Goal: Contribute content: Contribute content

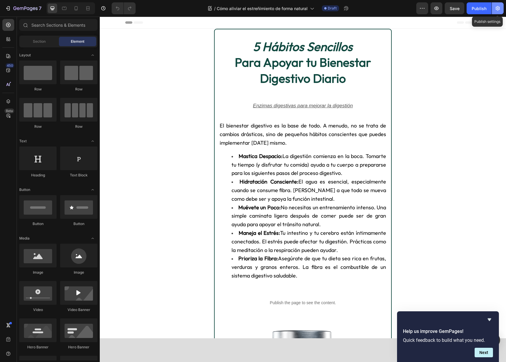
drag, startPoint x: 497, startPoint y: 9, endPoint x: 395, endPoint y: 5, distance: 102.6
click at [497, 9] on icon "button" at bounding box center [498, 8] width 4 height 4
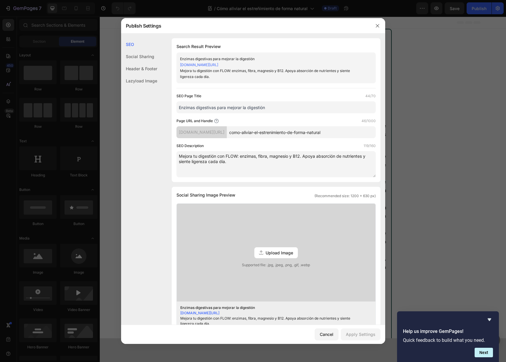
click at [296, 131] on input "como-aliviar-el-estrenimiento-de-forma-natural" at bounding box center [301, 132] width 149 height 12
paste input "https://www.molecular-labs.com/blog/fibra-para-estrenimiento"
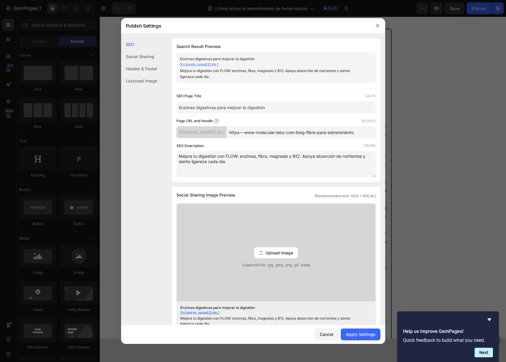
click at [300, 132] on input "https---www-molecular-labs-com-blog-fibra-para-estrenimiento" at bounding box center [301, 132] width 149 height 12
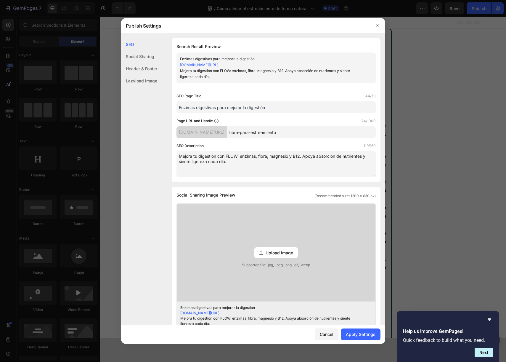
click at [298, 120] on div "Page URL and Handle 24/1000" at bounding box center [276, 121] width 199 height 6
click at [293, 132] on input "fibra-para-estre-imiento" at bounding box center [301, 132] width 149 height 12
type input "fibra-para-estrenimiento"
click at [329, 120] on div "Page URL and Handle 24/1000" at bounding box center [276, 121] width 199 height 6
click at [256, 161] on textarea "Mejora tu digestión con FLOW: enzimas, fibra, magnesio y B12. Apoya absorción d…" at bounding box center [276, 164] width 199 height 26
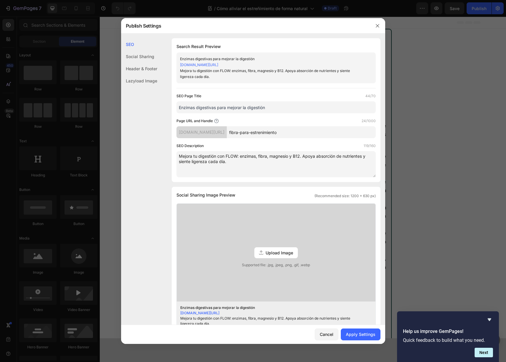
click at [256, 161] on textarea "Mejora tu digestión con FLOW: enzimas, fibra, magnesio y B12. Apoya absorción d…" at bounding box center [276, 164] width 199 height 26
click at [256, 162] on textarea "Mejora tu digestión con FLOW: enzimas, fibra, magnesio y B12. Apoya absorción d…" at bounding box center [276, 164] width 199 height 26
paste textarea "Aprende qué tomar para el estreñimiento: fibra natural, cápsulas y suplementos …"
type textarea "Aprende qué tomar para el estreñimiento: fibra natural, cápsulas y suplementos …"
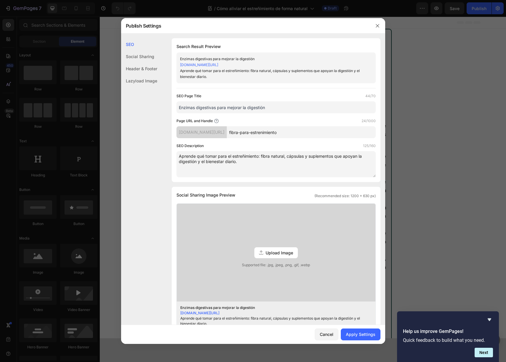
click at [209, 108] on input "Enzimas digestivas para mejorar la digestión" at bounding box center [276, 107] width 199 height 12
paste input "Fibra y suplementos para el estreñimiento: qué tomar y cómo ayuda"
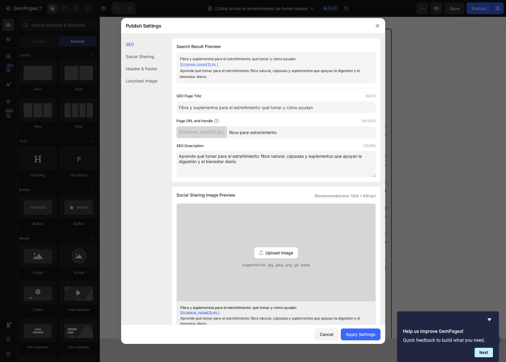
type input "Fibra y suplementos para el estreñimiento: qué tomar y cómo ayudan"
drag, startPoint x: 295, startPoint y: 133, endPoint x: 235, endPoint y: 132, distance: 60.2
click at [235, 132] on div "6tsmx1-d1.myshopify.com/blogs/news/ fibra-para-estrenimiento" at bounding box center [276, 132] width 199 height 12
type input "que-tomar-para-estreimiento"
click at [281, 143] on div "SEO Description 125/160" at bounding box center [276, 146] width 199 height 6
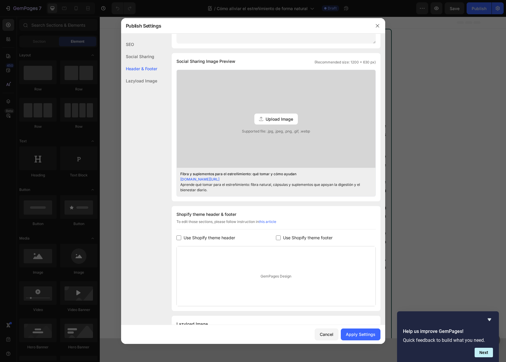
scroll to position [164, 0]
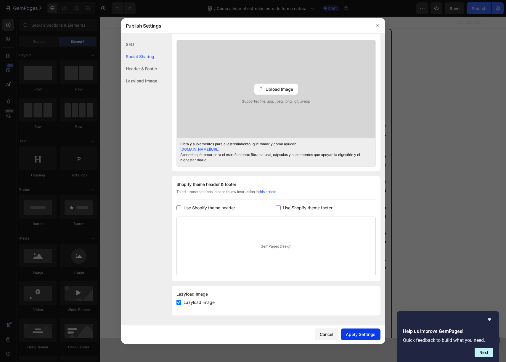
click at [366, 338] on button "Apply Settings" at bounding box center [361, 334] width 40 height 12
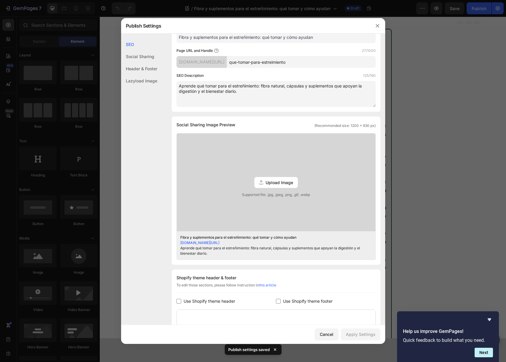
scroll to position [0, 0]
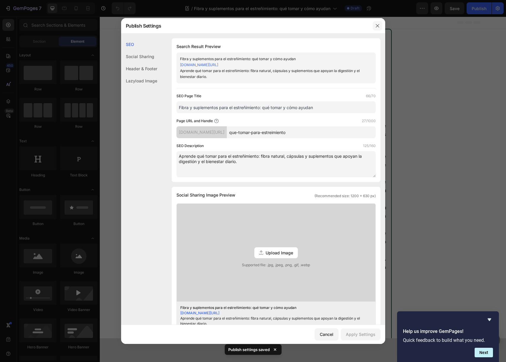
drag, startPoint x: 378, startPoint y: 27, endPoint x: 278, endPoint y: 10, distance: 101.5
click at [378, 27] on icon "button" at bounding box center [377, 25] width 5 height 5
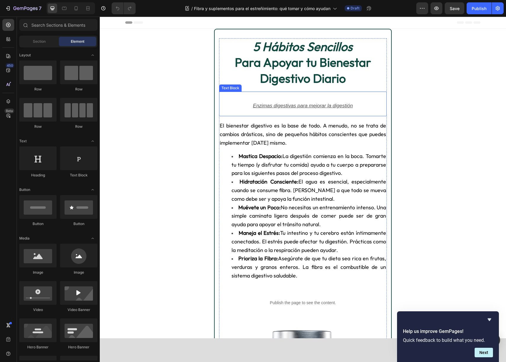
click at [299, 59] on strong "Para Apoyar tu Bienestar Digestivo Diario" at bounding box center [303, 70] width 136 height 31
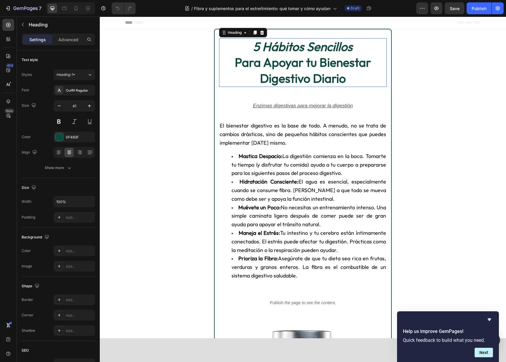
click at [299, 59] on strong "Para Apoyar tu Bienestar Digestivo Diario" at bounding box center [303, 70] width 136 height 31
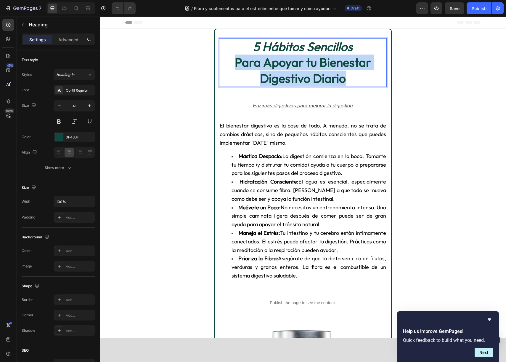
click at [299, 59] on strong "Para Apoyar tu Bienestar Digestivo Diario" at bounding box center [303, 70] width 136 height 31
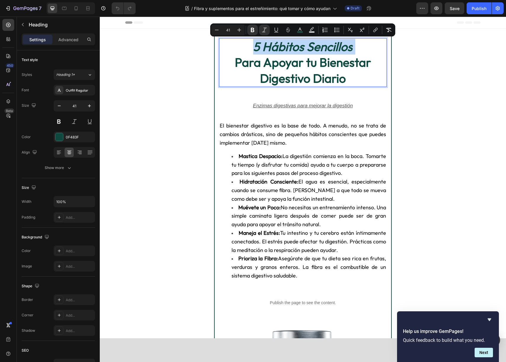
click at [276, 52] on strong "5 Hábitos Sencillos" at bounding box center [303, 46] width 100 height 15
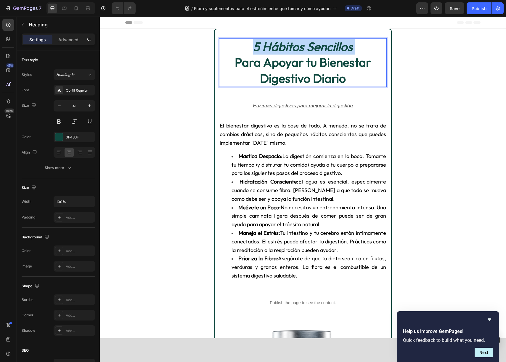
click at [276, 52] on strong "5 Hábitos Sencillos" at bounding box center [303, 46] width 100 height 15
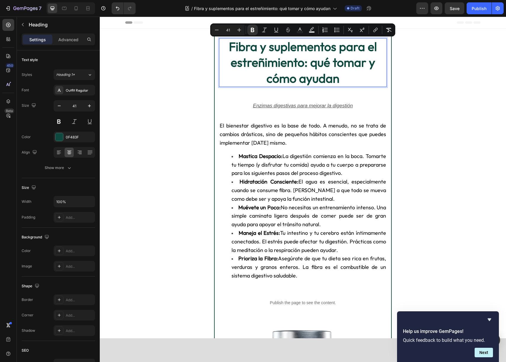
click at [318, 59] on strong "Fibra y suplementos para el estreñimiento: qué tomar y cómo ayudan" at bounding box center [303, 62] width 148 height 47
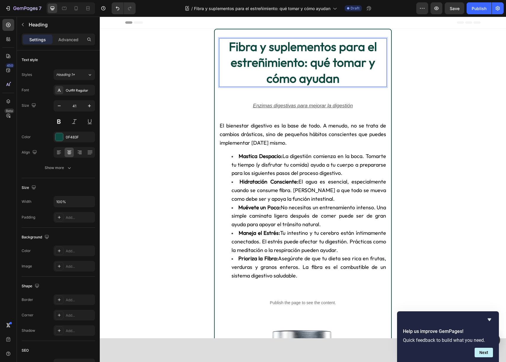
click at [310, 60] on strong "Fibra y suplementos para el estreñimiento: qué tomar y cómo ayudan" at bounding box center [303, 62] width 148 height 47
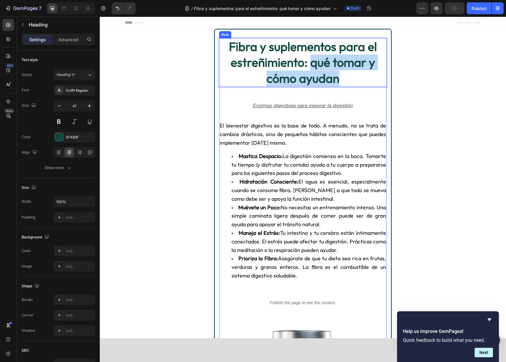
drag, startPoint x: 310, startPoint y: 60, endPoint x: 359, endPoint y: 87, distance: 56.2
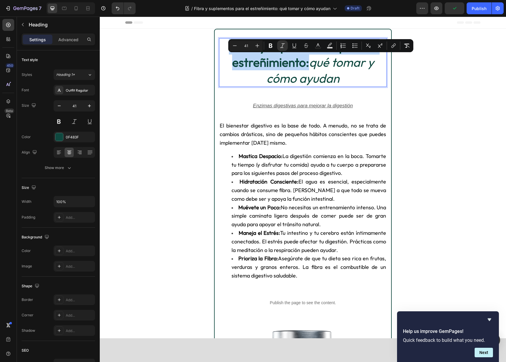
click at [356, 78] on p "Fibra y suplementos para el estreñimiento: qué tomar y cómo ayudan" at bounding box center [303, 62] width 166 height 47
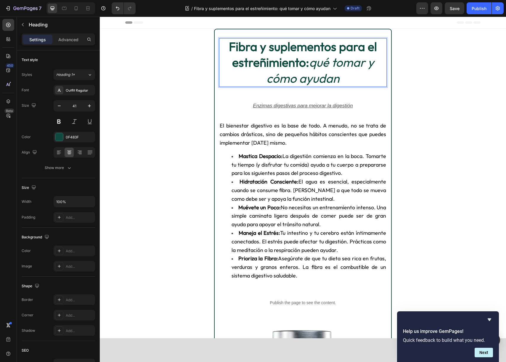
click at [314, 64] on icon "qué tomar y cómo ayudan" at bounding box center [321, 70] width 108 height 31
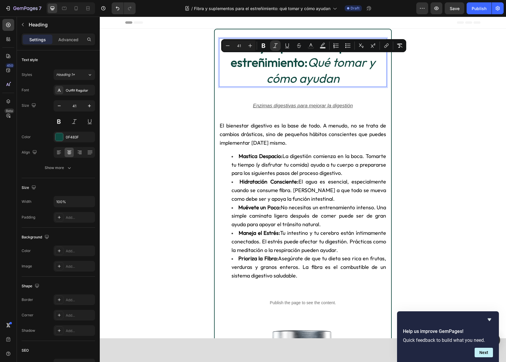
click at [311, 67] on icon "Qué tomar y cómo ayudan" at bounding box center [321, 70] width 109 height 31
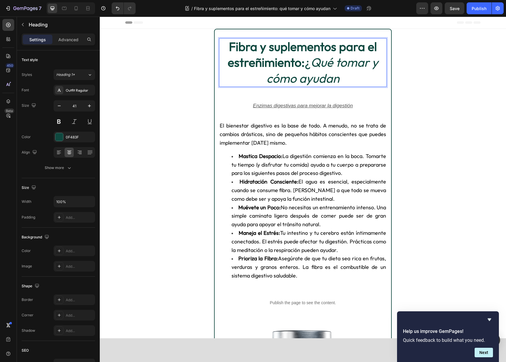
click at [355, 75] on p "Fibra y suplementos para el estreñimiento: ⁠⁠⁠⁠⁠⁠⁠¿ Qué tomar y cómo ayudan" at bounding box center [303, 62] width 166 height 47
click at [311, 67] on p "Fibra y suplementos para el estreñimiento: ¿ Qué tomar y cómo ayudan?" at bounding box center [303, 62] width 166 height 47
drag, startPoint x: 306, startPoint y: 64, endPoint x: 309, endPoint y: 62, distance: 3.0
click at [306, 64] on strong "Fibra y suplementos para el estreñimiento:" at bounding box center [303, 54] width 148 height 31
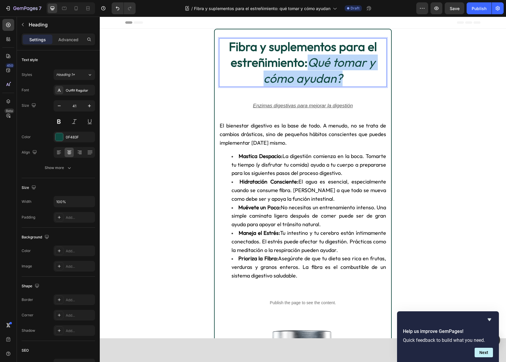
drag, startPoint x: 310, startPoint y: 62, endPoint x: 364, endPoint y: 79, distance: 57.4
click at [364, 79] on p "Fibra y suplementos para el estreñimiento: Qué tomar y cómo ayudan?" at bounding box center [303, 62] width 166 height 47
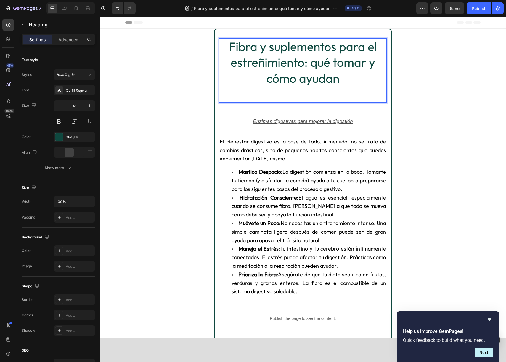
click at [311, 65] on p "Fibra y suplementos para el estreñimiento: qué tomar y cómo ayudan" at bounding box center [303, 62] width 166 height 47
click at [311, 90] on p "Rich Text Editor. Editing area: main" at bounding box center [303, 94] width 166 height 16
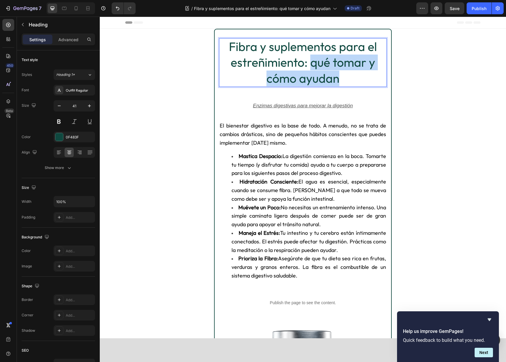
drag, startPoint x: 311, startPoint y: 62, endPoint x: 358, endPoint y: 77, distance: 48.4
click at [358, 77] on p "Fibra y suplementos para el estreñimiento: qué tomar y cómo ayudan" at bounding box center [303, 62] width 166 height 47
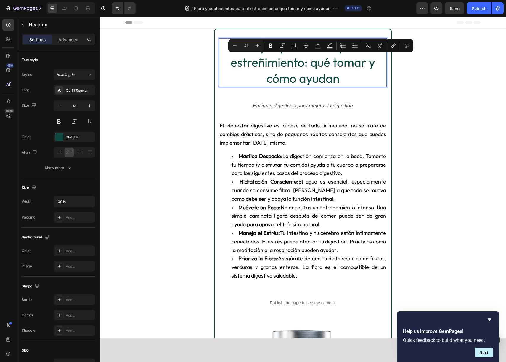
click at [313, 66] on p "Fibra y suplementos para el estreñimiento: qué tomar y cómo ayudan" at bounding box center [303, 62] width 166 height 47
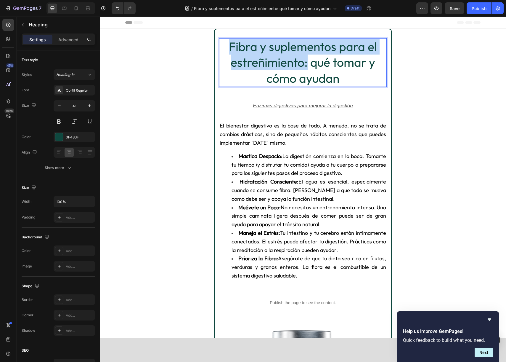
drag, startPoint x: 309, startPoint y: 65, endPoint x: 221, endPoint y: 49, distance: 89.1
click at [221, 49] on p "Fibra y suplementos para el estreñimiento: qué tomar y cómo ayudan" at bounding box center [303, 62] width 166 height 47
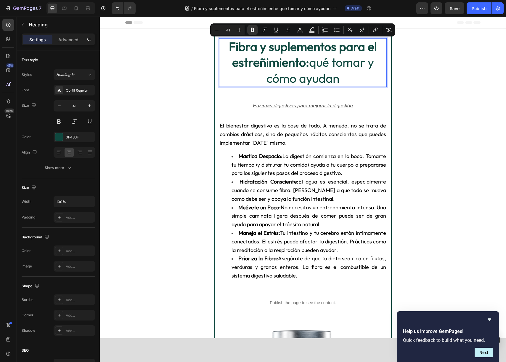
drag, startPoint x: 305, startPoint y: 64, endPoint x: 308, endPoint y: 64, distance: 3.6
click at [305, 64] on strong "Fibra y suplementos para el estreñimiento:" at bounding box center [303, 54] width 148 height 31
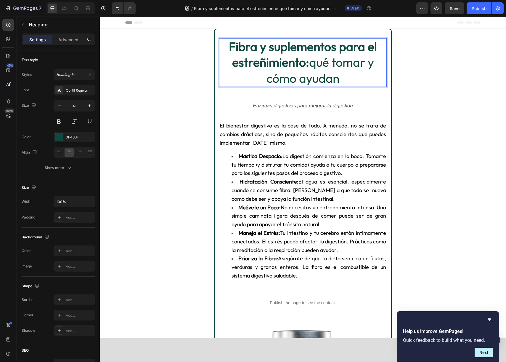
click at [309, 64] on p "Fibra y suplementos para el estreñimiento: qué tomar y cómo ayudan" at bounding box center [303, 62] width 166 height 47
drag, startPoint x: 310, startPoint y: 64, endPoint x: 366, endPoint y: 86, distance: 59.9
click at [366, 86] on h2 "Fibra y suplementos para el estreñimiento: qué tomar y cómo ayudan" at bounding box center [303, 62] width 168 height 49
click at [359, 82] on p "Fibra y suplementos para el estreñimiento: ¿qué tomar y cómo ayudan" at bounding box center [303, 62] width 166 height 47
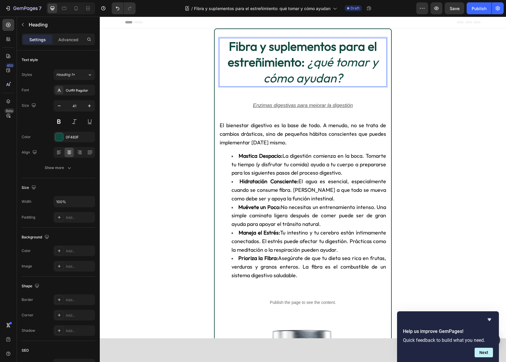
click at [309, 65] on icon "¿qué tomar y cómo ayudan?" at bounding box center [321, 69] width 115 height 31
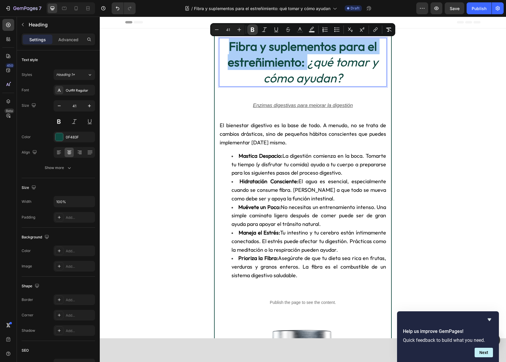
click at [251, 31] on icon "Editor contextual toolbar" at bounding box center [253, 30] width 4 height 4
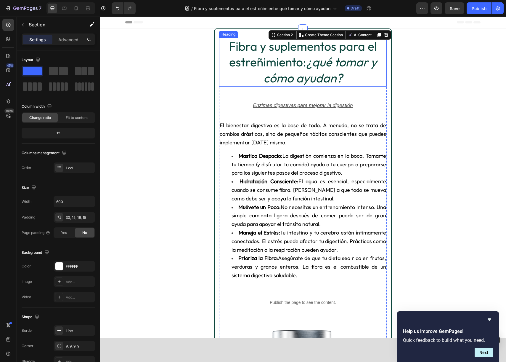
click at [273, 59] on p "Fibra y suplementos para el estreñimiento: ¿qué tomar y cómo ayudan?" at bounding box center [303, 62] width 166 height 47
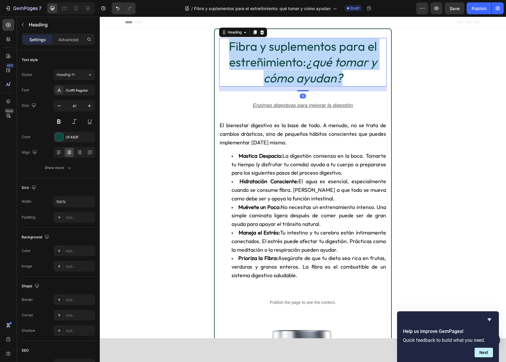
click at [273, 59] on p "Fibra y suplementos para el estreñimiento: ¿qué tomar y cómo ayudan?" at bounding box center [303, 62] width 166 height 47
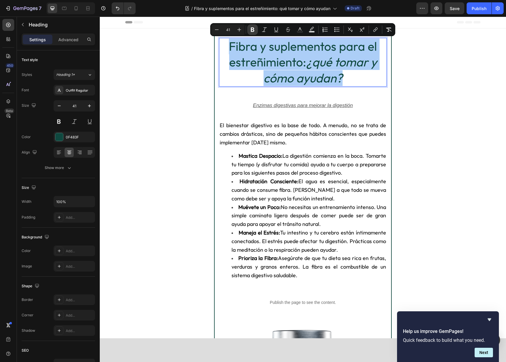
click at [254, 29] on icon "Editor contextual toolbar" at bounding box center [253, 30] width 6 height 6
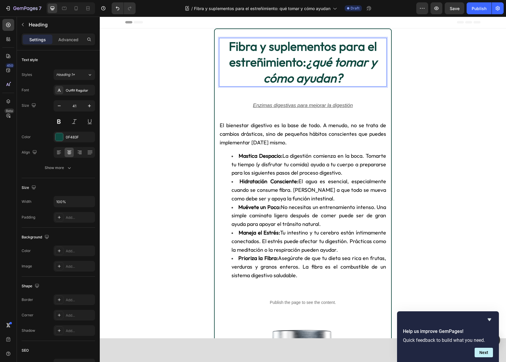
click at [307, 62] on strong "Fibra y suplementos para el estreñimiento:" at bounding box center [303, 54] width 148 height 31
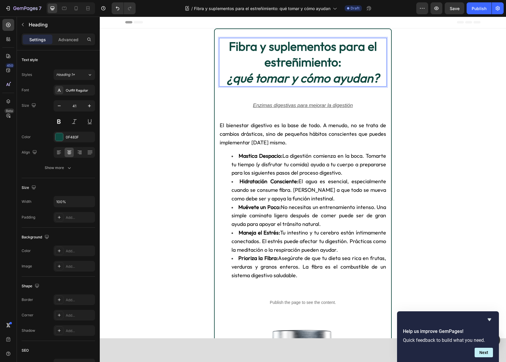
click at [263, 80] on strong "¿qué tomar y cómo ayudan?" at bounding box center [303, 77] width 153 height 15
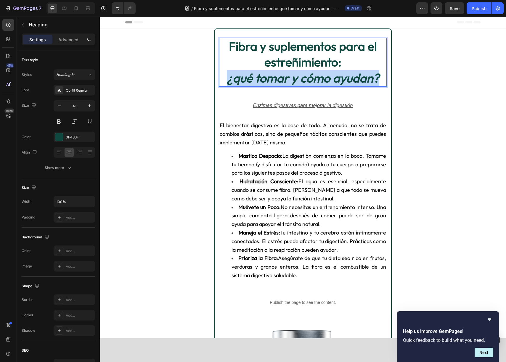
click at [263, 80] on strong "¿qué tomar y cómo ayudan?" at bounding box center [303, 77] width 153 height 15
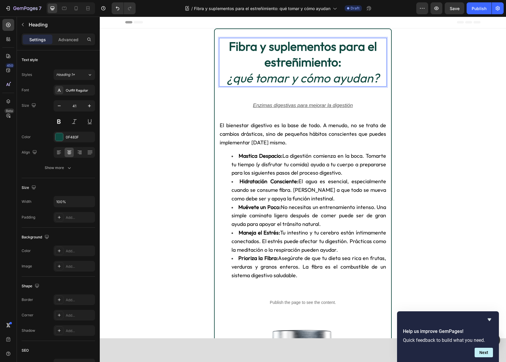
click at [243, 80] on icon "¿qué tomar y cómo ayudan?" at bounding box center [303, 77] width 153 height 15
click at [241, 80] on icon "¿qué tomar y cómo ayudan?" at bounding box center [303, 77] width 153 height 15
click at [237, 81] on icon "¿ué tomar y cómo ayudan?" at bounding box center [302, 77] width 145 height 15
click at [277, 70] on icon "¿Qué tomar y cómo ayudan?" at bounding box center [303, 77] width 155 height 15
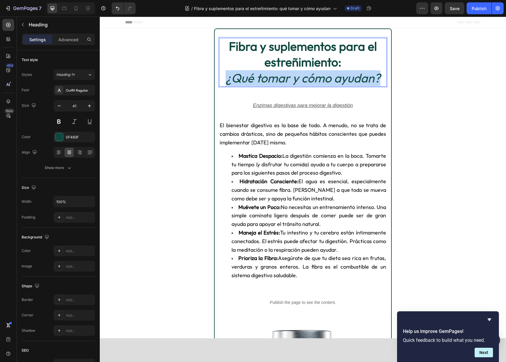
click at [277, 70] on icon "¿Qué tomar y cómo ayudan?" at bounding box center [303, 77] width 155 height 15
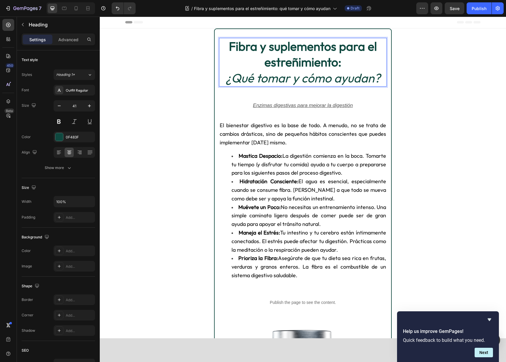
click at [243, 63] on p "Fibra y suplementos para el estreñimiento: ¿Qué tomar y cómo ayudan?" at bounding box center [303, 62] width 166 height 47
click at [297, 209] on span "Muévete un Poco: No necesitas un entrenamiento intenso. Una simple caminata lig…" at bounding box center [309, 216] width 155 height 24
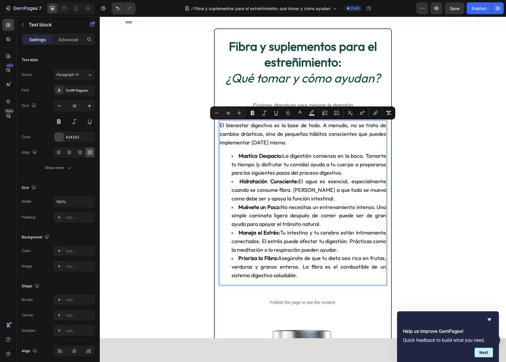
click at [263, 145] on span "El bienestar digestivo es la base de todo. A menudo, no se trata de cambios drá…" at bounding box center [303, 134] width 166 height 24
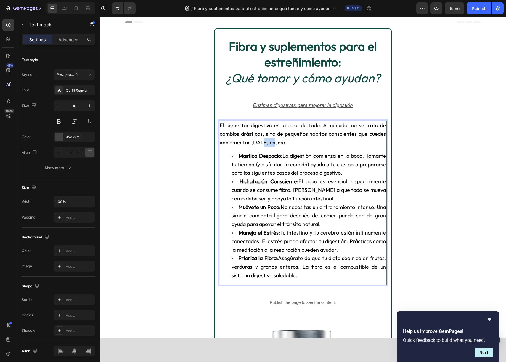
click at [263, 145] on span "El bienestar digestivo es la base de todo. A menudo, no se trata de cambios drá…" at bounding box center [303, 134] width 166 height 24
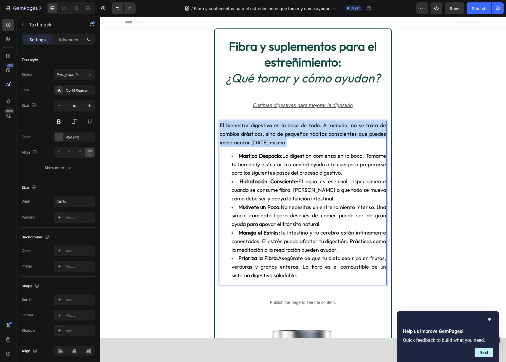
click at [263, 145] on span "El bienestar digestivo es la base de todo. A menudo, no se trata de cambios drá…" at bounding box center [303, 134] width 166 height 24
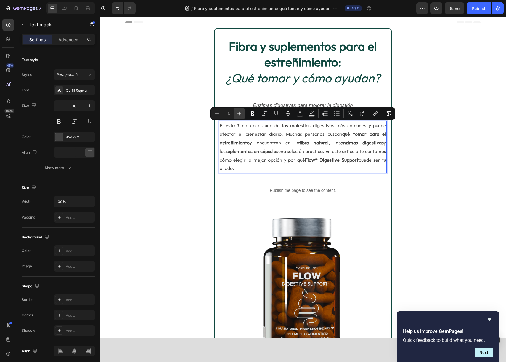
click at [238, 113] on icon "Editor contextual toolbar" at bounding box center [239, 113] width 6 height 6
type input "18"
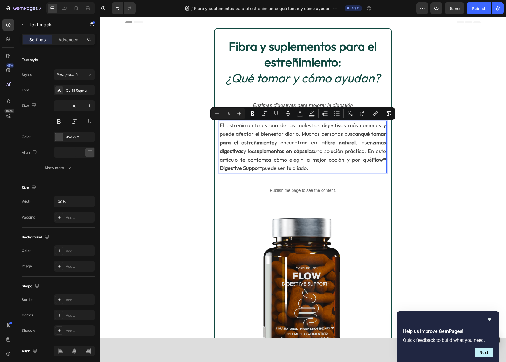
click at [274, 137] on p "El estreñimiento es una de las molestias digestivas más comunes y puede afectar…" at bounding box center [303, 146] width 166 height 51
click at [298, 115] on icon "Editor contextual toolbar" at bounding box center [300, 113] width 6 height 6
type input "424242"
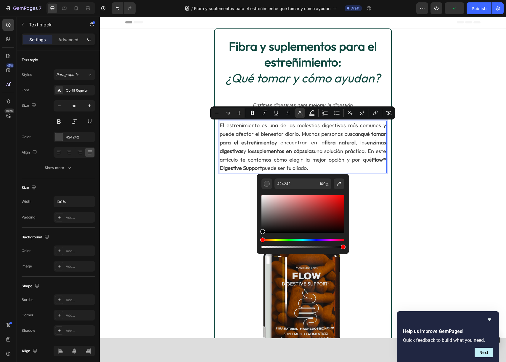
drag, startPoint x: 262, startPoint y: 224, endPoint x: 262, endPoint y: 242, distance: 18.4
click at [260, 245] on div "424242 100 %" at bounding box center [303, 212] width 92 height 76
type input "000000"
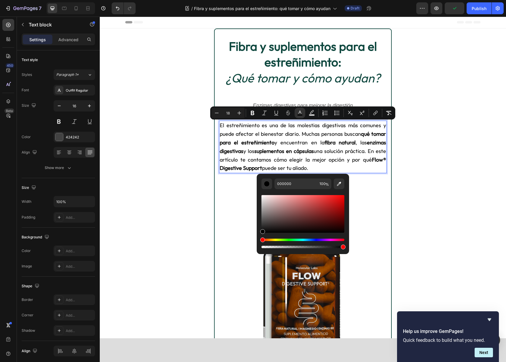
click at [242, 157] on span "El estreñimiento es una de las molestias digestivas más comunes y puede afectar…" at bounding box center [303, 146] width 166 height 49
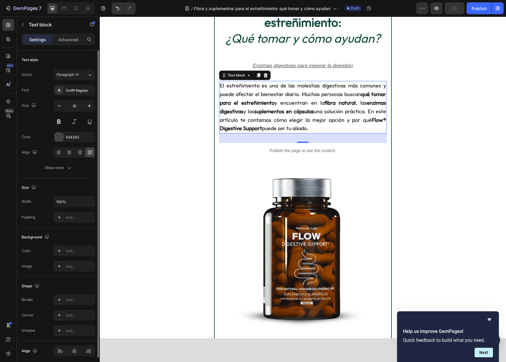
scroll to position [49, 0]
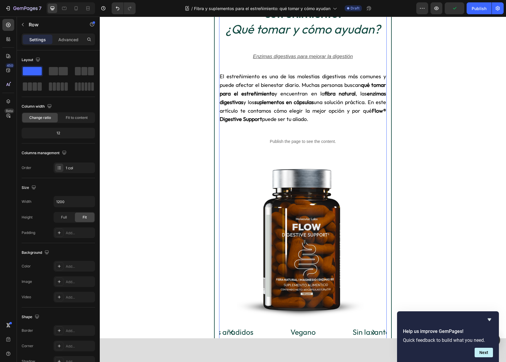
click at [297, 109] on span "El estreñimiento es una de las molestias digestivas más comunes y puede afectar…" at bounding box center [303, 97] width 166 height 49
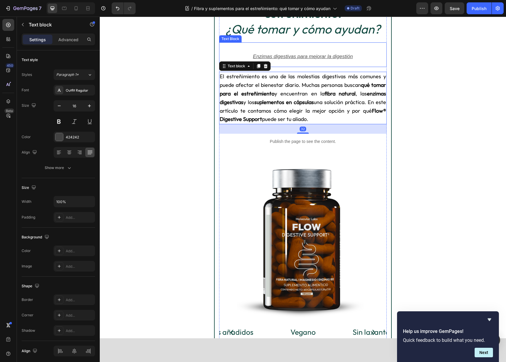
click at [292, 57] on u "Enzimas digestivas para mejorar la digestión" at bounding box center [303, 57] width 100 height 6
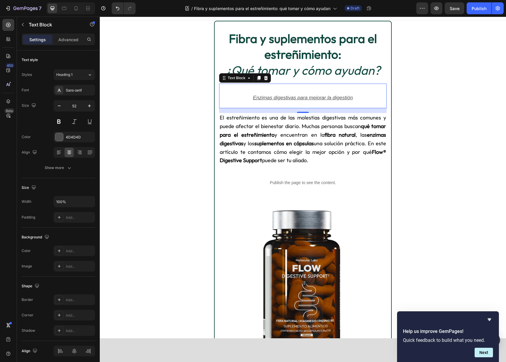
scroll to position [8, 0]
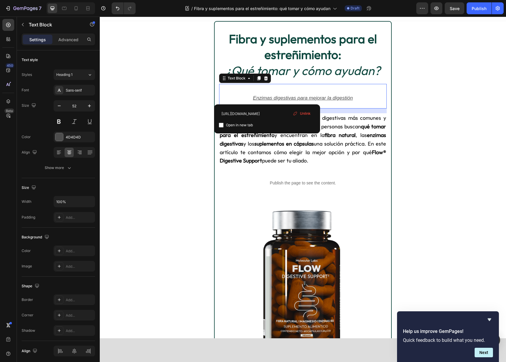
click at [267, 92] on link "Enzimas digestivas para mejorar la digestión" at bounding box center [303, 94] width 100 height 17
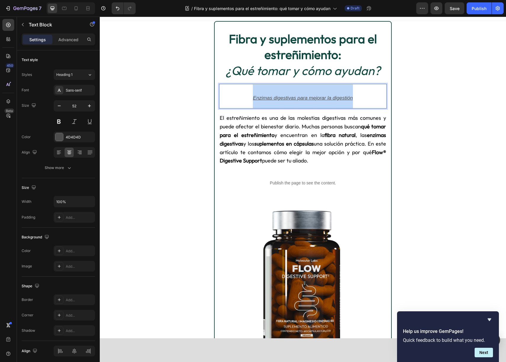
click at [267, 92] on link "Enzimas digestivas para mejorar la digestión" at bounding box center [303, 94] width 100 height 17
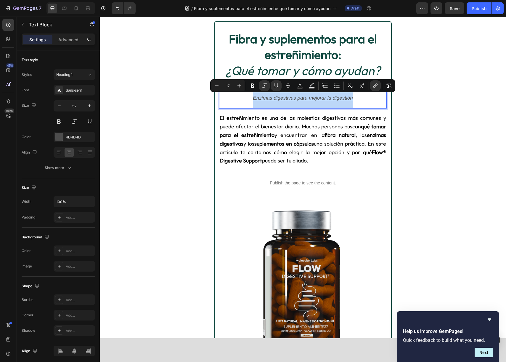
click at [266, 97] on u "Enzimas digestivas para mejorar la digestión" at bounding box center [303, 98] width 100 height 6
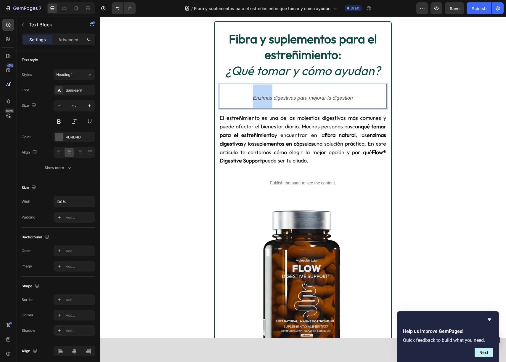
click at [266, 97] on u "Enzimas digestivas para mejorar la digestión" at bounding box center [303, 98] width 100 height 6
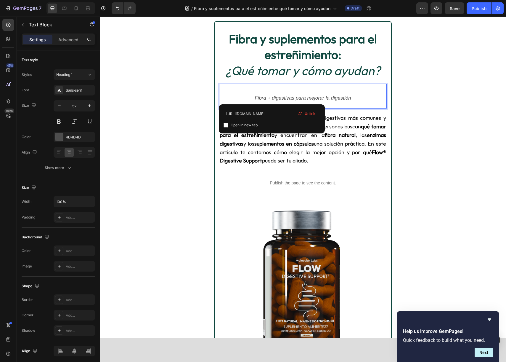
click at [311, 95] on u "Fibra + digestivas para mejorar la digestión" at bounding box center [303, 98] width 97 height 6
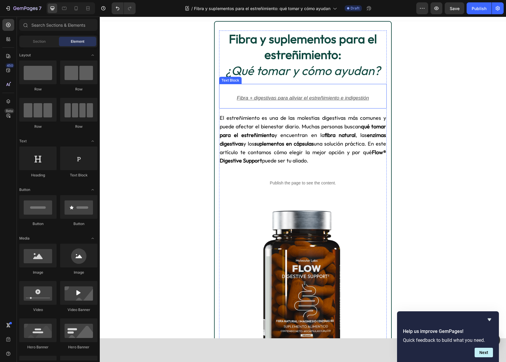
click at [254, 100] on u "Fibra + digestivas para aliviar el estreñimiento e indigestión" at bounding box center [303, 98] width 132 height 6
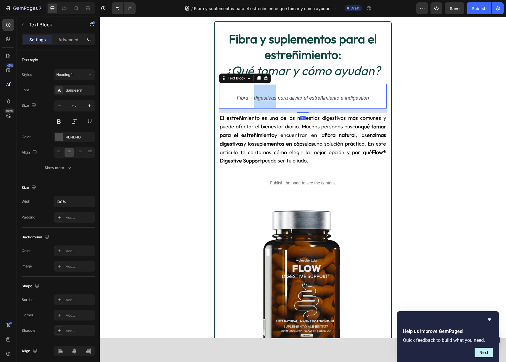
click at [254, 98] on u "Fibra + digestivas para aliviar el estreñimiento e indigestión" at bounding box center [303, 98] width 132 height 6
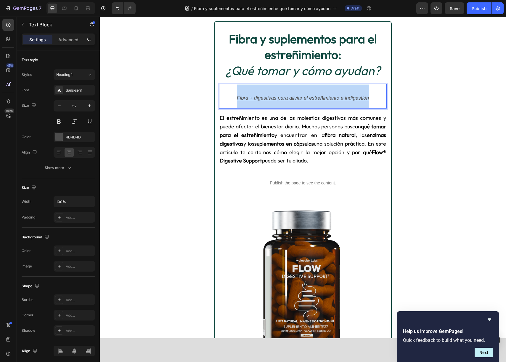
click at [254, 98] on u "Fibra + digestivas para aliviar el estreñimiento e indigestión" at bounding box center [303, 98] width 132 height 6
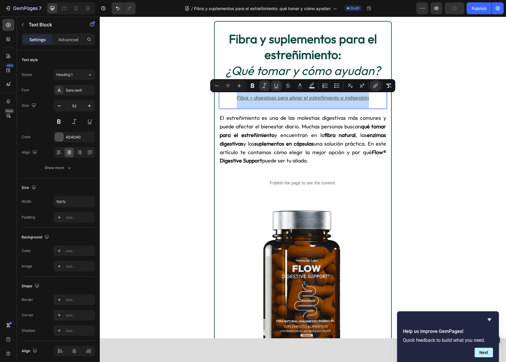
click at [254, 98] on u "Fibra + digestivas para aliviar el estreñimiento e indigestión" at bounding box center [303, 98] width 132 height 6
drag, startPoint x: 255, startPoint y: 98, endPoint x: 261, endPoint y: 98, distance: 5.6
click at [255, 98] on u "Fibra + digestivas para aliviar el estreñimiento e indigestión" at bounding box center [303, 98] width 132 height 6
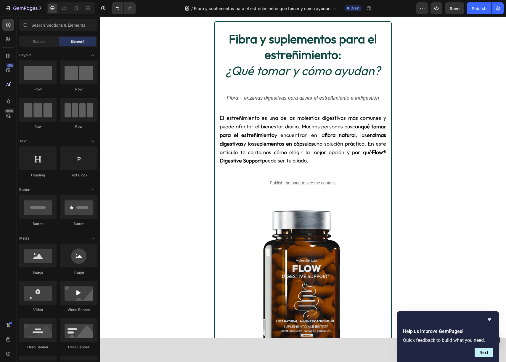
click at [338, 72] on icon "¿Qué tomar y cómo ayudan?" at bounding box center [303, 70] width 155 height 15
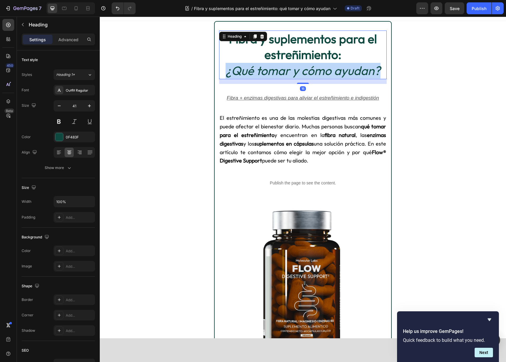
click at [338, 72] on icon "¿Qué tomar y cómo ayudan?" at bounding box center [303, 70] width 155 height 15
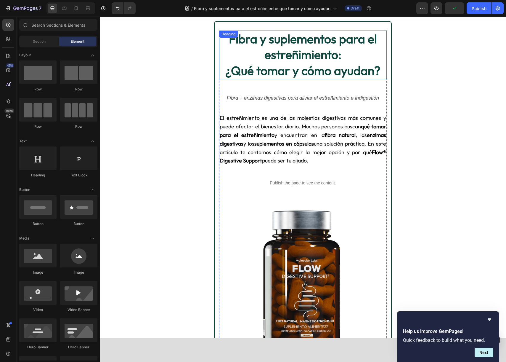
click at [320, 56] on strong "Fibra y suplementos para el estreñimiento:" at bounding box center [303, 46] width 148 height 31
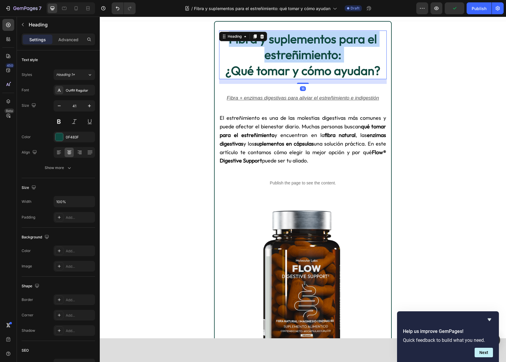
click at [320, 56] on strong "Fibra y suplementos para el estreñimiento:" at bounding box center [303, 46] width 148 height 31
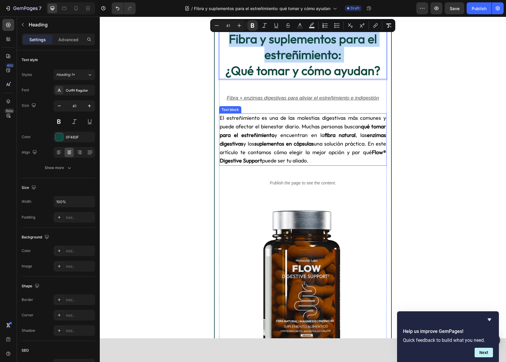
scroll to position [22, 0]
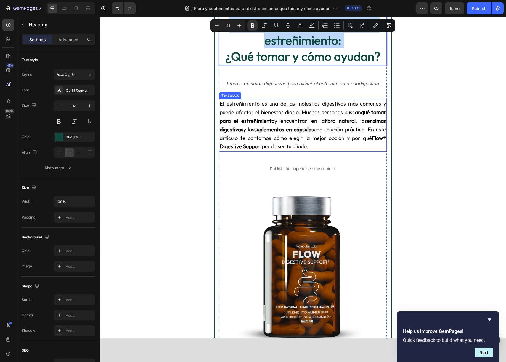
click at [250, 133] on p "El estreñimiento es una de las molestias digestivas más comunes y puede afectar…" at bounding box center [303, 125] width 166 height 51
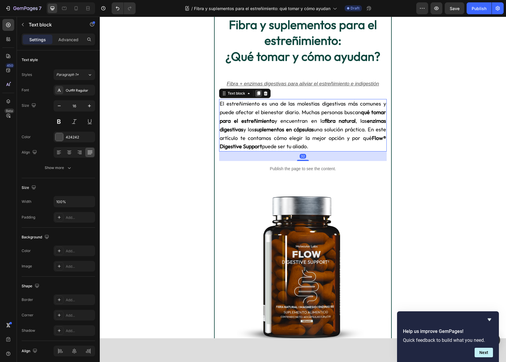
click at [258, 96] on div at bounding box center [258, 93] width 7 height 7
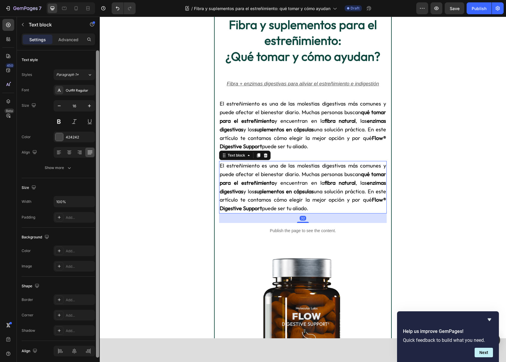
copy strong "Fibra y suplementos para el estreñimiento:"
click at [293, 180] on span "El estreñimiento es una de las molestias digestivas más comunes y puede afectar…" at bounding box center [303, 186] width 166 height 49
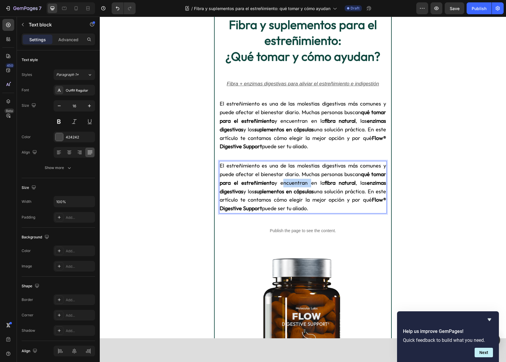
click at [293, 180] on span "El estreñimiento es una de las molestias digestivas más comunes y puede afectar…" at bounding box center [303, 186] width 166 height 49
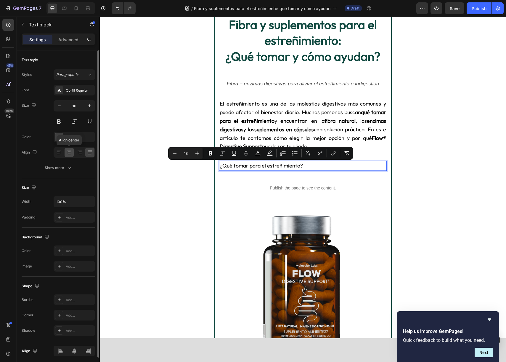
click at [66, 153] on icon at bounding box center [69, 152] width 6 height 6
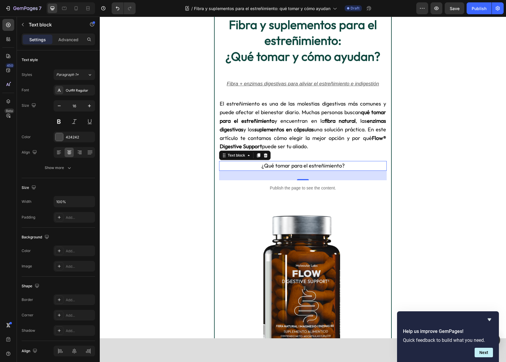
click at [265, 166] on span "¿Qué tomar para el estreñimiento?" at bounding box center [303, 165] width 83 height 7
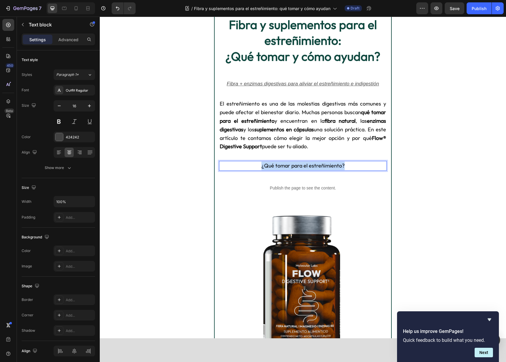
click at [265, 166] on span "¿Qué tomar para el estreñimiento?" at bounding box center [303, 165] width 83 height 7
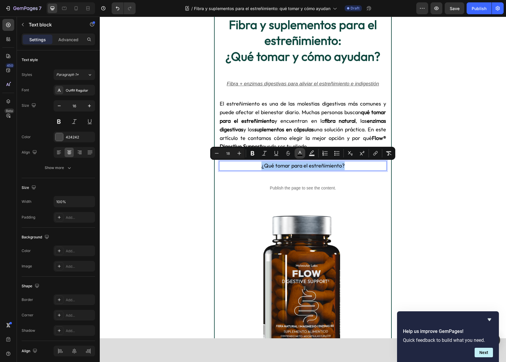
click at [297, 156] on button "color" at bounding box center [300, 153] width 11 height 11
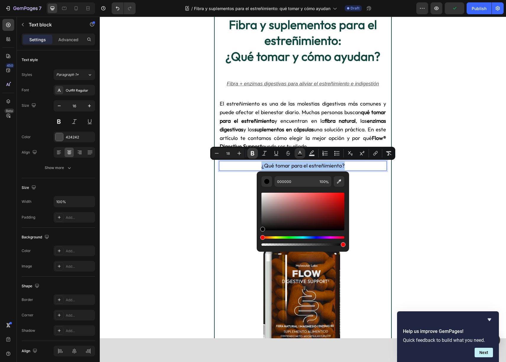
click at [254, 155] on icon "Editor contextual toolbar" at bounding box center [253, 153] width 6 height 6
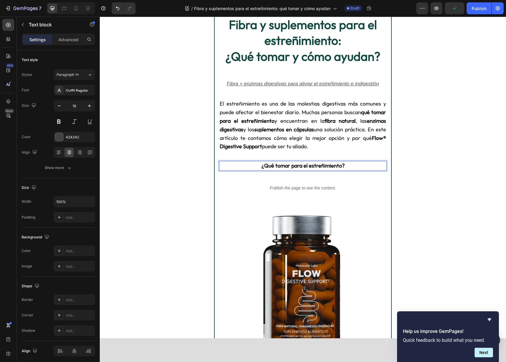
drag, startPoint x: 255, startPoint y: 164, endPoint x: 270, endPoint y: 167, distance: 15.8
click at [255, 164] on p "¿Qué tomar para el estreñimiento?" at bounding box center [303, 165] width 166 height 9
click at [271, 167] on strong "¿Qué tomar para el estreñimiento?" at bounding box center [303, 165] width 83 height 7
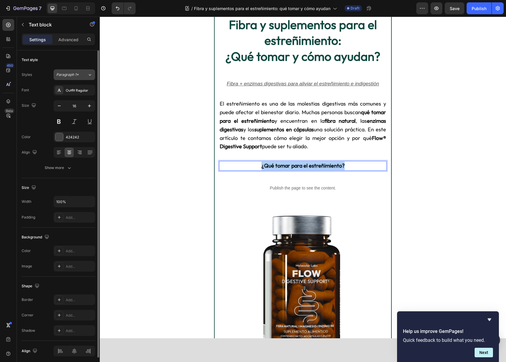
click at [70, 76] on span "Paragraph 1*" at bounding box center [67, 74] width 23 height 5
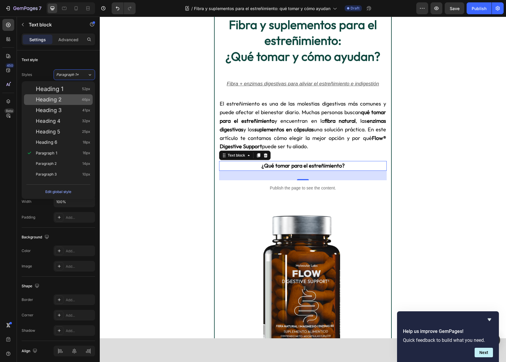
click at [63, 98] on div "Heading 2 46px" at bounding box center [63, 100] width 55 height 6
type input "46"
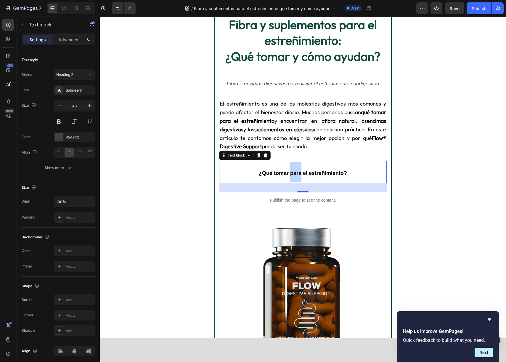
click at [295, 170] on strong "¿Qué tomar para el estreñimiento?" at bounding box center [303, 173] width 88 height 6
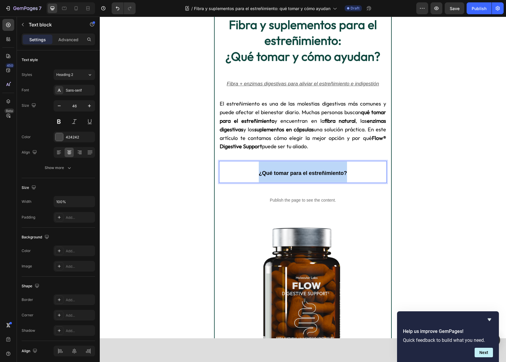
click at [295, 170] on strong "¿Qué tomar para el estreñimiento?" at bounding box center [303, 173] width 88 height 6
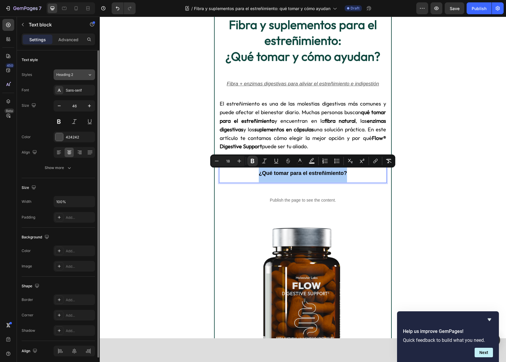
click at [75, 75] on div "Heading 2" at bounding box center [68, 74] width 24 height 5
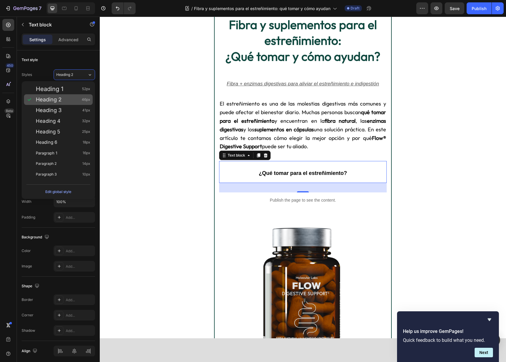
click at [76, 100] on div "Heading 2 46px" at bounding box center [63, 100] width 55 height 6
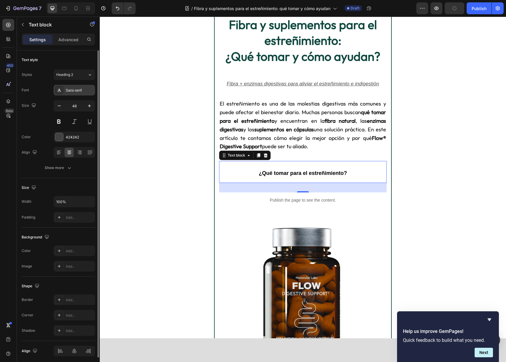
click at [71, 92] on div "Sans-serif" at bounding box center [80, 90] width 28 height 5
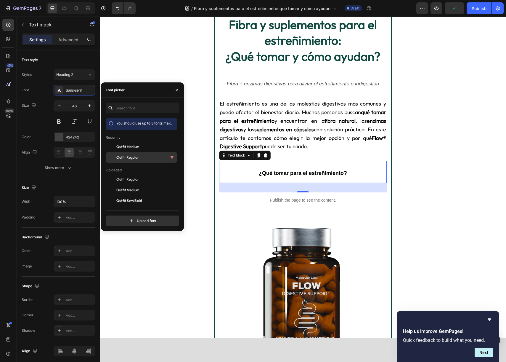
click at [145, 154] on div "Outfit Regular" at bounding box center [146, 157] width 60 height 7
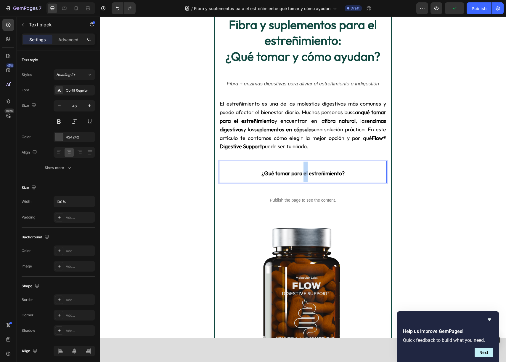
click at [303, 175] on strong "¿Qué tomar para el estreñimiento?" at bounding box center [303, 173] width 83 height 7
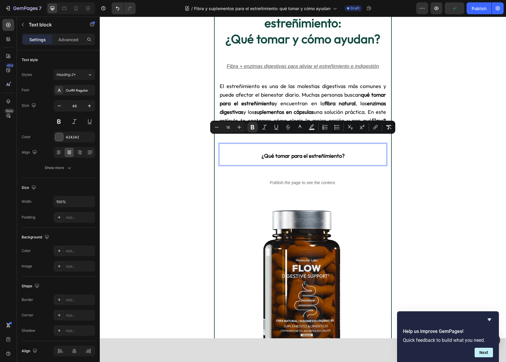
scroll to position [66, 0]
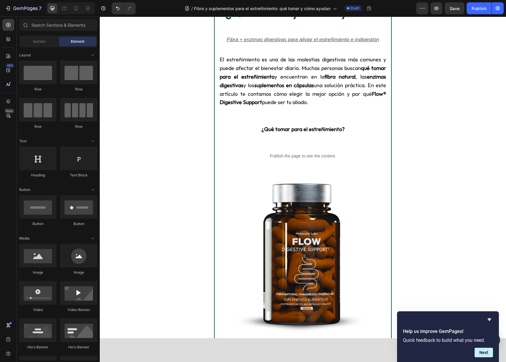
drag, startPoint x: 451, startPoint y: 140, endPoint x: 326, endPoint y: 130, distance: 124.8
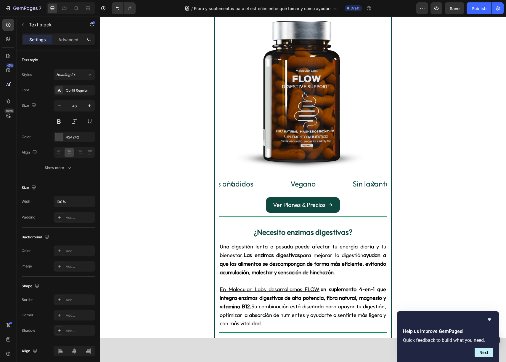
scroll to position [283, 0]
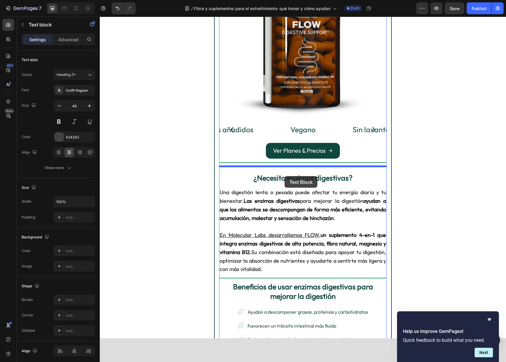
drag, startPoint x: 287, startPoint y: 132, endPoint x: 285, endPoint y: 176, distance: 43.6
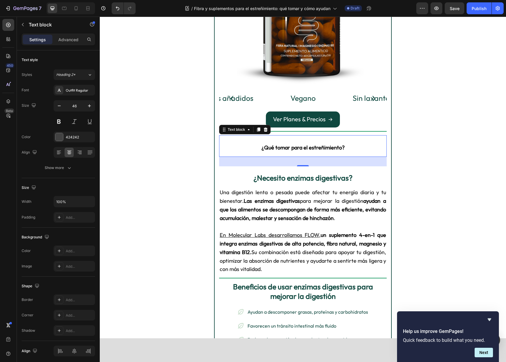
scroll to position [251, 0]
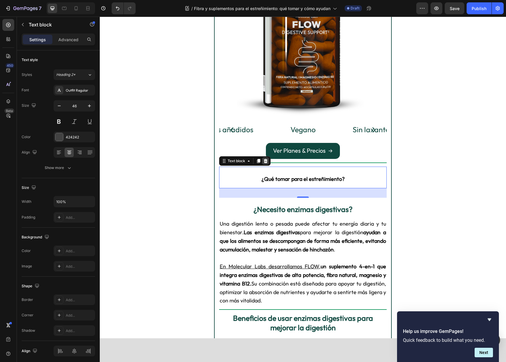
click at [267, 161] on icon at bounding box center [266, 160] width 4 height 4
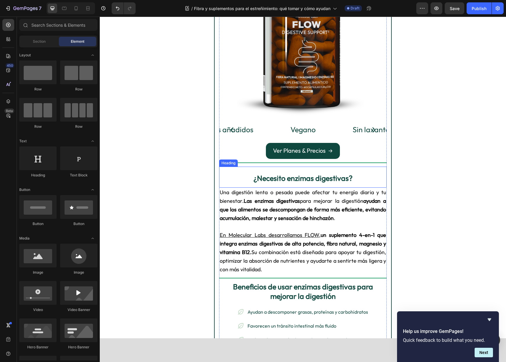
click at [283, 180] on strong "¿Necesito enzimas digestivas?" at bounding box center [303, 177] width 99 height 9
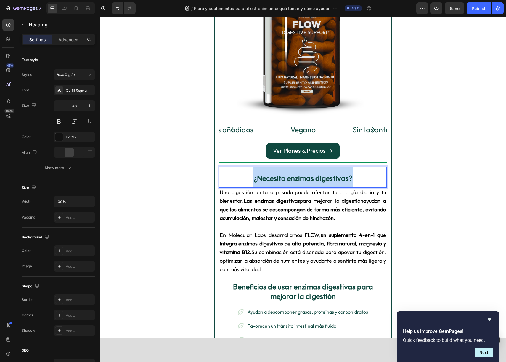
click at [283, 180] on strong "¿Necesito enzimas digestivas?" at bounding box center [303, 177] width 99 height 9
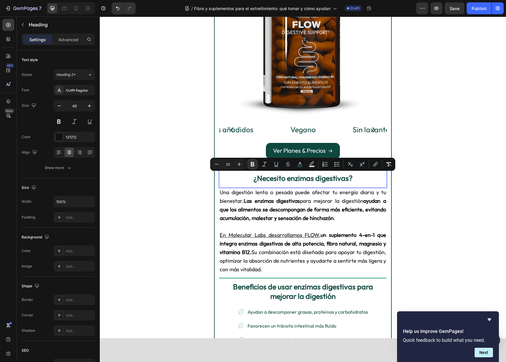
click at [301, 181] on strong "¿Necesito enzimas digestivas?" at bounding box center [303, 177] width 99 height 9
click at [297, 180] on strong "¿Necesito enzimas digestivas?" at bounding box center [303, 177] width 99 height 9
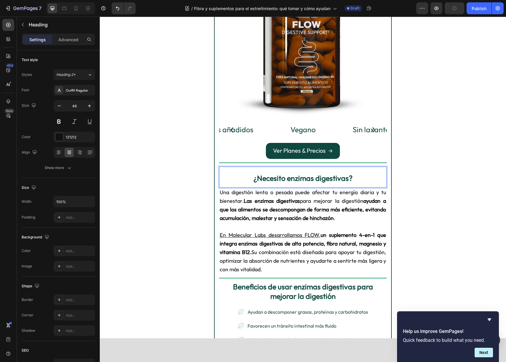
click at [295, 178] on strong "¿Necesito enzimas digestivas?" at bounding box center [303, 177] width 99 height 9
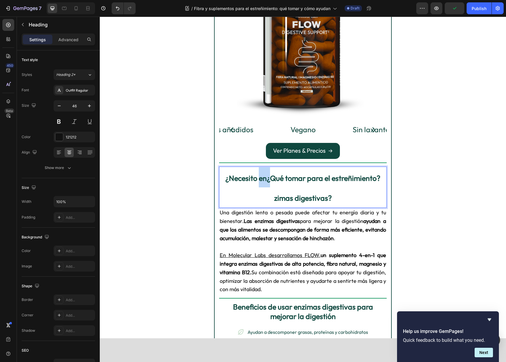
drag, startPoint x: 271, startPoint y: 179, endPoint x: 260, endPoint y: 178, distance: 11.3
click at [260, 178] on strong "¿Necesito en¿Qué tomar para el estreñimiento?zimas digestivas?" at bounding box center [302, 188] width 155 height 30
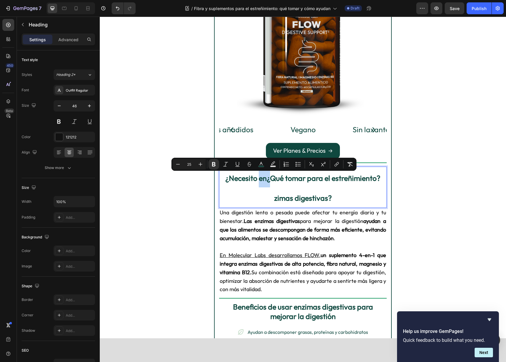
click at [264, 178] on strong "¿Necesito en¿Qué tomar para el estreñimiento?zimas digestivas?" at bounding box center [302, 188] width 155 height 30
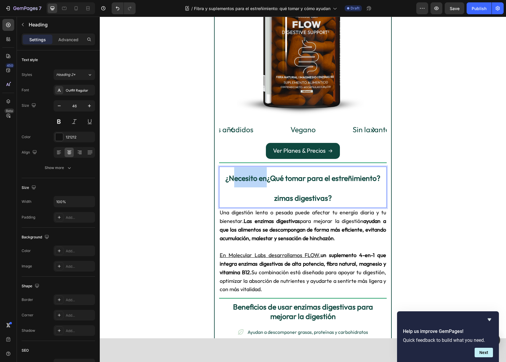
drag, startPoint x: 267, startPoint y: 178, endPoint x: 234, endPoint y: 179, distance: 33.2
click at [234, 179] on strong "¿Necesito en¿Qué tomar para el estreñimiento?zimas digestivas?" at bounding box center [302, 188] width 155 height 30
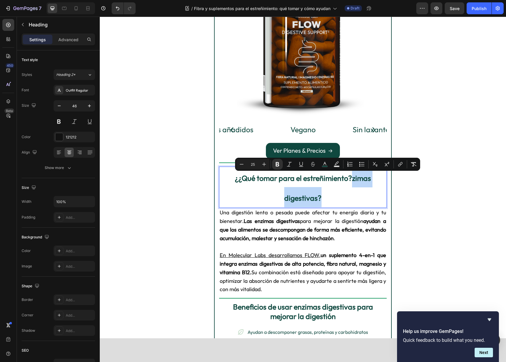
drag, startPoint x: 352, startPoint y: 180, endPoint x: 362, endPoint y: 191, distance: 14.7
click at [361, 190] on p "¿¿Qué tomar para el estreñimiento?zimas digestivas?" at bounding box center [303, 187] width 166 height 40
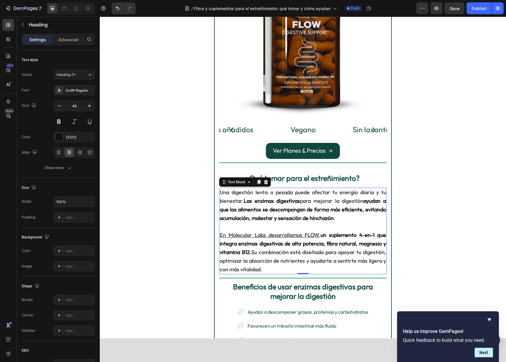
click at [255, 201] on strong "Las enzimas digestivas" at bounding box center [272, 200] width 56 height 7
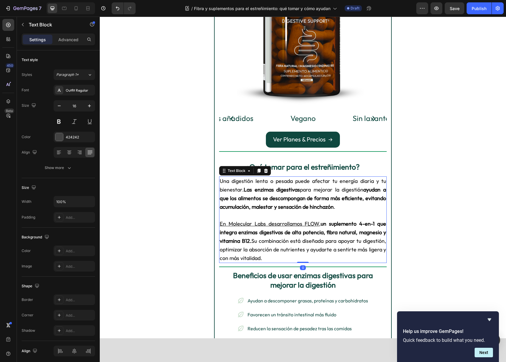
scroll to position [263, 0]
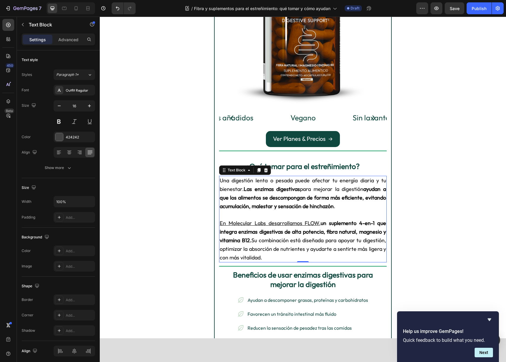
click at [340, 217] on p at bounding box center [303, 215] width 166 height 9
click at [289, 214] on p "Rich Text Editor. Editing area: main" at bounding box center [303, 215] width 166 height 9
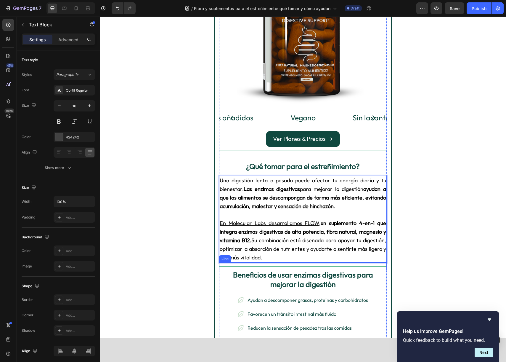
drag, startPoint x: 228, startPoint y: 216, endPoint x: 366, endPoint y: 262, distance: 145.8
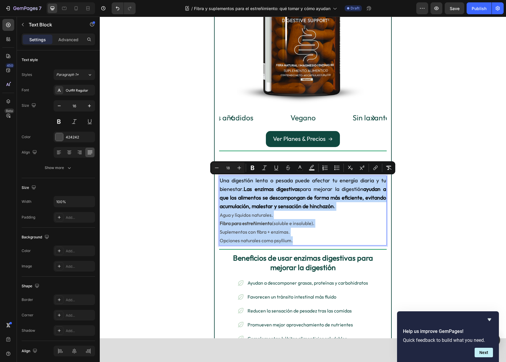
click at [350, 226] on p "Fibra para estreñimiento (soluble e insoluble)." at bounding box center [303, 223] width 166 height 9
type input "16"
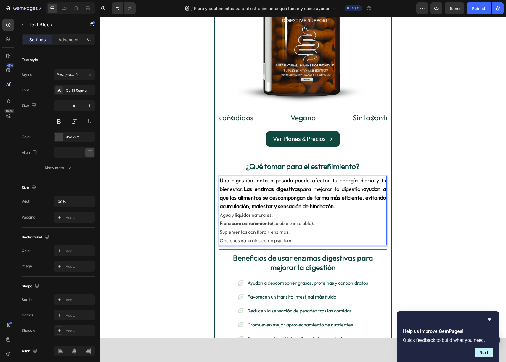
click at [347, 208] on p "Una digestión lenta o pesada puede afectar tu energía diaria y tu bienestar. La…" at bounding box center [303, 193] width 166 height 34
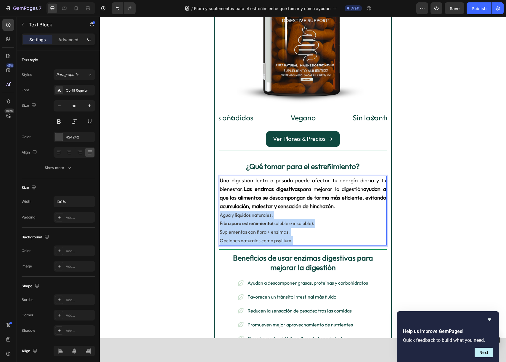
drag, startPoint x: 318, startPoint y: 241, endPoint x: 221, endPoint y: 216, distance: 100.3
click at [221, 216] on div "Una digestión lenta o pesada puede afectar tu energía diaria y tu bienestar. La…" at bounding box center [303, 210] width 168 height 69
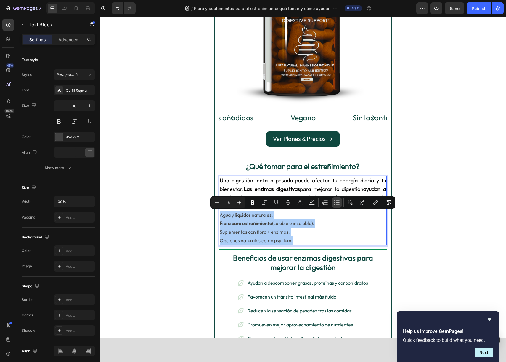
click at [336, 203] on icon "Editor contextual toolbar" at bounding box center [337, 202] width 6 height 6
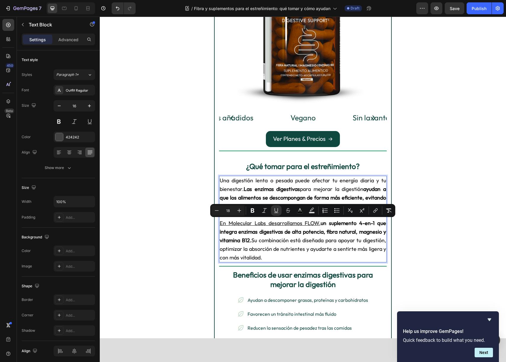
click at [281, 241] on span "En Molecular Labs desarrollamos FLOW , un suplemento 4-en-1 que integra enzimas…" at bounding box center [303, 239] width 166 height 41
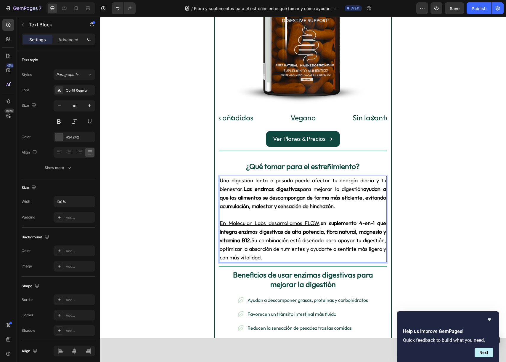
scroll to position [312, 0]
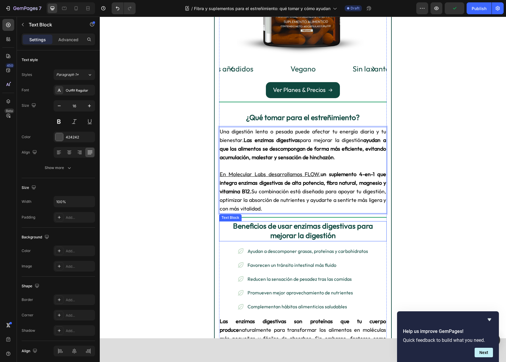
click at [279, 233] on strong "Beneficios de usar enzimas digestivas para mejorar la digestión" at bounding box center [303, 230] width 140 height 19
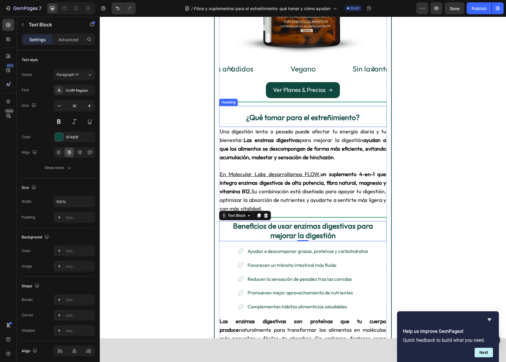
click at [314, 118] on strong "¿Qué tomar para el estreñimiento?" at bounding box center [303, 117] width 114 height 9
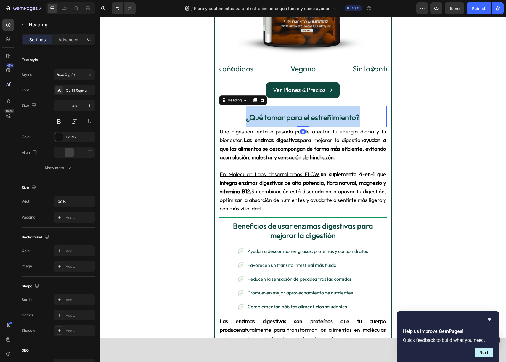
click at [314, 118] on strong "¿Qué tomar para el estreñimiento?" at bounding box center [303, 117] width 114 height 9
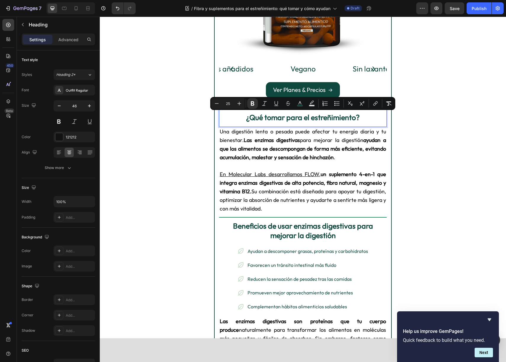
click at [302, 149] on strong "ayudan a que los alimentos se descompongan de forma más eficiente, evitando acu…" at bounding box center [303, 149] width 166 height 24
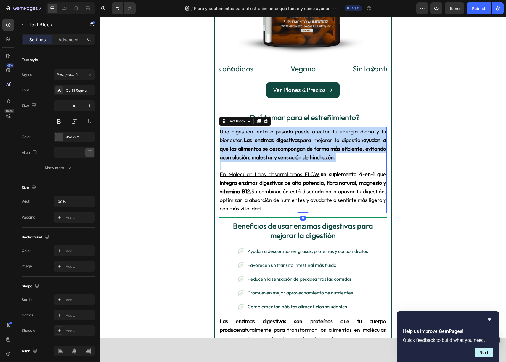
click at [302, 149] on strong "ayudan a que los alimentos se descompongan de forma más eficiente, evitando acu…" at bounding box center [303, 149] width 166 height 24
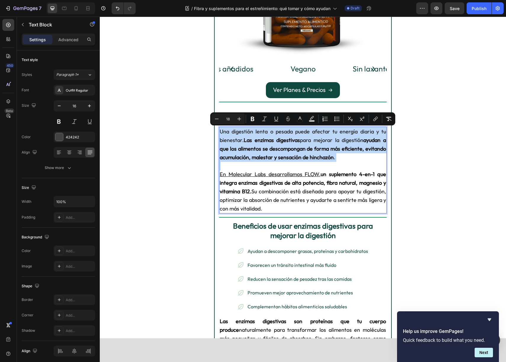
type input "16"
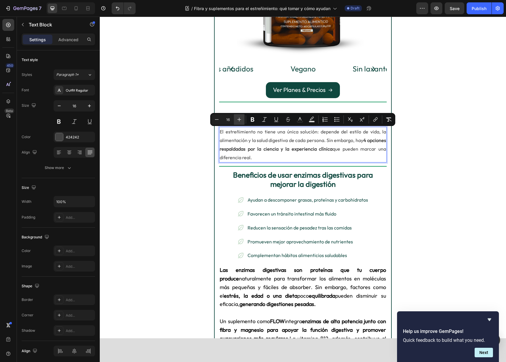
click at [235, 118] on button "Plus" at bounding box center [239, 119] width 11 height 11
type input "18"
click at [296, 121] on button "color" at bounding box center [300, 119] width 11 height 11
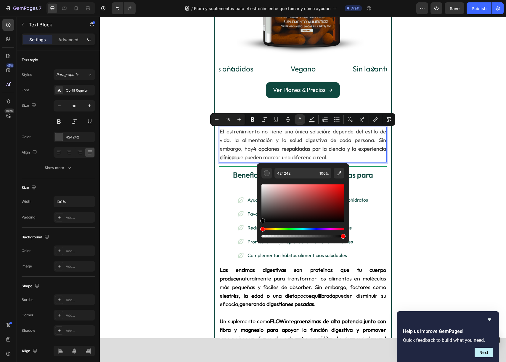
drag, startPoint x: 263, startPoint y: 216, endPoint x: 143, endPoint y: 181, distance: 124.8
click at [262, 240] on div "424242 100 %" at bounding box center [303, 203] width 92 height 80
type input "000000"
click at [263, 229] on div "Editor contextual toolbar" at bounding box center [303, 210] width 83 height 55
click at [246, 137] on span "El estreñimiento no tiene una única solución: depende del estilo de vida, la al…" at bounding box center [303, 144] width 166 height 32
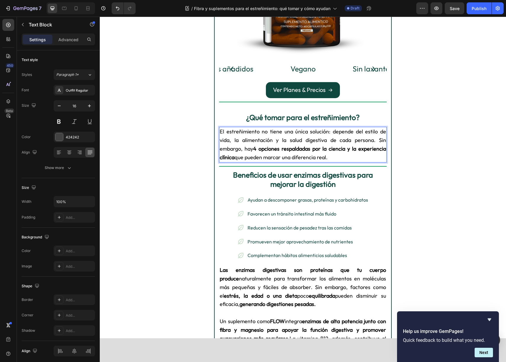
click at [331, 158] on p "El estreñimiento no tiene una única solución: depende del estilo de vida, la al…" at bounding box center [303, 144] width 166 height 34
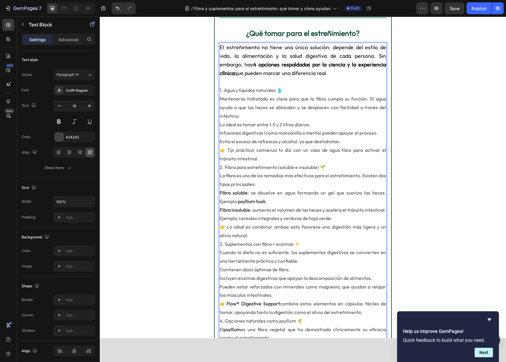
scroll to position [432, 0]
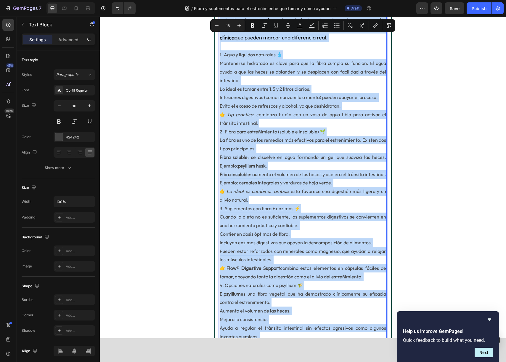
drag, startPoint x: 277, startPoint y: 156, endPoint x: 269, endPoint y: 129, distance: 27.8
click at [277, 153] on p "Fibra soluble : se disuelve en agua formando un gel que suaviza las heces. Ejem…" at bounding box center [303, 161] width 166 height 17
type input "16"
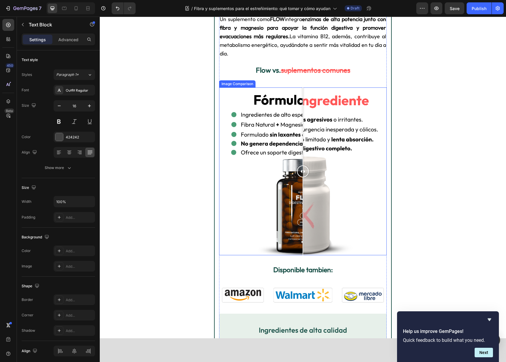
drag, startPoint x: 220, startPoint y: 54, endPoint x: 384, endPoint y: 130, distance: 180.1
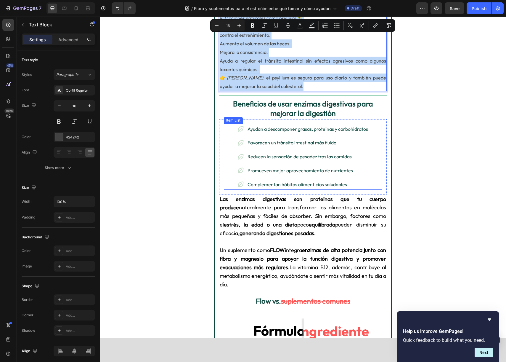
scroll to position [666, 0]
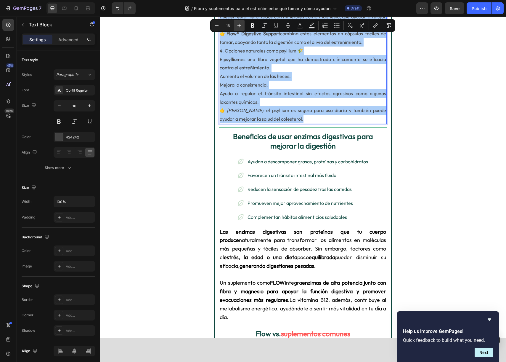
click at [239, 24] on icon "Editor contextual toolbar" at bounding box center [239, 26] width 6 height 6
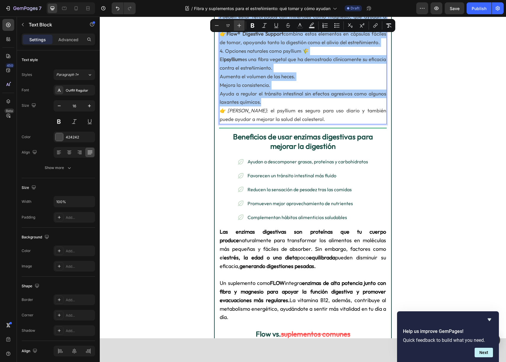
click at [239, 24] on icon "Editor contextual toolbar" at bounding box center [239, 26] width 6 height 6
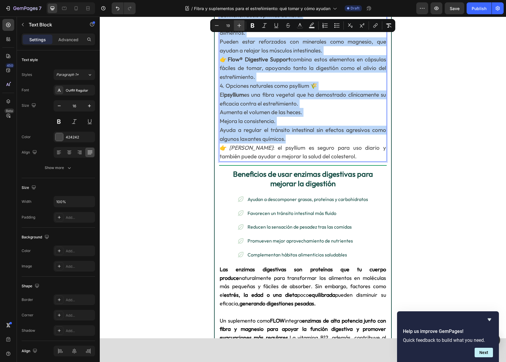
scroll to position [699, 0]
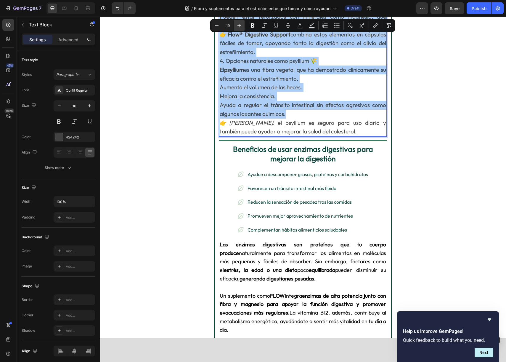
click at [239, 24] on icon "Editor contextual toolbar" at bounding box center [239, 26] width 6 height 6
click at [219, 27] on icon "Editor contextual toolbar" at bounding box center [217, 26] width 6 height 6
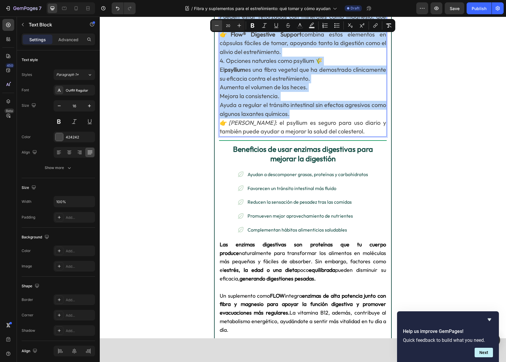
type input "19"
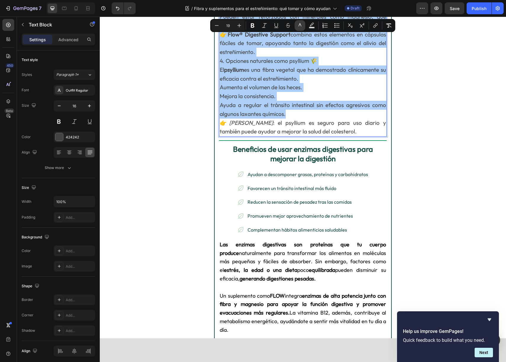
click at [298, 27] on icon "Editor contextual toolbar" at bounding box center [300, 26] width 6 height 6
type input "424242"
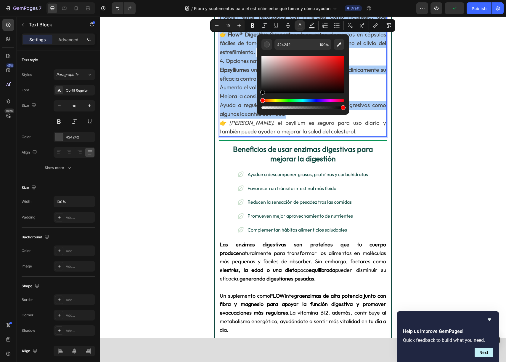
drag, startPoint x: 264, startPoint y: 84, endPoint x: 261, endPoint y: 107, distance: 23.3
click at [261, 107] on div "424242 100 %" at bounding box center [303, 72] width 92 height 76
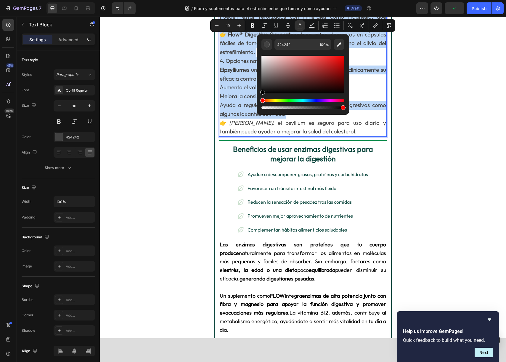
type input "000000"
click at [262, 102] on div "Editor contextual toolbar" at bounding box center [303, 82] width 83 height 55
drag, startPoint x: 241, startPoint y: 100, endPoint x: 246, endPoint y: 102, distance: 4.9
click at [241, 100] on p "Mejora la consistencia." at bounding box center [303, 96] width 166 height 9
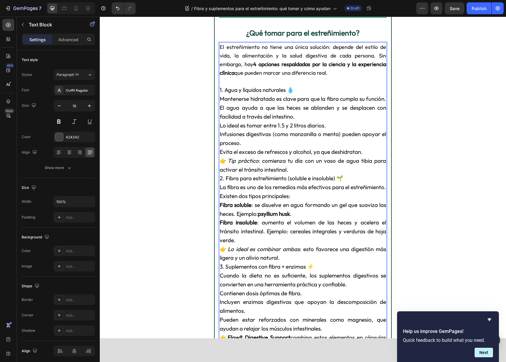
scroll to position [352, 0]
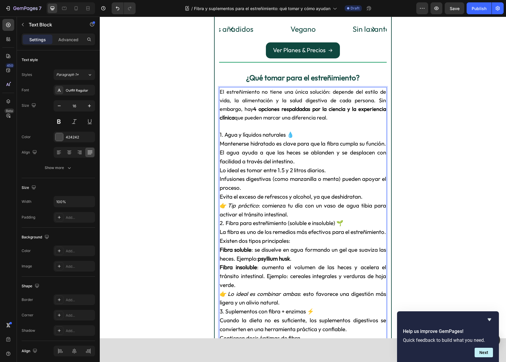
click at [304, 137] on p "1. Agua y líquidos naturales 💧" at bounding box center [303, 134] width 166 height 9
drag, startPoint x: 301, startPoint y: 136, endPoint x: 213, endPoint y: 132, distance: 87.5
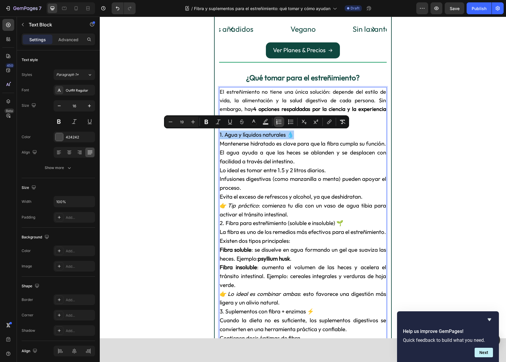
click at [280, 123] on icon "Editor contextual toolbar" at bounding box center [280, 123] width 4 height 0
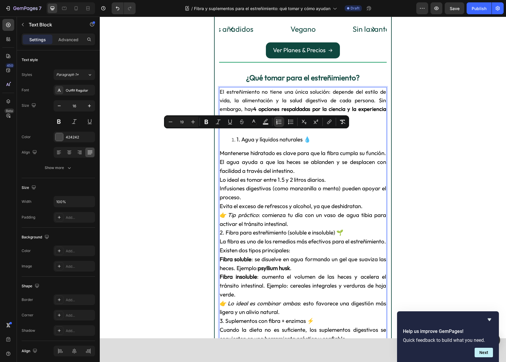
click at [231, 141] on ol "1. Agua y líquidos naturales 💧" at bounding box center [303, 139] width 166 height 9
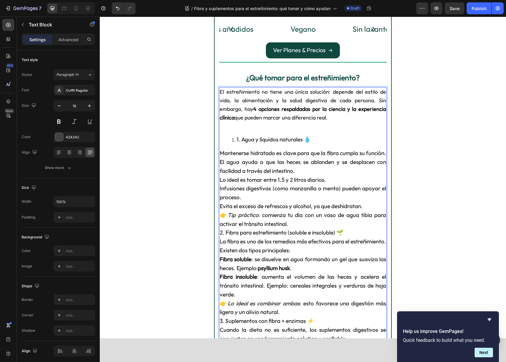
click at [240, 139] on span "1. Agua y líquidos naturales 💧" at bounding box center [274, 139] width 74 height 7
click at [222, 152] on span "Mantenerse hidratado es clave para que la fibra cumpla su función. El agua ayud…" at bounding box center [303, 161] width 166 height 25
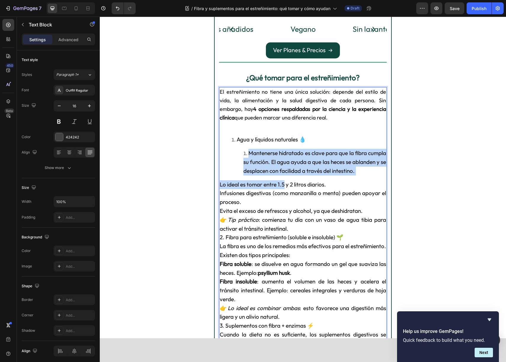
drag, startPoint x: 241, startPoint y: 151, endPoint x: 284, endPoint y: 191, distance: 59.1
click at [284, 192] on div "El estreñimiento no tiene una única solución: depende del estilo de vida, la al…" at bounding box center [303, 292] width 168 height 411
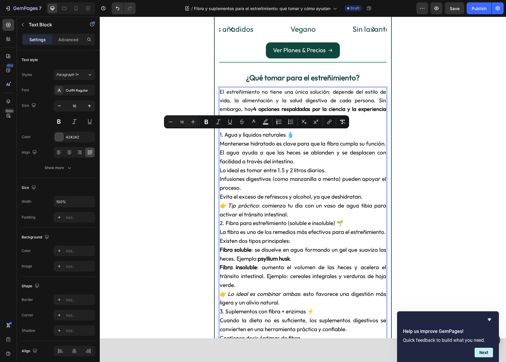
click at [261, 169] on span "Lo ideal es tomar entre 1.5 y 2 litros diarios." at bounding box center [273, 169] width 106 height 7
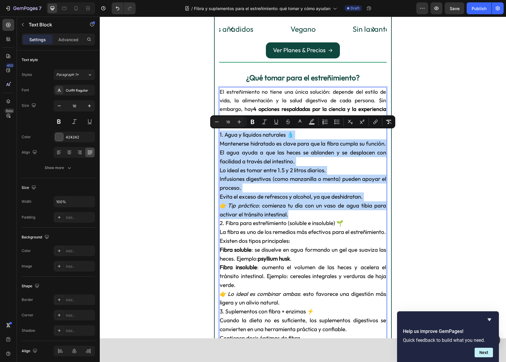
drag, startPoint x: 297, startPoint y: 216, endPoint x: 225, endPoint y: 138, distance: 106.1
click at [220, 136] on div "El estreñimiento no tiene una única solución: depende del estilo de vida, la al…" at bounding box center [303, 285] width 168 height 397
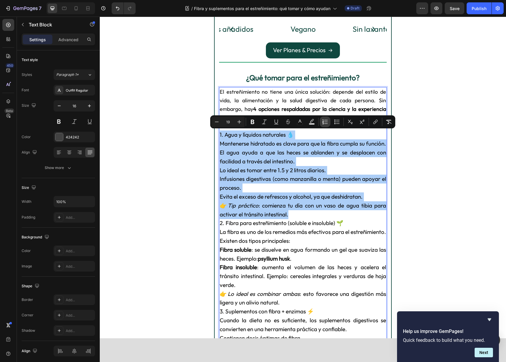
click at [325, 119] on icon "Editor contextual toolbar" at bounding box center [325, 122] width 6 height 6
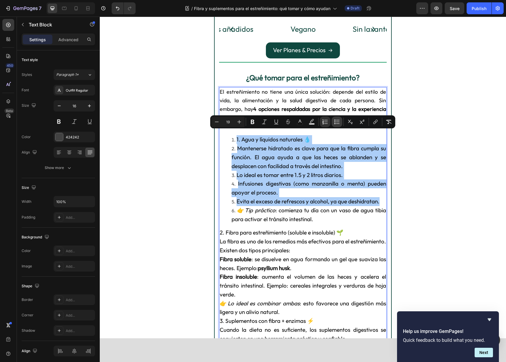
click at [335, 122] on icon "Editor contextual toolbar" at bounding box center [334, 121] width 1 height 1
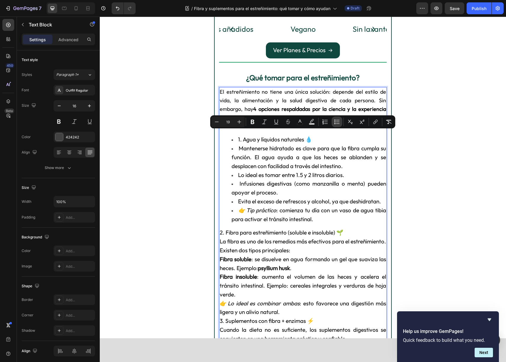
click at [335, 122] on icon "Editor contextual toolbar" at bounding box center [334, 121] width 1 height 1
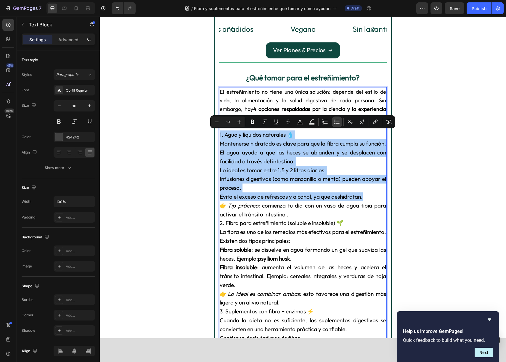
click at [335, 122] on icon "Editor contextual toolbar" at bounding box center [334, 121] width 1 height 1
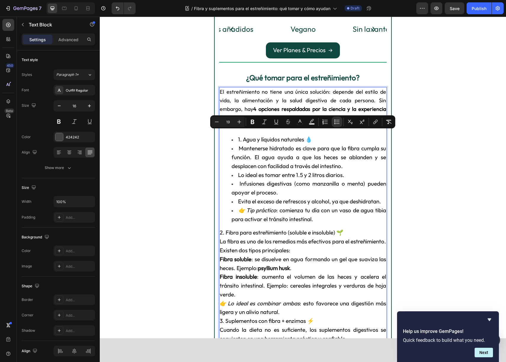
click at [235, 146] on li "Mantenerse hidratado es clave para que la fibra cumpla su función. El agua ayud…" at bounding box center [309, 157] width 155 height 26
click at [235, 147] on li "Mantenerse hidratado es clave para que la fibra cumpla su función. El agua ayud…" at bounding box center [309, 157] width 155 height 26
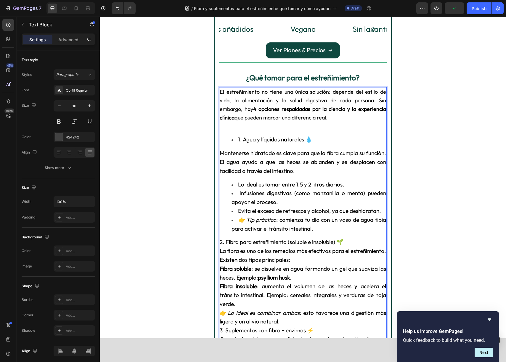
click at [236, 139] on li "1. Agua y líquidos naturales 💧" at bounding box center [309, 139] width 155 height 9
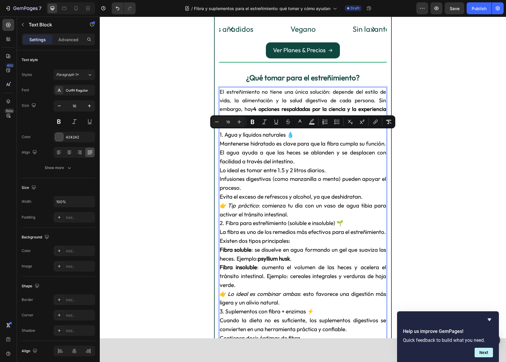
click at [274, 191] on p "Infusiones digestivas (como manzanilla o menta) pueden apoyar el proceso." at bounding box center [303, 183] width 166 height 18
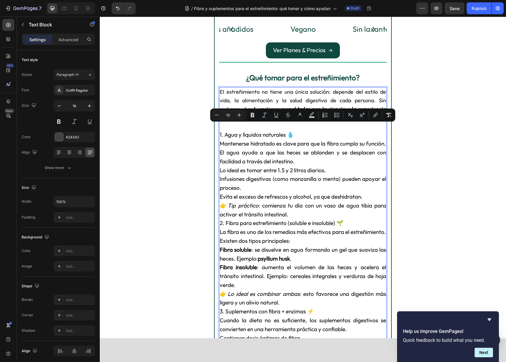
scroll to position [364, 0]
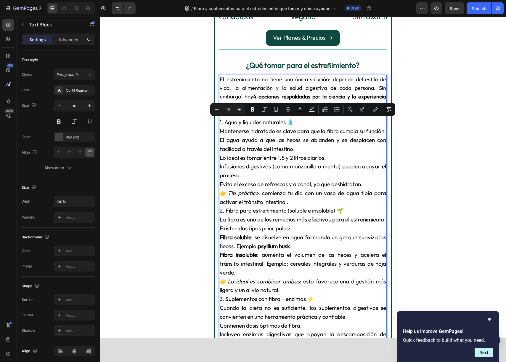
click at [278, 180] on p "Evita el exceso de refrescos y alcohol, ya que deshidratan." at bounding box center [303, 184] width 166 height 9
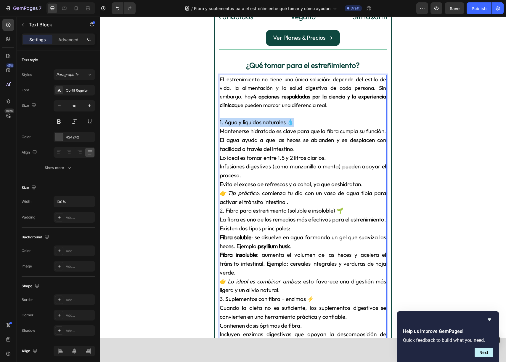
drag, startPoint x: 293, startPoint y: 124, endPoint x: 217, endPoint y: 122, distance: 76.1
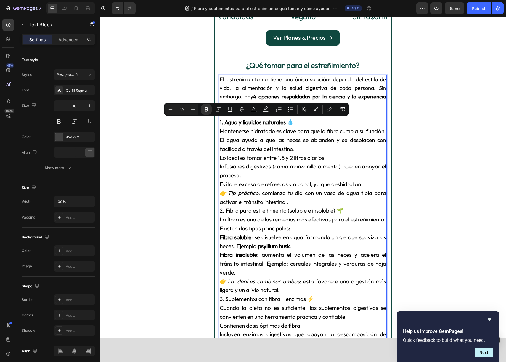
click at [249, 142] on span "Mantenerse hidratado es clave para que la fibra cumpla su función. El agua ayud…" at bounding box center [303, 139] width 166 height 25
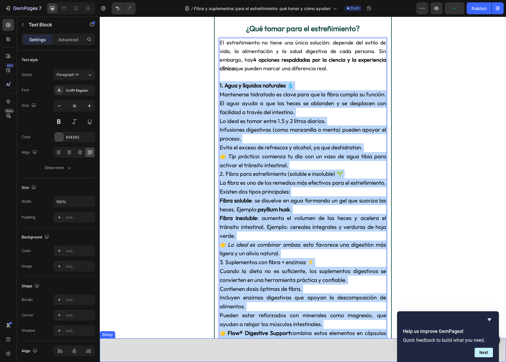
drag, startPoint x: 220, startPoint y: 121, endPoint x: 357, endPoint y: 354, distance: 270.2
click at [357, 354] on div "Button" at bounding box center [303, 350] width 392 height 14
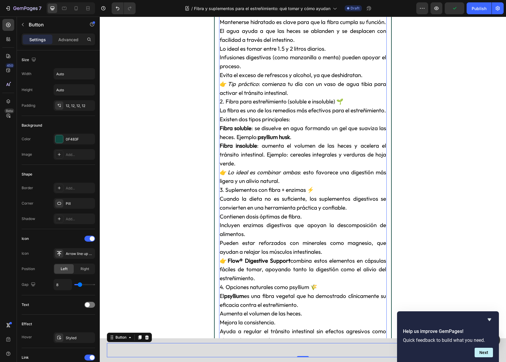
scroll to position [539, 0]
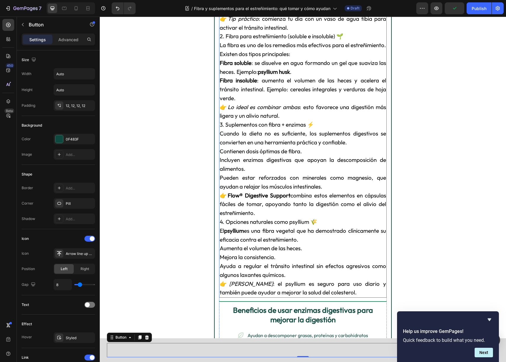
click at [332, 288] on span "👉 Dato clave : el psyllium es seguro para uso diario y también puede ayudar a m…" at bounding box center [303, 288] width 166 height 16
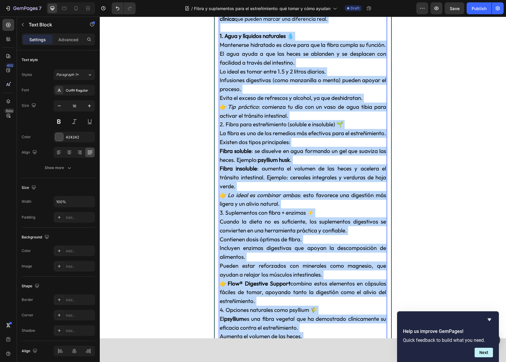
scroll to position [430, 0]
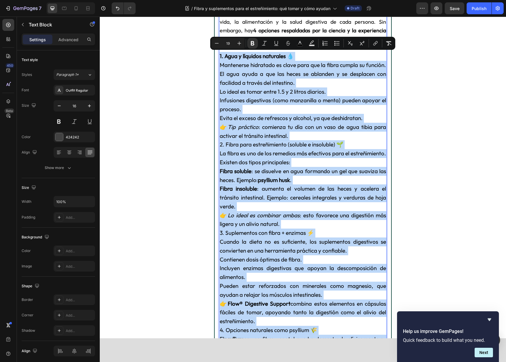
drag, startPoint x: 342, startPoint y: 292, endPoint x: 220, endPoint y: 56, distance: 265.0
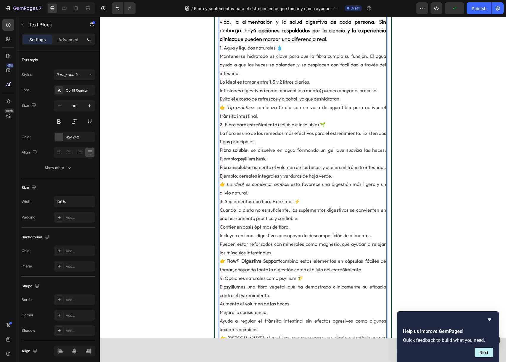
drag, startPoint x: 220, startPoint y: 48, endPoint x: 343, endPoint y: 288, distance: 269.6
click at [344, 289] on div "El estreñimiento no tiene una única solución: depende del estilo de vida, la al…" at bounding box center [303, 180] width 168 height 342
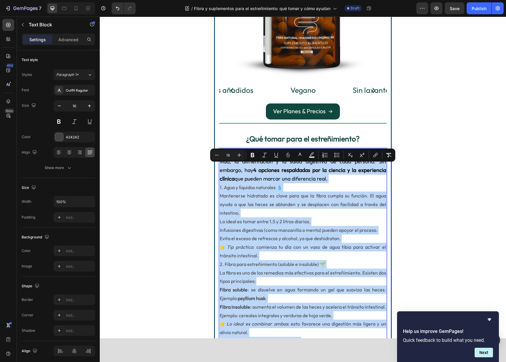
scroll to position [276, 0]
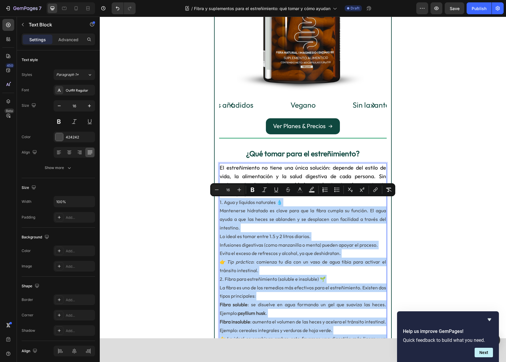
drag, startPoint x: 282, startPoint y: 243, endPoint x: 229, endPoint y: 197, distance: 70.1
click at [219, 204] on div "El estreñimiento no tiene una única solución: depende del estilo de vida, la al…" at bounding box center [303, 334] width 168 height 342
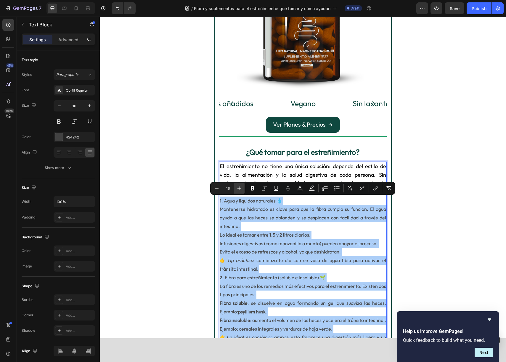
click at [235, 190] on button "Plus" at bounding box center [239, 188] width 11 height 11
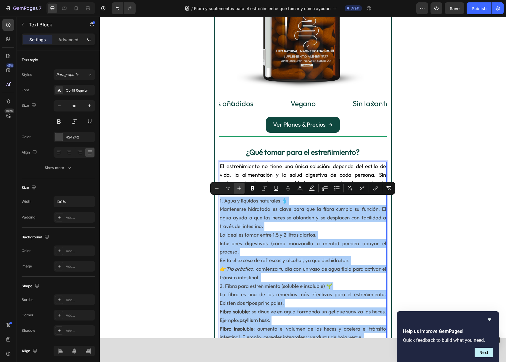
click at [235, 190] on button "Plus" at bounding box center [239, 188] width 11 height 11
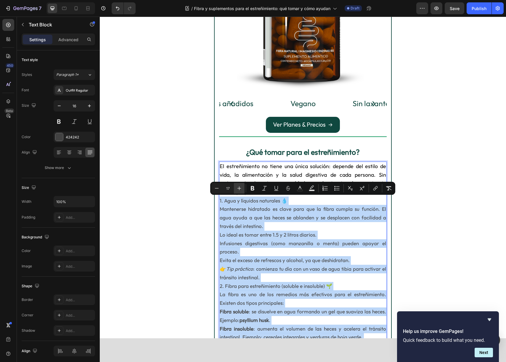
type input "18"
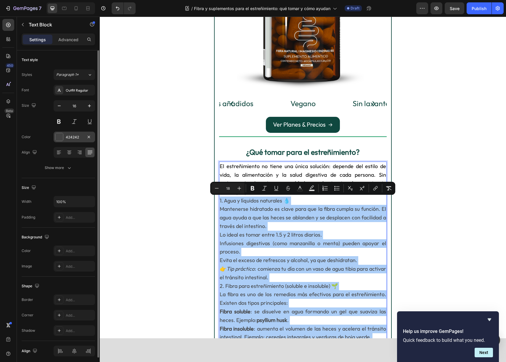
click at [63, 137] on div at bounding box center [59, 137] width 8 height 8
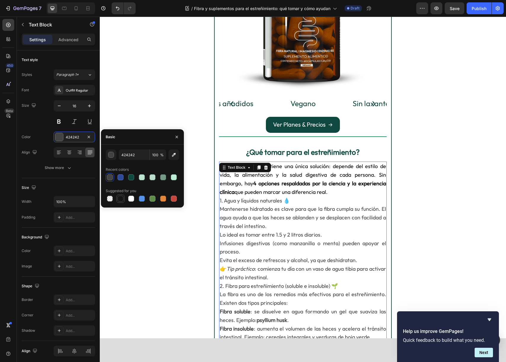
click at [121, 196] on div at bounding box center [121, 199] width 6 height 6
type input "151515"
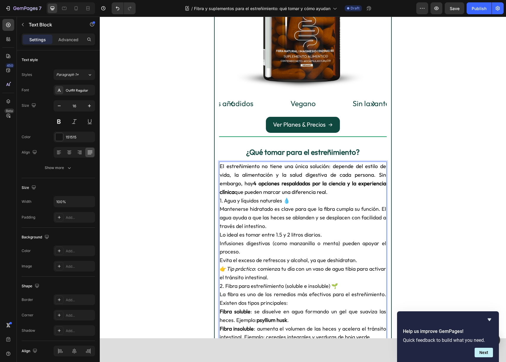
click at [335, 195] on p "El estreñimiento no tiene una única solución: depende del estilo de vida, la al…" at bounding box center [303, 179] width 166 height 34
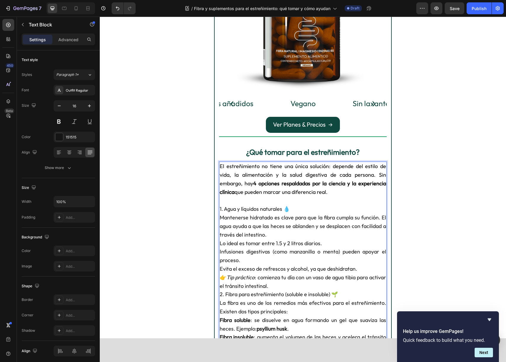
scroll to position [306, 0]
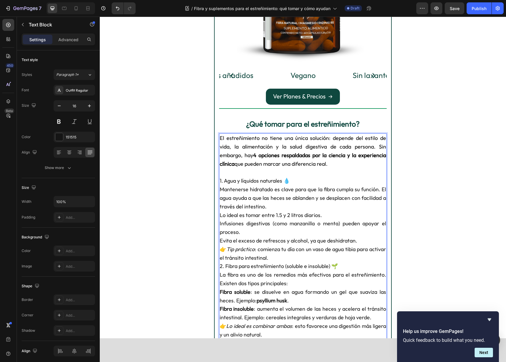
drag, startPoint x: 221, startPoint y: 181, endPoint x: 327, endPoint y: 297, distance: 156.8
click at [327, 297] on div "El estreñimiento no tiene una única solución: depende del estilo de vida, la al…" at bounding box center [303, 321] width 168 height 376
click at [277, 259] on p "👉 Tip práctico : comienza tu día con un vaso de agua tibia para activar el trán…" at bounding box center [303, 253] width 166 height 17
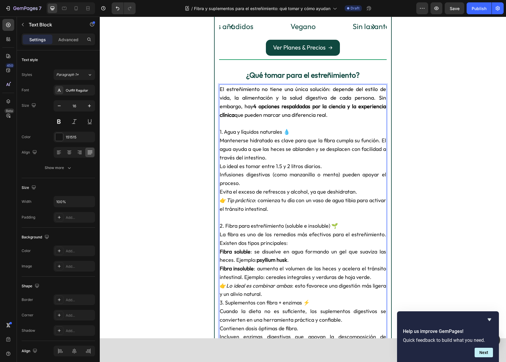
scroll to position [356, 0]
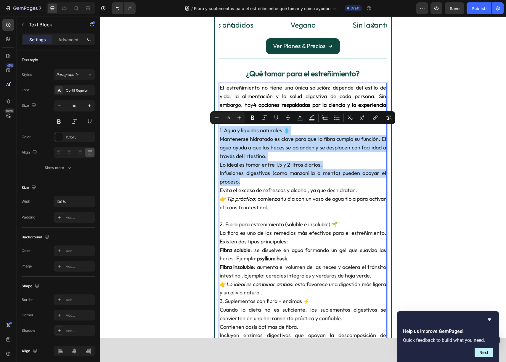
drag, startPoint x: 219, startPoint y: 132, endPoint x: 328, endPoint y: 179, distance: 118.5
click at [294, 171] on span "Infusiones digestivas (como manzanilla o menta) pueden apoyar el proceso." at bounding box center [303, 176] width 166 height 15
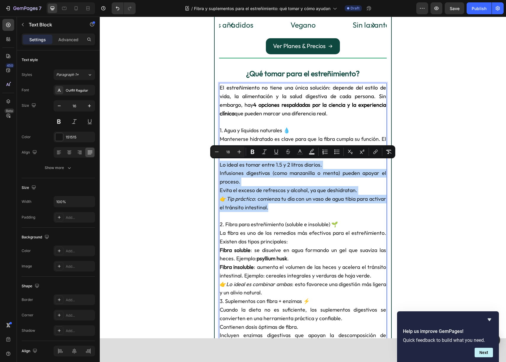
drag, startPoint x: 220, startPoint y: 165, endPoint x: 334, endPoint y: 204, distance: 120.6
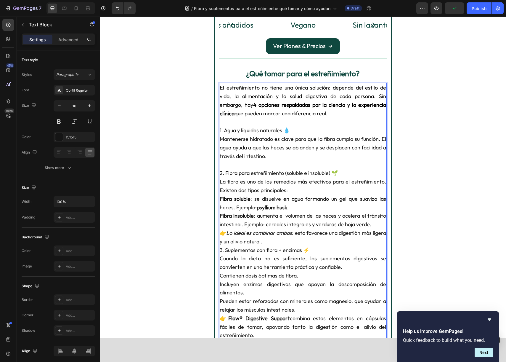
click at [227, 166] on p "Rich Text Editor. Editing area: main" at bounding box center [303, 165] width 166 height 9
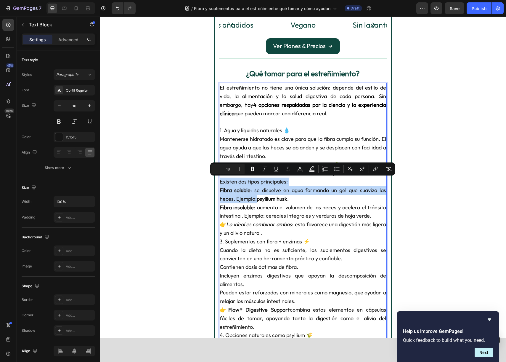
drag, startPoint x: 220, startPoint y: 182, endPoint x: 257, endPoint y: 197, distance: 39.1
click at [257, 197] on div "El estreñimiento no tiene una única solución: depende del estilo de vida, la al…" at bounding box center [303, 245] width 168 height 325
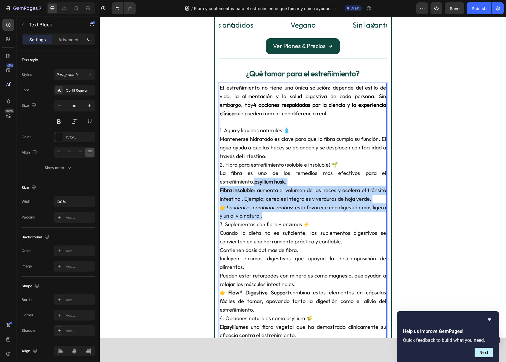
drag, startPoint x: 221, startPoint y: 182, endPoint x: 302, endPoint y: 214, distance: 87.4
click at [302, 214] on div "El estreñimiento no tiene una única solución: depende del estilo de vida, la al…" at bounding box center [303, 237] width 168 height 308
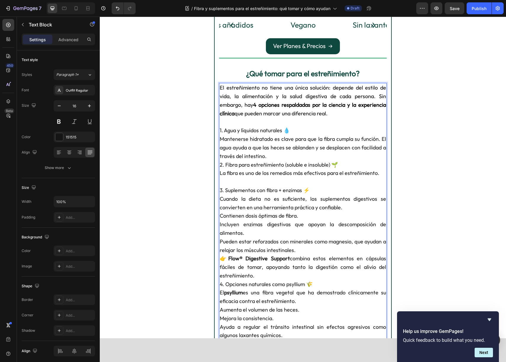
click at [272, 159] on p "Mantenerse hidratado es clave para que la fibra cumpla su función. El agua ayud…" at bounding box center [303, 147] width 166 height 25
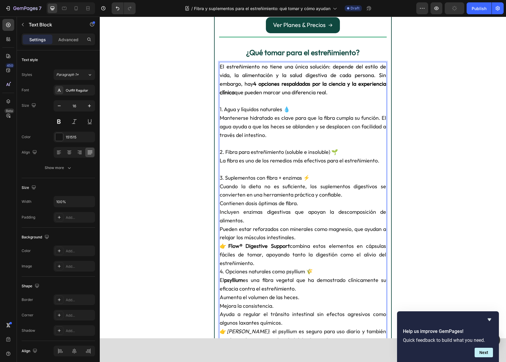
scroll to position [376, 0]
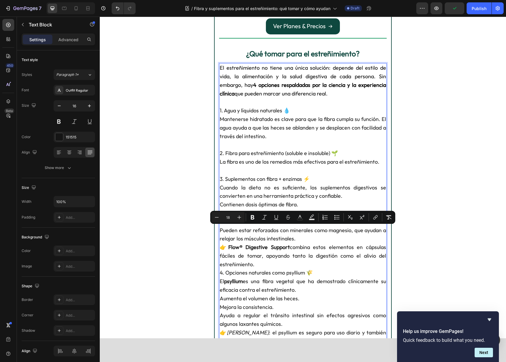
drag, startPoint x: 261, startPoint y: 264, endPoint x: 221, endPoint y: 231, distance: 52.0
click at [219, 231] on div "El estreñimiento no tiene una única solución: depende del estilo de vida, la al…" at bounding box center [303, 204] width 168 height 283
click at [255, 251] on p "👉 Flow® Digestive Support combina estos elementos en cápsulas fáciles de tomar,…" at bounding box center [303, 255] width 166 height 25
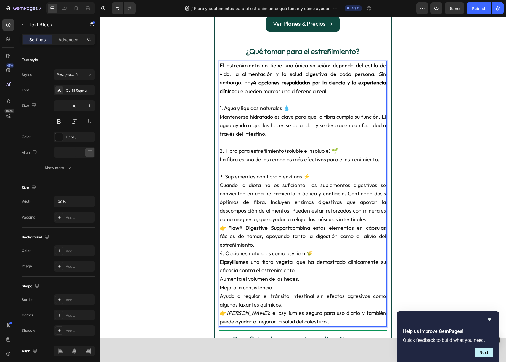
scroll to position [381, 0]
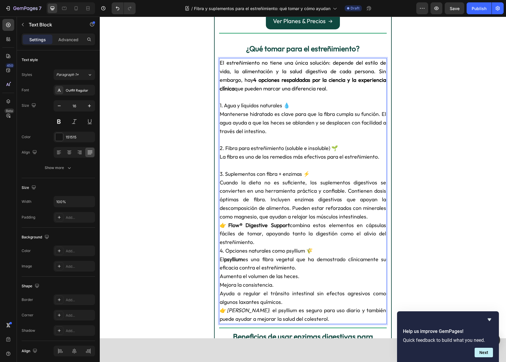
click at [258, 244] on p "👉 Flow® Digestive Support combina estos elementos en cápsulas fáciles de tomar,…" at bounding box center [303, 233] width 166 height 25
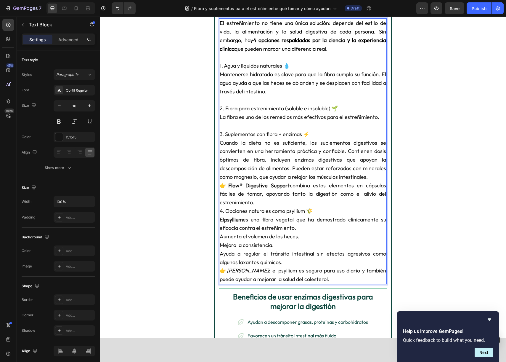
scroll to position [422, 0]
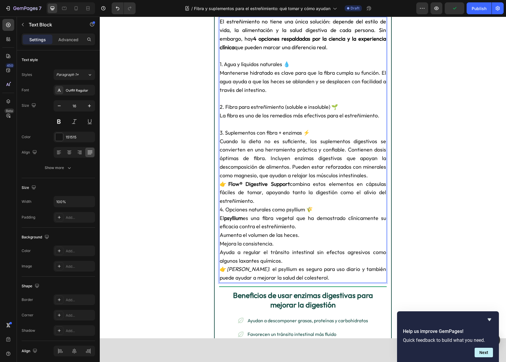
drag, startPoint x: 222, startPoint y: 219, endPoint x: 235, endPoint y: 217, distance: 13.8
click at [222, 219] on span "El psyllium es una fibra vegetal que ha demostrado clínicamente su eficacia con…" at bounding box center [303, 221] width 166 height 15
click at [266, 199] on p "👉 Flow® Digestive Support combina estos elementos en cápsulas fáciles de tomar,…" at bounding box center [303, 192] width 166 height 25
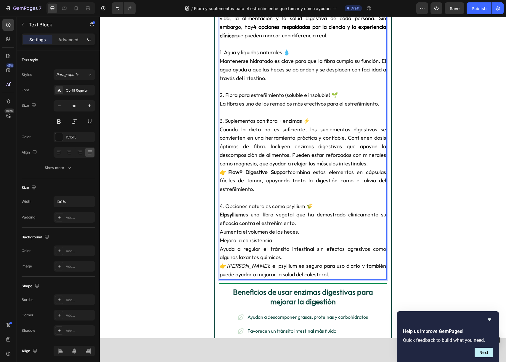
scroll to position [438, 0]
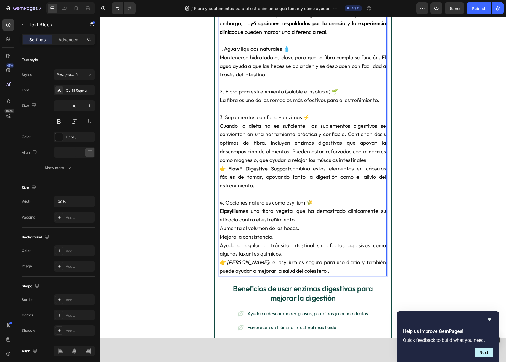
click at [293, 256] on p "Ayuda a regular el tránsito intestinal sin efectos agresivos como algunos laxan…" at bounding box center [303, 249] width 166 height 17
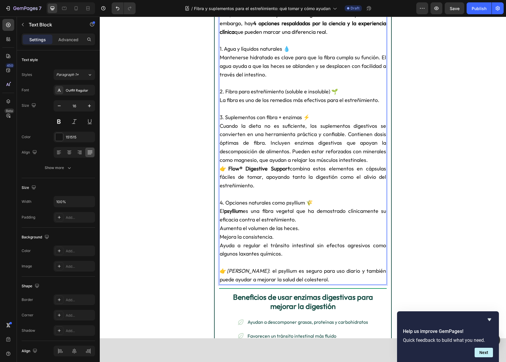
click at [368, 161] on p "Cuando la dieta no es suficiente, los suplementos digestivos se convierten en u…" at bounding box center [303, 143] width 166 height 43
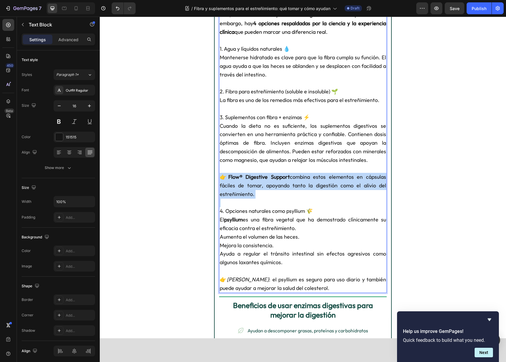
drag, startPoint x: 262, startPoint y: 198, endPoint x: 218, endPoint y: 178, distance: 48.5
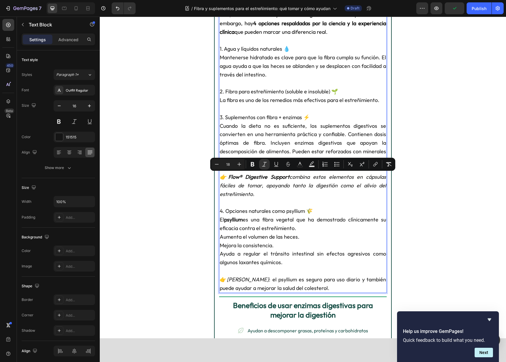
click at [333, 188] on p "👉 Flow® Digestive Support combina estos elementos en cápsulas fáciles de tomar,…" at bounding box center [303, 185] width 166 height 25
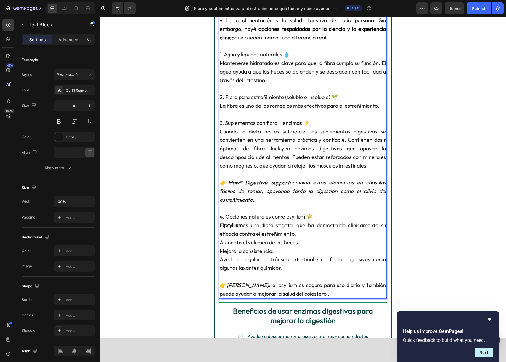
scroll to position [434, 0]
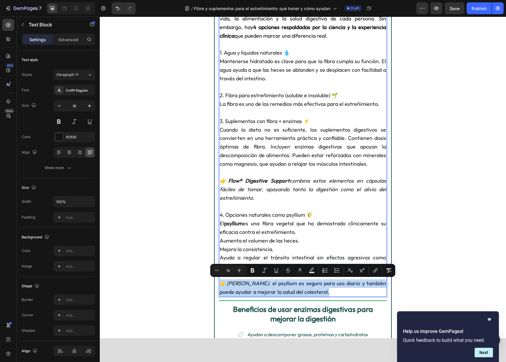
drag, startPoint x: 316, startPoint y: 294, endPoint x: 221, endPoint y: 283, distance: 95.9
click at [221, 283] on p "👉 Dato clave : el psyllium es seguro para uso diario y también puede ayudar a m…" at bounding box center [303, 287] width 166 height 17
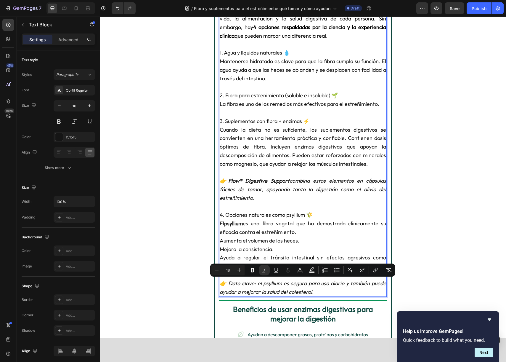
click at [222, 283] on icon "👉 Dato clave: el psyllium es seguro para uso diario y también puede ayudar a me…" at bounding box center [303, 287] width 166 height 15
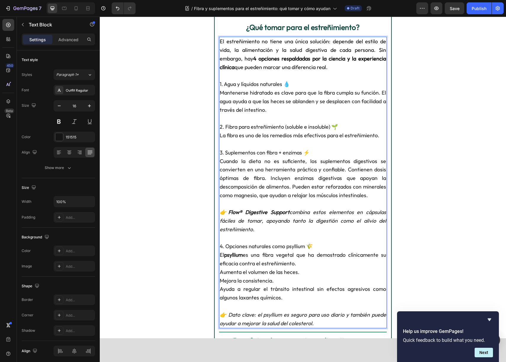
scroll to position [387, 0]
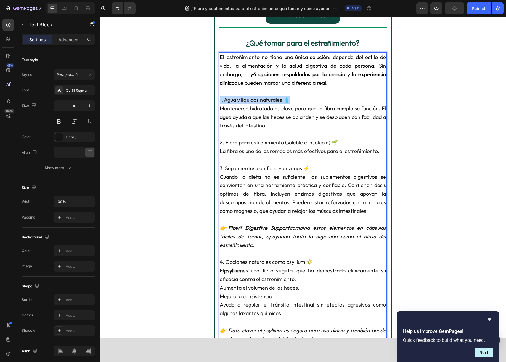
drag, startPoint x: 303, startPoint y: 100, endPoint x: 218, endPoint y: 101, distance: 85.0
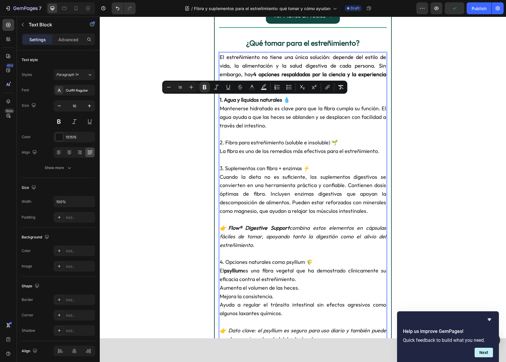
drag, startPoint x: 272, startPoint y: 149, endPoint x: 320, endPoint y: 143, distance: 47.8
click at [273, 149] on span "La fibra es uno de los remedios más efectivos para el estreñimiento." at bounding box center [300, 151] width 160 height 7
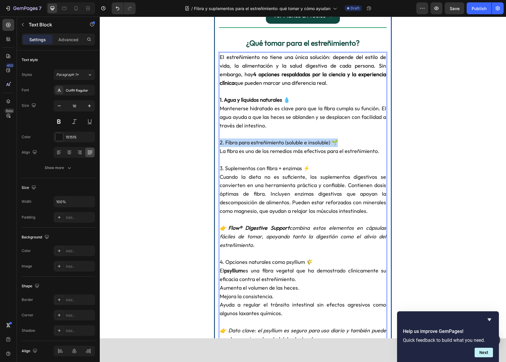
drag, startPoint x: 326, startPoint y: 143, endPoint x: 214, endPoint y: 140, distance: 112.9
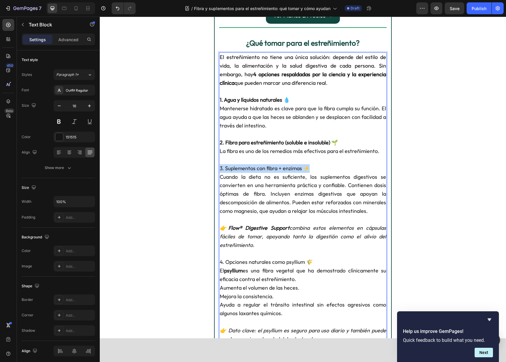
drag, startPoint x: 313, startPoint y: 167, endPoint x: 212, endPoint y: 168, distance: 101.0
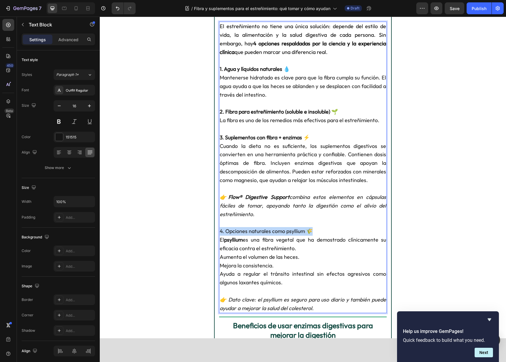
drag, startPoint x: 290, startPoint y: 234, endPoint x: 185, endPoint y: 232, distance: 104.6
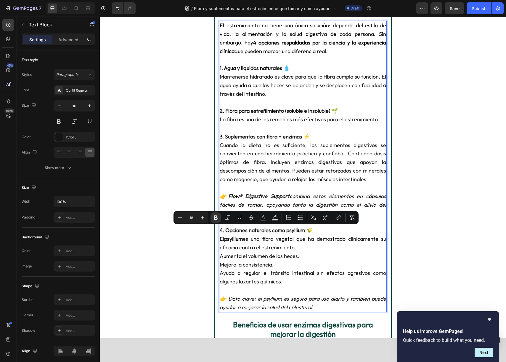
scroll to position [419, 0]
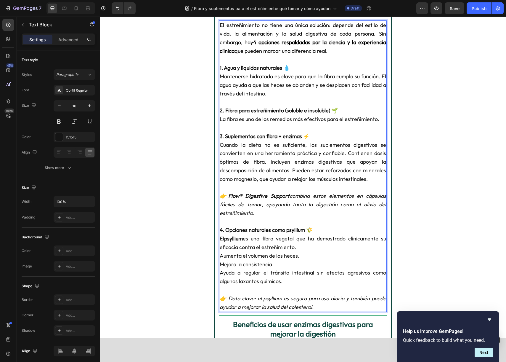
click at [276, 249] on span "El psyllium es una fibra vegetal que ha demostrado clínicamente su eficacia con…" at bounding box center [303, 242] width 166 height 15
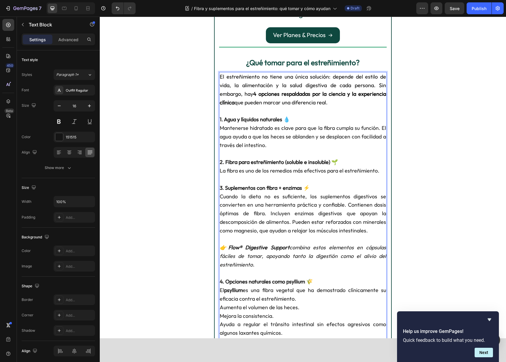
scroll to position [327, 0]
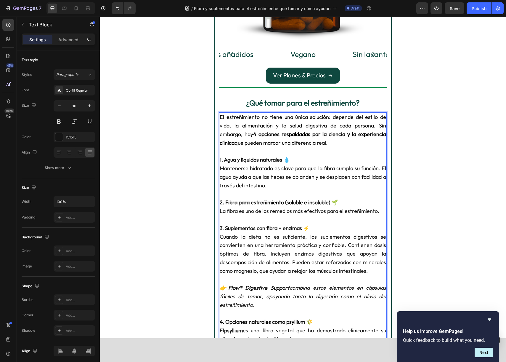
click at [223, 160] on strong "1. Agua y líquidos naturales 💧" at bounding box center [255, 159] width 70 height 7
click at [226, 203] on strong "2. Fibra para estreñimiento (soluble e insoluble) 🌱" at bounding box center [279, 202] width 118 height 7
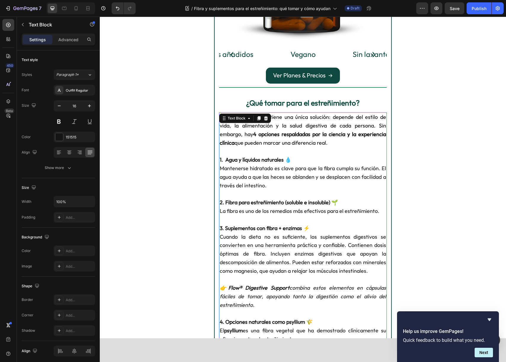
type button "on"
click at [221, 160] on strong "1. Agua y líquidos naturales 💧" at bounding box center [256, 159] width 72 height 7
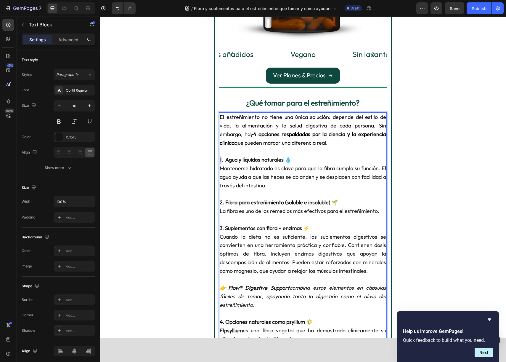
click at [220, 160] on strong "1. Agua y líquidos naturales 💧" at bounding box center [256, 159] width 72 height 7
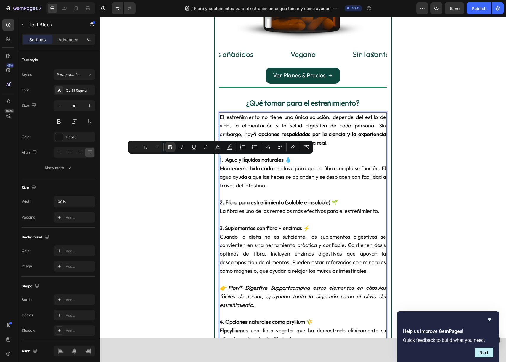
click at [220, 160] on strong "1. Agua y líquidos naturales 💧" at bounding box center [256, 159] width 72 height 7
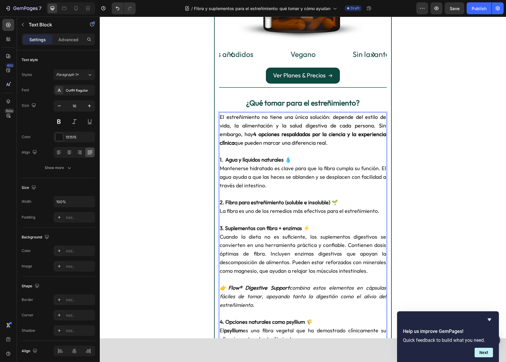
click at [220, 160] on strong "1. Agua y líquidos naturales 💧" at bounding box center [256, 159] width 72 height 7
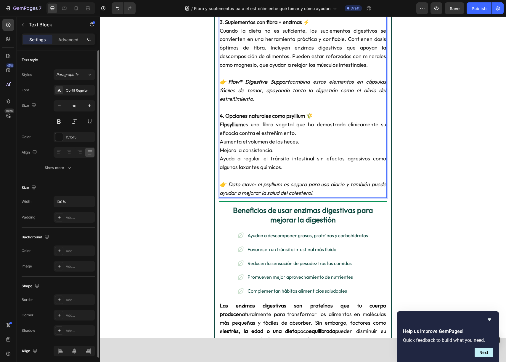
scroll to position [535, 0]
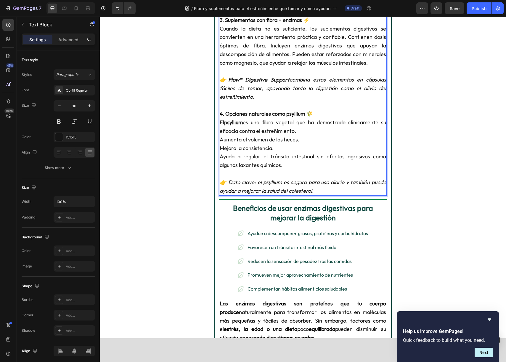
click at [312, 214] on strong "Beneficios de usar enzimas digestivas para mejorar la digestión" at bounding box center [303, 212] width 140 height 19
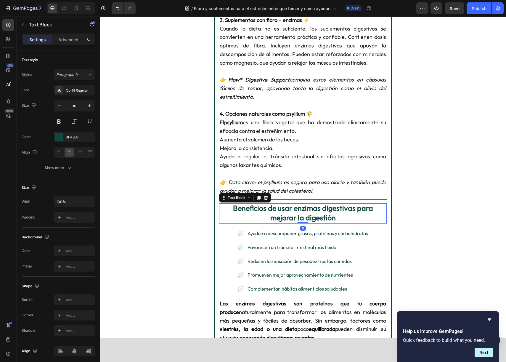
click at [290, 211] on strong "Beneficios de usar enzimas digestivas para mejorar la digestión" at bounding box center [303, 212] width 140 height 19
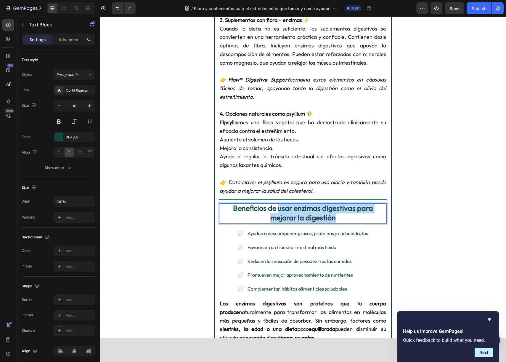
drag, startPoint x: 280, startPoint y: 209, endPoint x: 337, endPoint y: 219, distance: 58.4
click at [337, 219] on p "Beneficios de usar enzimas digestivas para mejorar la digestión" at bounding box center [303, 213] width 166 height 19
click at [301, 209] on strong "Beneficios de Beneficios de la fibra para el estreñimiento" at bounding box center [302, 212] width 137 height 19
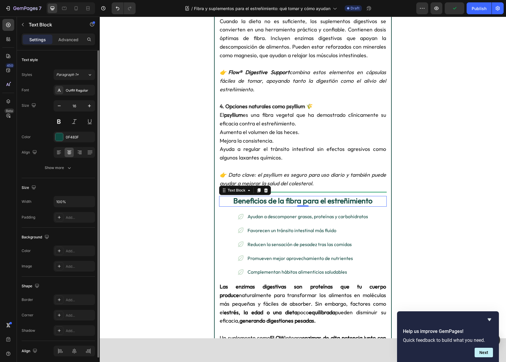
scroll to position [556, 0]
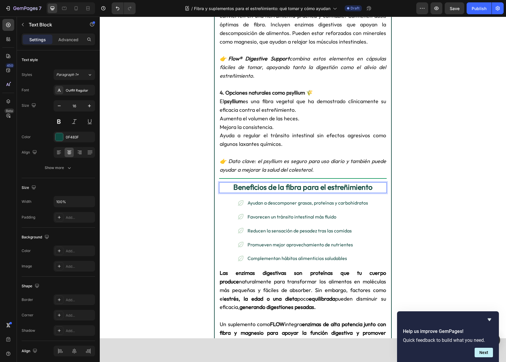
click at [299, 199] on p "Ayudan a descomponer grasas, proteínas y carbohidratos" at bounding box center [308, 202] width 121 height 9
click at [299, 201] on p "Ayudan a descomponer grasas, proteínas y carbohidratos" at bounding box center [308, 202] width 121 height 9
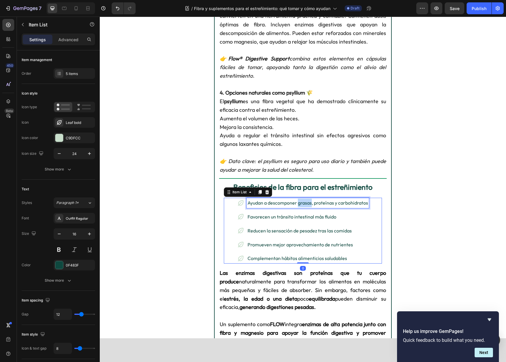
click at [299, 201] on p "Ayudan a descomponer grasas, proteínas y carbohidratos" at bounding box center [308, 202] width 121 height 9
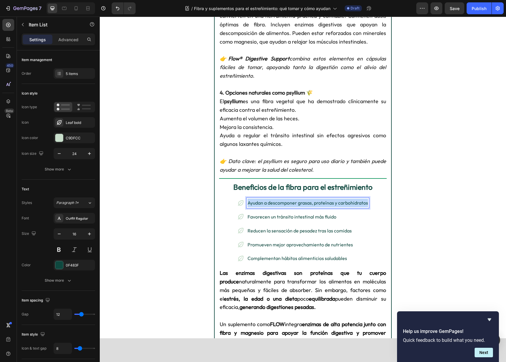
click at [299, 201] on p "Ayudan a descomponer grasas, proteínas y carbohidratos" at bounding box center [308, 202] width 121 height 9
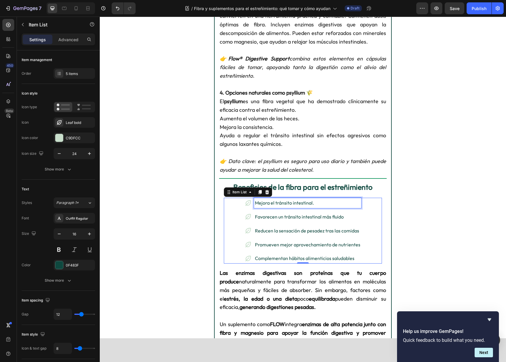
click at [270, 218] on p "Favorecen un tránsito intestinal más fluido" at bounding box center [307, 216] width 105 height 9
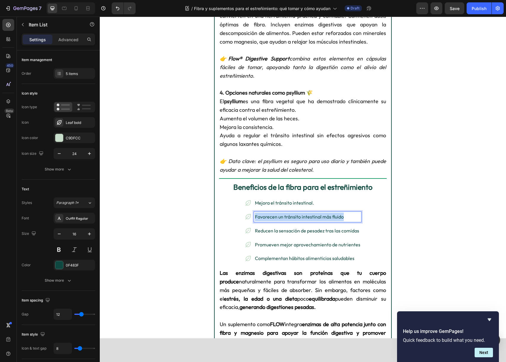
click at [270, 218] on p "Favorecen un tránsito intestinal más fluido" at bounding box center [307, 216] width 105 height 9
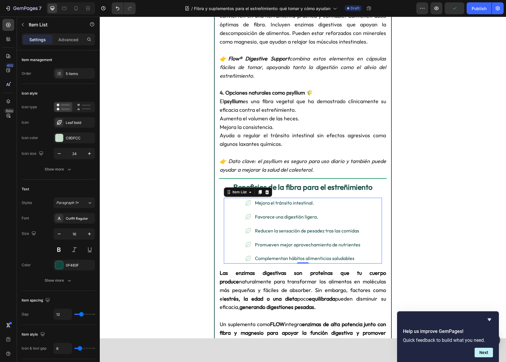
click at [308, 232] on p "Reducen la sensación de pesadez tras las comidas" at bounding box center [307, 230] width 105 height 9
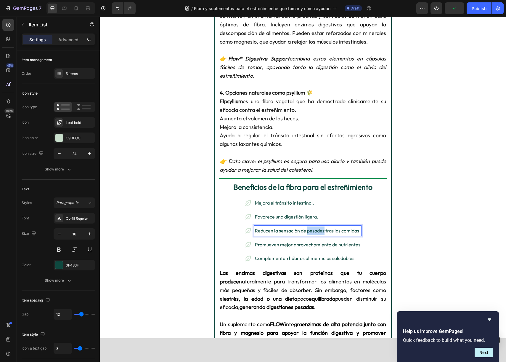
click at [308, 232] on p "Reducen la sensación de pesadez tras las comidas" at bounding box center [307, 230] width 105 height 9
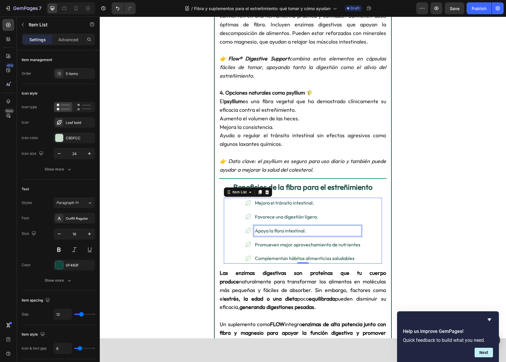
click at [285, 244] on p "Promueven mejor aprovechamiento de nutrientes" at bounding box center [307, 244] width 105 height 9
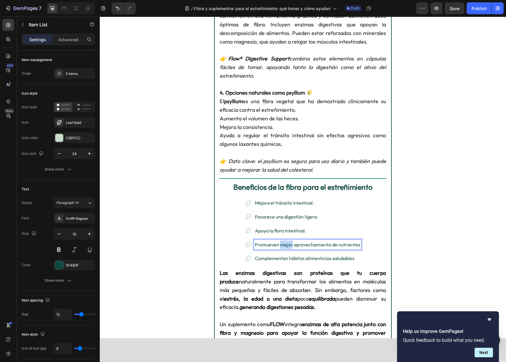
click at [285, 244] on p "Promueven mejor aprovechamiento de nutrientes" at bounding box center [307, 244] width 105 height 9
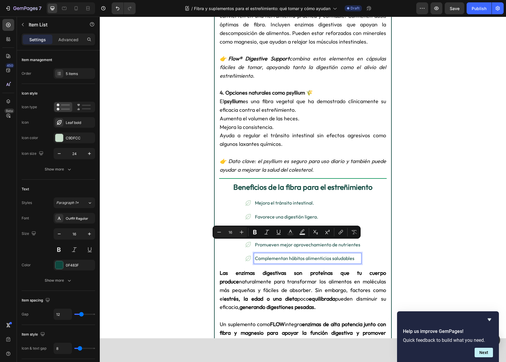
click at [286, 255] on p "Complementan hábitos alimenticios saludables" at bounding box center [307, 258] width 105 height 9
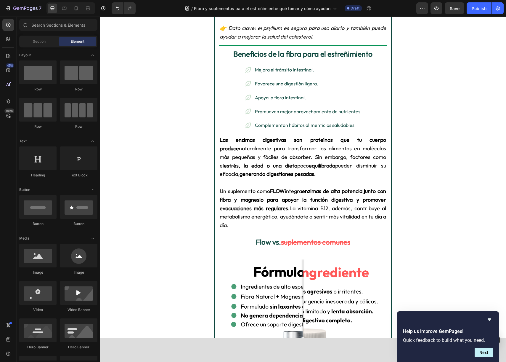
scroll to position [689, 0]
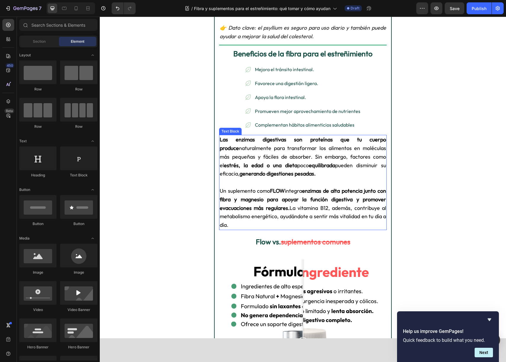
click at [284, 146] on span "Las enzimas digestivas son proteínas que tu cuerpo produce naturalmente para tr…" at bounding box center [303, 156] width 166 height 41
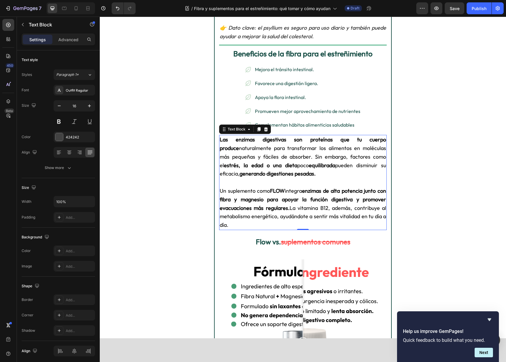
click at [252, 196] on strong "enzimas de alta potencia junto con fibra y magnesio para apoyar la función dige…" at bounding box center [303, 199] width 166 height 24
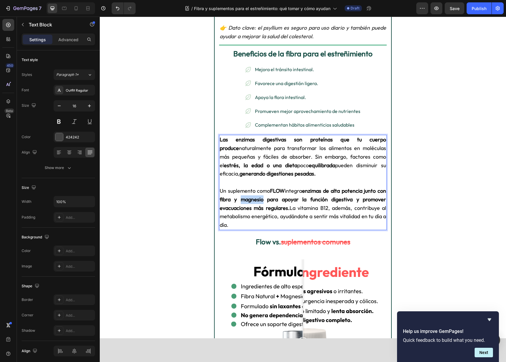
click at [252, 196] on strong "enzimas de alta potencia junto con fibra y magnesio para apoyar la función dige…" at bounding box center [303, 199] width 166 height 24
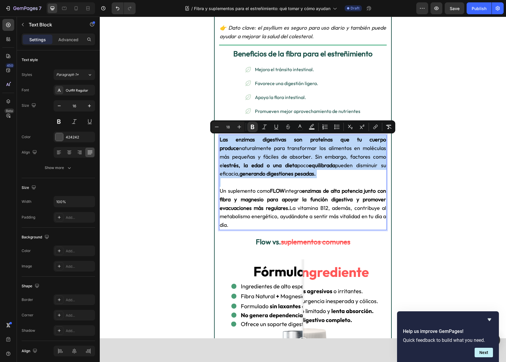
copy div "Las enzimas digestivas son proteínas que tu cuerpo produce naturalmente para tr…"
click at [272, 189] on strong "FLOW" at bounding box center [277, 190] width 15 height 7
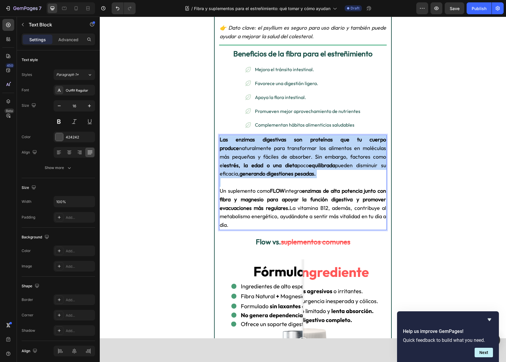
click at [272, 189] on strong "FLOW" at bounding box center [277, 190] width 15 height 7
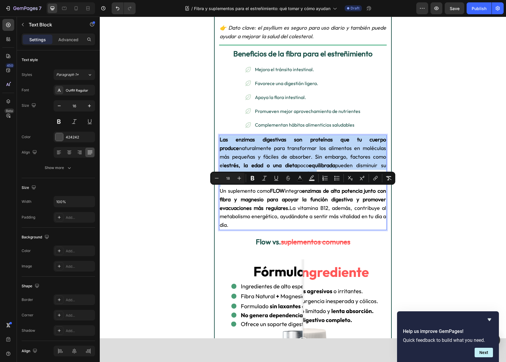
click at [285, 207] on strong "enzimas de alta potencia junto con fibra y magnesio para apoyar la función dige…" at bounding box center [303, 199] width 166 height 24
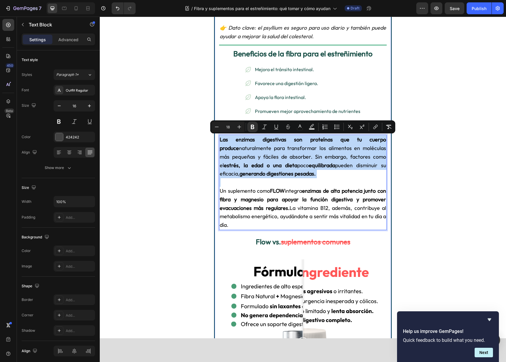
drag, startPoint x: 307, startPoint y: 175, endPoint x: 217, endPoint y: 137, distance: 97.3
click at [217, 137] on div "⁠⁠⁠⁠⁠⁠⁠ Fibra y suplementos para el estreñimiento: ¿Qué tomar y cómo ayudan? He…" at bounding box center [303, 123] width 178 height 1566
type input "16"
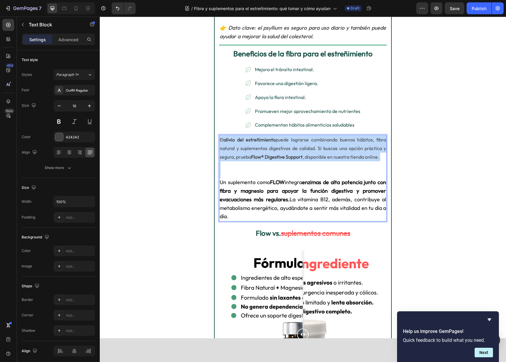
drag, startPoint x: 285, startPoint y: 171, endPoint x: 202, endPoint y: 130, distance: 92.2
click at [202, 130] on div "Button Sticky ⁠⁠⁠⁠⁠⁠⁠ Fibra y suplementos para el estreñimiento: ¿Qué tomar y c…" at bounding box center [303, 302] width 406 height 1925
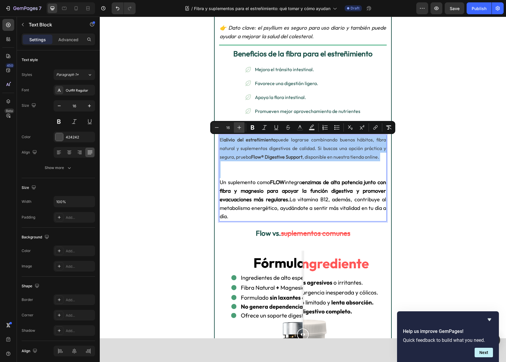
click at [240, 129] on icon "Editor contextual toolbar" at bounding box center [239, 127] width 6 height 6
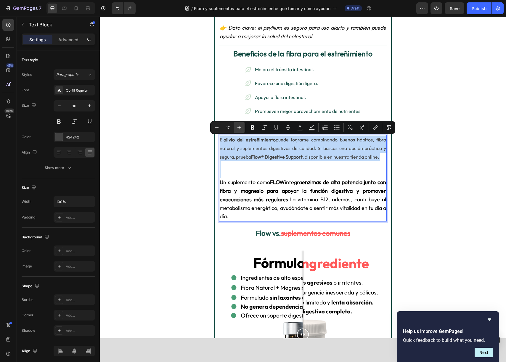
type input "18"
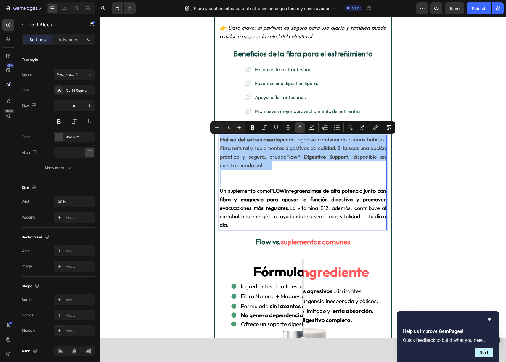
click at [299, 129] on icon "Editor contextual toolbar" at bounding box center [300, 127] width 6 height 6
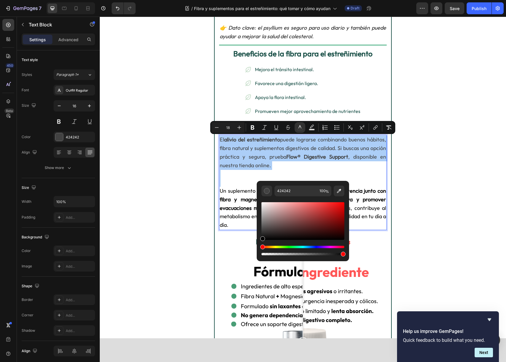
drag, startPoint x: 263, startPoint y: 231, endPoint x: 259, endPoint y: 246, distance: 14.9
click at [259, 246] on div "424242 100 %" at bounding box center [303, 219] width 92 height 76
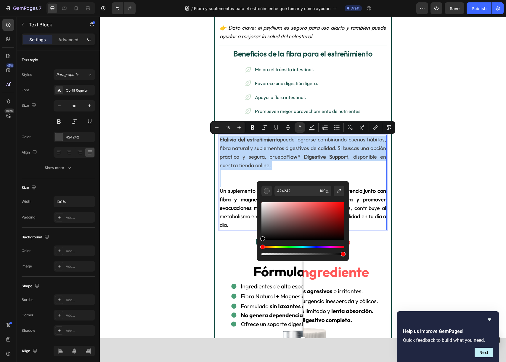
type input "000000"
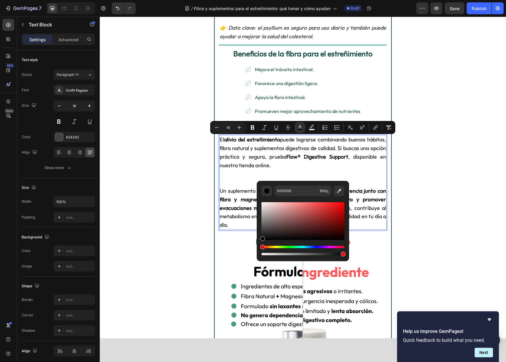
drag, startPoint x: 242, startPoint y: 183, endPoint x: 234, endPoint y: 183, distance: 8.3
click at [242, 183] on p "Rich Text Editor. Editing area: main" at bounding box center [303, 182] width 166 height 9
click at [233, 183] on p "Rich Text Editor. Editing area: main" at bounding box center [303, 182] width 166 height 9
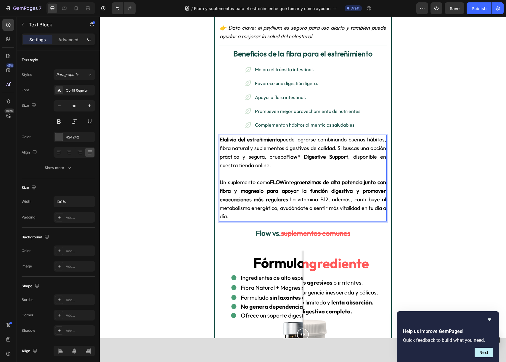
click at [243, 185] on p "Un suplemento como FLOW integra enzimas de alta potencia junto con fibra y magn…" at bounding box center [303, 199] width 166 height 43
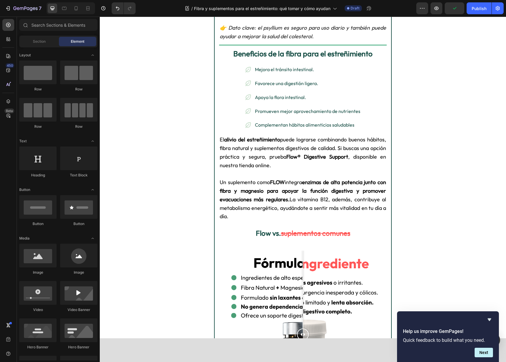
click at [204, 198] on div "Button Sticky ⁠⁠⁠⁠⁠⁠⁠ Fibra y suplementos para el estreñimiento: ¿Qué tomar y c…" at bounding box center [303, 302] width 406 height 1925
click at [427, 222] on div "Button Sticky ⁠⁠⁠⁠⁠⁠⁠ Fibra y suplementos para el estreñimiento: ¿Qué tomar y c…" at bounding box center [303, 302] width 406 height 1925
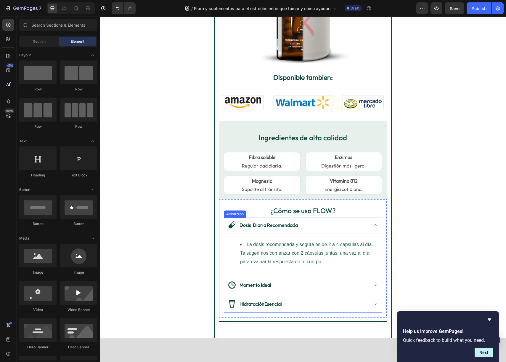
scroll to position [1062, 0]
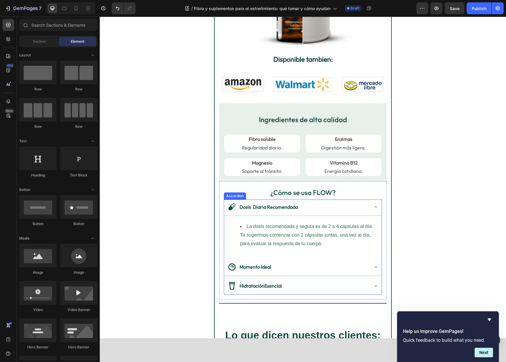
click at [324, 212] on div "Dosis Diaria Recomendada" at bounding box center [303, 207] width 158 height 17
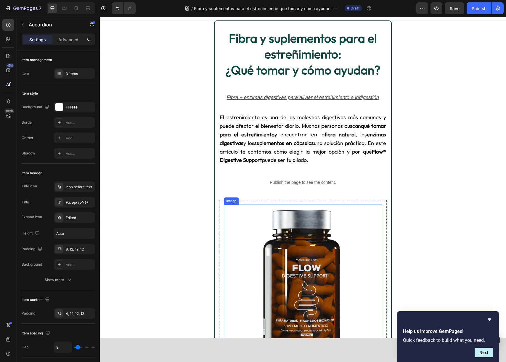
scroll to position [0, 0]
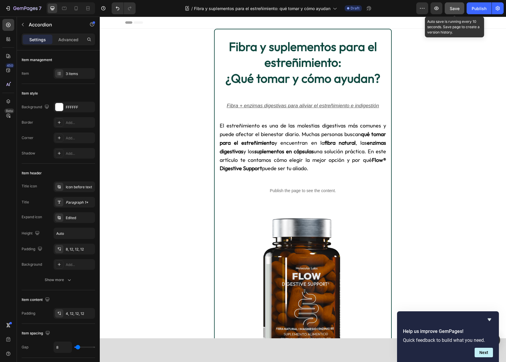
drag, startPoint x: 457, startPoint y: 9, endPoint x: 461, endPoint y: 9, distance: 4.1
click at [457, 9] on span "Save" at bounding box center [455, 8] width 10 height 5
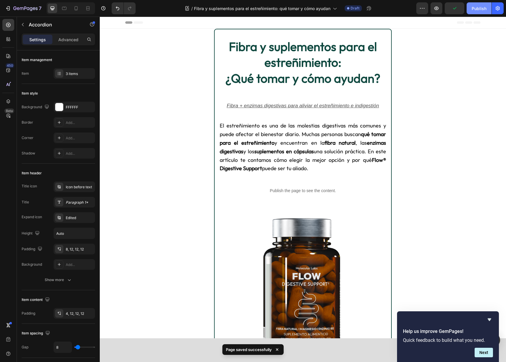
click at [477, 10] on div "Publish" at bounding box center [479, 8] width 15 height 6
click at [425, 9] on icon "button" at bounding box center [422, 8] width 6 height 6
click at [497, 8] on icon "button" at bounding box center [498, 8] width 6 height 6
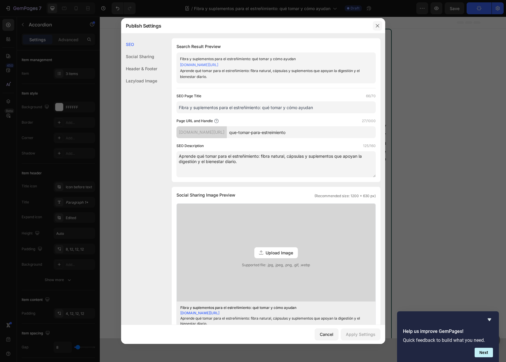
click at [379, 26] on icon "button" at bounding box center [377, 25] width 5 height 5
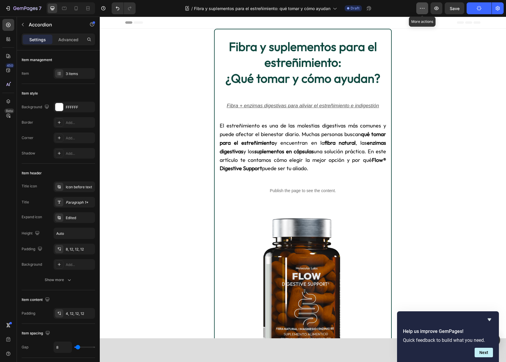
click at [422, 10] on icon "button" at bounding box center [422, 8] width 6 height 6
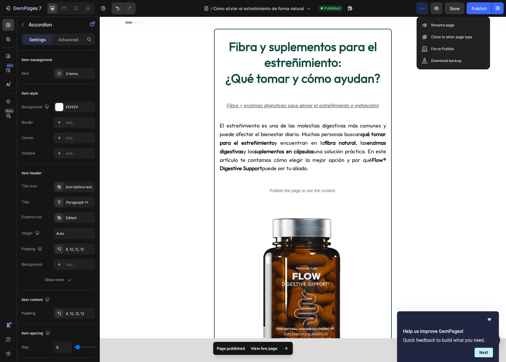
drag, startPoint x: 447, startPoint y: 88, endPoint x: 448, endPoint y: 69, distance: 18.4
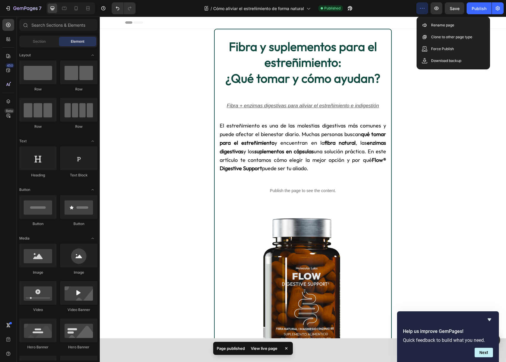
click at [397, 24] on div "Header" at bounding box center [302, 23] width 355 height 12
click at [353, 8] on icon "button" at bounding box center [350, 8] width 6 height 6
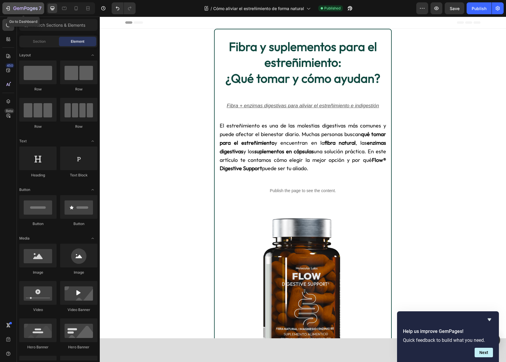
click at [6, 9] on icon "button" at bounding box center [8, 8] width 6 height 6
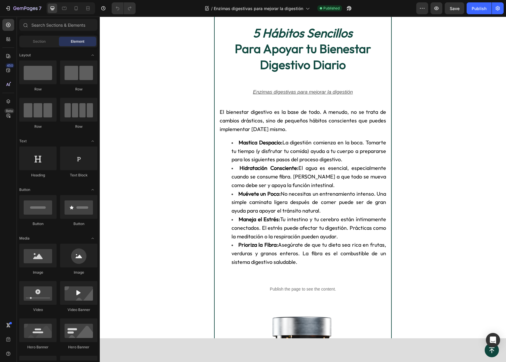
scroll to position [14, 0]
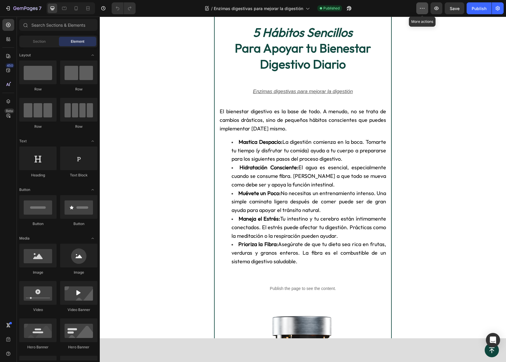
click at [418, 7] on button "button" at bounding box center [422, 8] width 12 height 12
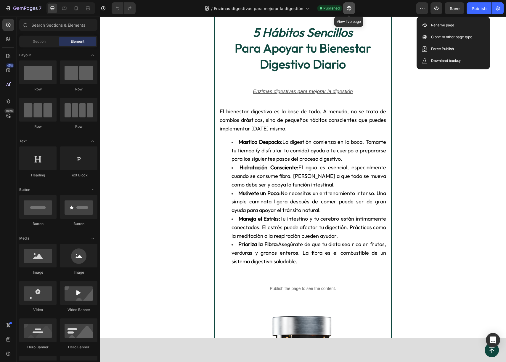
click at [350, 10] on icon "button" at bounding box center [349, 8] width 6 height 6
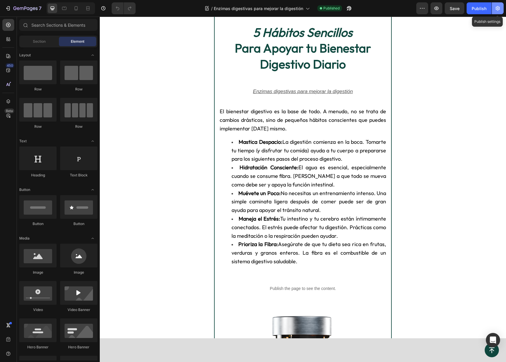
click at [501, 9] on button "button" at bounding box center [498, 8] width 12 height 12
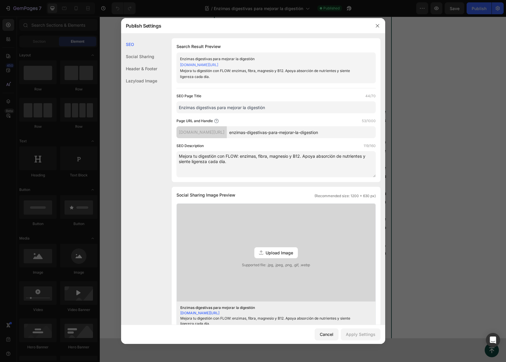
click at [248, 165] on textarea "Mejora tu digestión con FLOW: enzimas, fibra, magnesio y B12. Apoya absorción d…" at bounding box center [276, 164] width 199 height 26
click at [192, 164] on textarea "Mejora tu digestión con FLOW: enzimas, fibra, magnesio y B12. Apoya absorción d…" at bounding box center [276, 164] width 199 height 26
paste textarea "“Descubre cómo mejorar tu digestión naturalmente con enzimas, fibra y Flow Dige…"
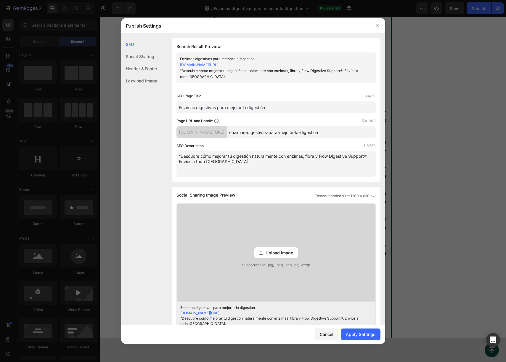
click at [181, 158] on textarea "“Descubre cómo mejorar tu digestión naturalmente con enzimas, fibra y Flow Dige…" at bounding box center [276, 164] width 199 height 26
type textarea "Descubre cómo mejorar tu digestión naturalmente con enzimas, fibra y Flow Diges…"
click at [368, 339] on button "Apply Settings" at bounding box center [361, 334] width 40 height 12
click at [376, 25] on icon "button" at bounding box center [377, 25] width 5 height 5
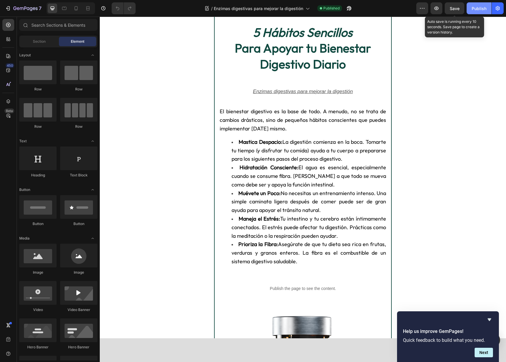
drag, startPoint x: 453, startPoint y: 10, endPoint x: 487, endPoint y: 12, distance: 34.4
click at [453, 10] on span "Save" at bounding box center [455, 8] width 10 height 5
click at [481, 11] on div "Publish" at bounding box center [479, 8] width 15 height 6
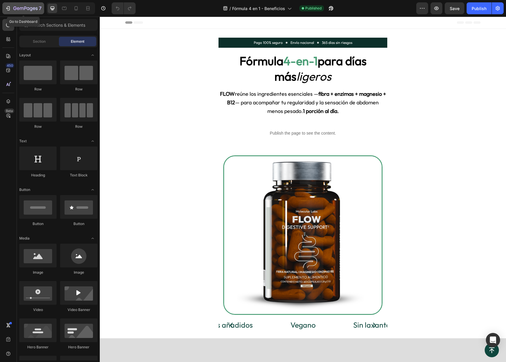
click at [31, 12] on button "7" at bounding box center [23, 8] width 42 height 12
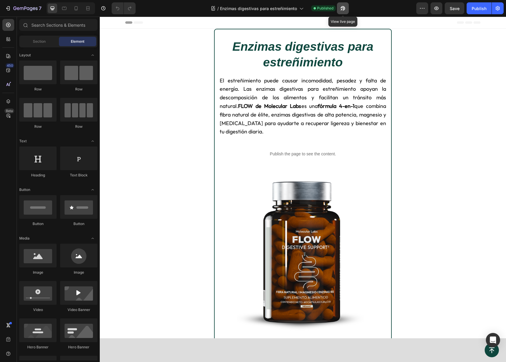
click at [338, 8] on button "button" at bounding box center [343, 8] width 12 height 12
click at [12, 9] on div "7" at bounding box center [23, 8] width 36 height 7
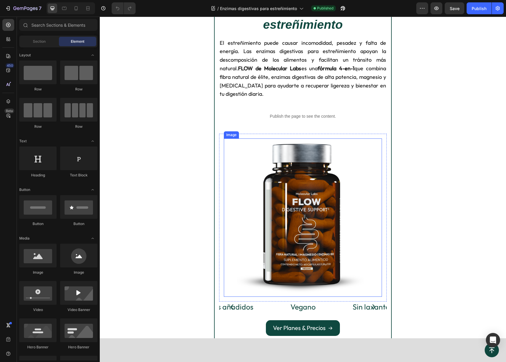
scroll to position [36, 0]
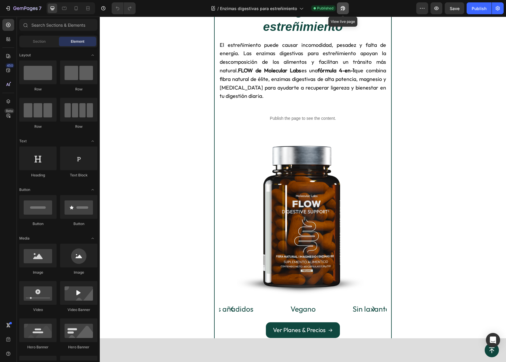
click at [343, 10] on icon "button" at bounding box center [343, 8] width 4 height 4
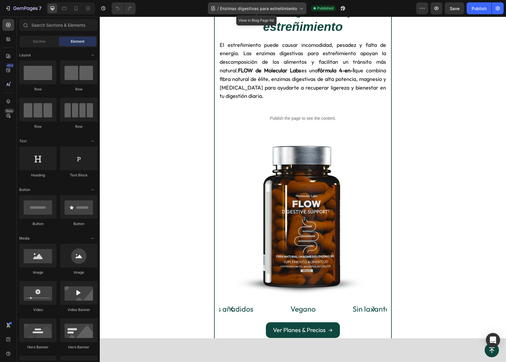
click at [289, 11] on span "Enzimas digestivas para estreñimiento" at bounding box center [258, 8] width 77 height 6
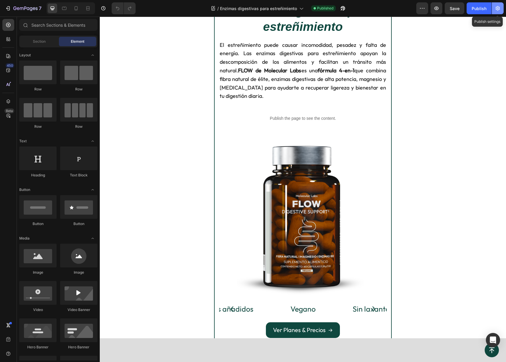
click at [501, 9] on button "button" at bounding box center [498, 8] width 12 height 12
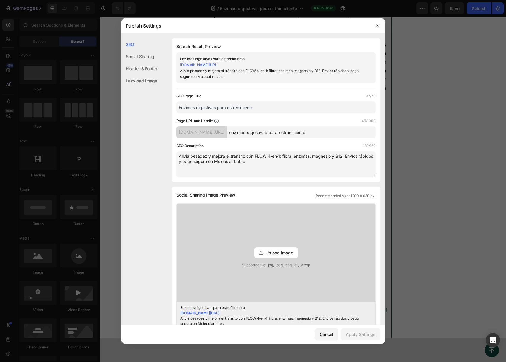
click at [494, 12] on div at bounding box center [253, 181] width 506 height 362
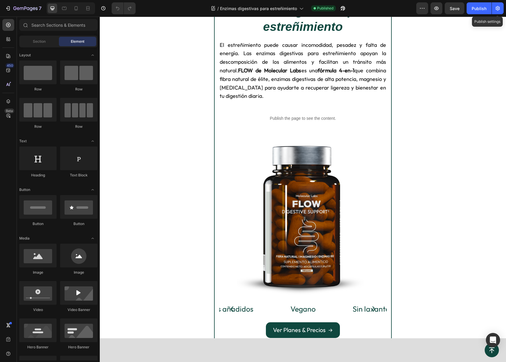
drag, startPoint x: 494, startPoint y: 12, endPoint x: 491, endPoint y: 16, distance: 5.6
click at [491, 16] on div "7 Version history / Enzimas digestivas para estreñimiento Published Preview Sav…" at bounding box center [253, 8] width 506 height 17
click at [496, 8] on icon "button" at bounding box center [498, 8] width 6 height 6
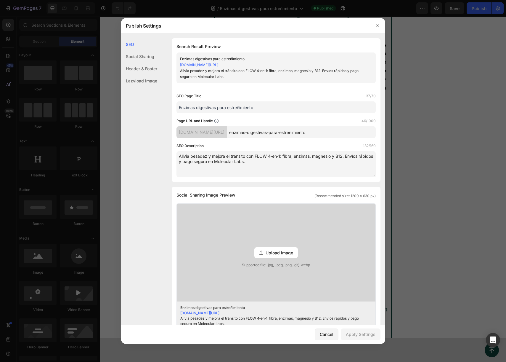
click at [241, 111] on input "Enzimas digestivas para estreñimiento" at bounding box center [276, 107] width 199 height 12
click at [242, 110] on input "Enzimas digestivas para estreñimiento" at bounding box center [276, 107] width 199 height 12
paste input "Digestivas y Fibra | Beneficios para la Digestión | Molecular Labs"
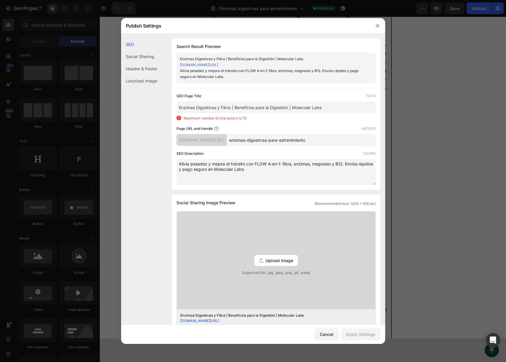
drag, startPoint x: 290, startPoint y: 107, endPoint x: 358, endPoint y: 107, distance: 67.5
click at [357, 107] on input "Enzimas Digestivas y Fibra | Beneficios para la Digestión | Molecular Labs" at bounding box center [276, 107] width 199 height 12
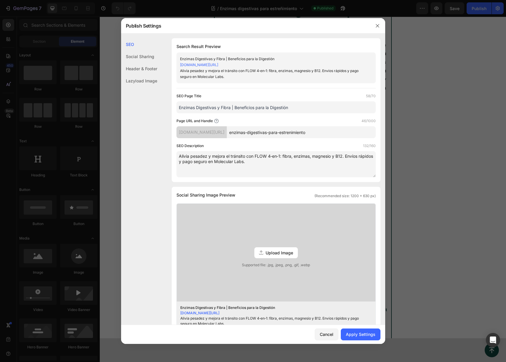
type input "Enzimas Digestivas y Fibra | Beneficios para la Digestión"
drag, startPoint x: 305, startPoint y: 132, endPoint x: 369, endPoint y: 134, distance: 64.3
click at [369, 134] on input "enzimas-digestivas-para-estrenimiento" at bounding box center [301, 132] width 149 height 12
type input "enzimas-digestivas-amilasa-lactasa-y-proteasa-inulina-lactasa-que-es--"
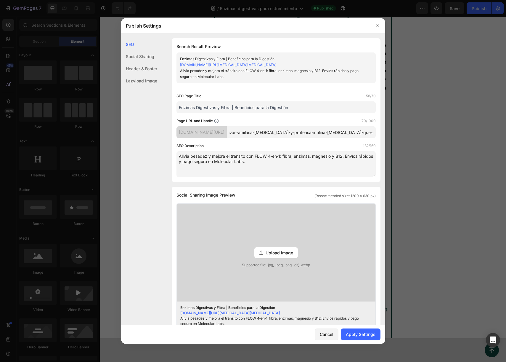
scroll to position [0, 0]
click at [268, 172] on textarea "Alivia pesadez y mejora el tránsito con FLOW 4‑en‑1: fibra, enzimas, magnesio y…" at bounding box center [276, 164] width 199 height 26
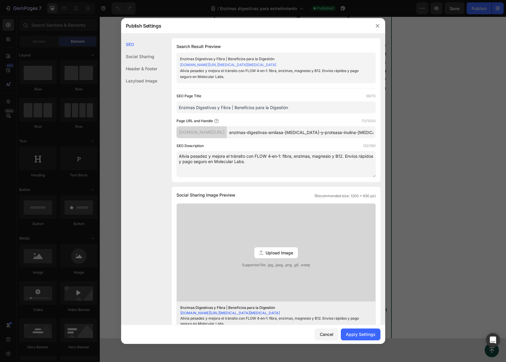
click at [268, 172] on textarea "Alivia pesadez y mejora el tránsito con FLOW 4‑en‑1: fibra, enzimas, magnesio y…" at bounding box center [276, 164] width 199 height 26
paste textarea "Descubre qué son las enzimas digestivas, el psyllium, la inulina y la lactasa. …"
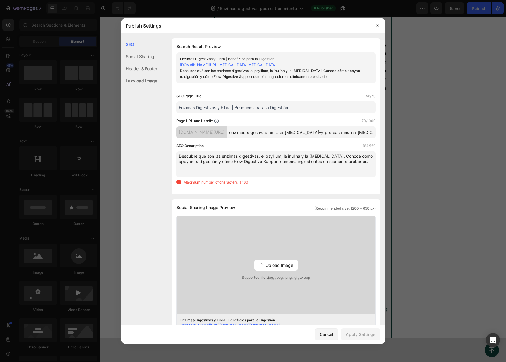
click at [293, 177] on textarea "Descubre qué son las enzimas digestivas, el psyllium, la inulina y la lactasa. …" at bounding box center [276, 164] width 199 height 26
drag, startPoint x: 229, startPoint y: 168, endPoint x: 266, endPoint y: 168, distance: 36.7
click at [266, 168] on textarea "Descubre qué son las enzimas digestivas, el psyllium, la inulina y la lactasa. …" at bounding box center [276, 164] width 199 height 26
click at [258, 190] on div "SEO Page Title 58/70 Enzimas Digestivas y Fibra | Beneficios para la Digestión …" at bounding box center [276, 141] width 199 height 97
click at [203, 168] on textarea "Descubre qué son las enzimas digestivas, el psyllium, la inulina y la lactasa. …" at bounding box center [276, 164] width 199 height 26
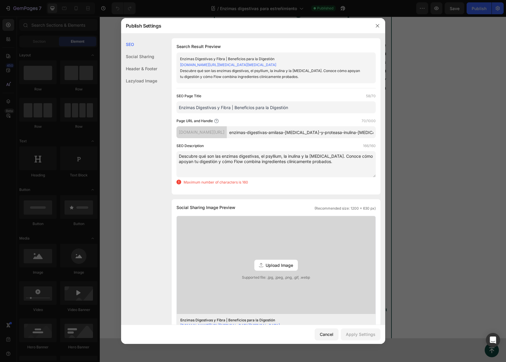
drag, startPoint x: 202, startPoint y: 168, endPoint x: 371, endPoint y: 169, distance: 168.3
click at [371, 169] on textarea "Descubre qué son las enzimas digestivas, el psyllium, la inulina y la lactasa. …" at bounding box center [276, 164] width 199 height 26
drag, startPoint x: 347, startPoint y: 169, endPoint x: 203, endPoint y: 166, distance: 144.3
click at [203, 166] on textarea "Descubre qué son las enzimas digestivas, el psyllium, la inulina y la lactasa. …" at bounding box center [276, 164] width 199 height 26
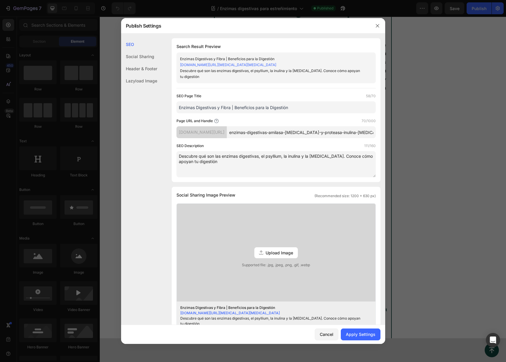
click at [302, 162] on textarea "Descubre qué son las enzimas digestivas, el psyllium, la inulina y la lactasa. …" at bounding box center [276, 164] width 199 height 26
click at [326, 174] on textarea "Descubre qué son las enzimas digestivas, el psyllium, la amilasa,proteasa y la …" at bounding box center [276, 164] width 199 height 26
click at [306, 162] on textarea "Descubre qué son las enzimas digestivas, el psyllium, la amilasa,proteasa y la …" at bounding box center [276, 164] width 199 height 26
click at [321, 171] on textarea "Descubre qué son las enzimas digestivas, el psyllium, la amilasa, proteasa y la…" at bounding box center [276, 164] width 199 height 26
type textarea "Descubre qué son las enzimas digestivas, el psyllium, la amilasa, proteasa y la…"
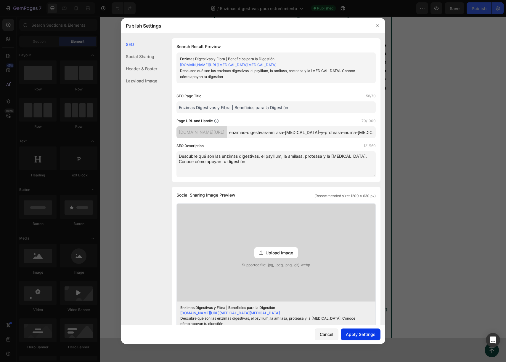
click at [372, 334] on div "Apply Settings" at bounding box center [361, 334] width 30 height 6
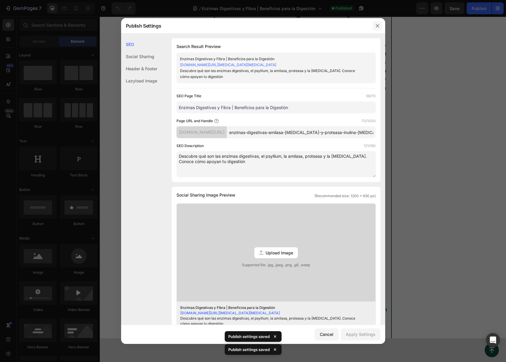
click at [374, 22] on button "button" at bounding box center [377, 25] width 9 height 9
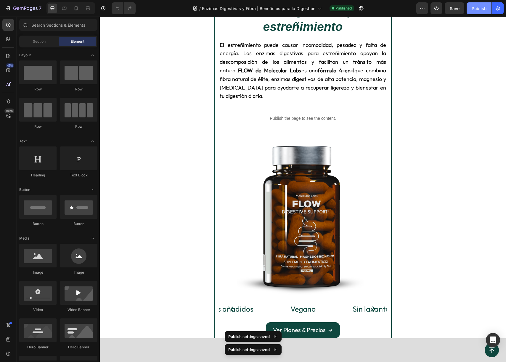
click at [479, 9] on div "Publish" at bounding box center [479, 8] width 15 height 6
click at [457, 10] on span "Save" at bounding box center [455, 8] width 10 height 5
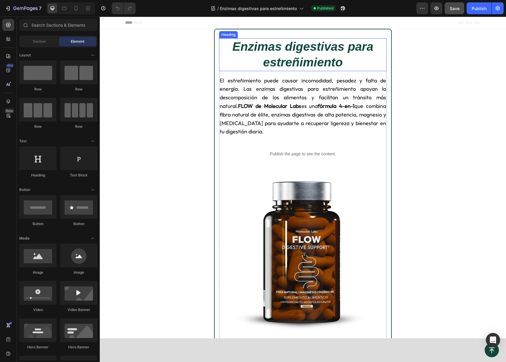
click at [304, 50] on strong "Enzimas digestivas para estreñimiento" at bounding box center [303, 54] width 141 height 29
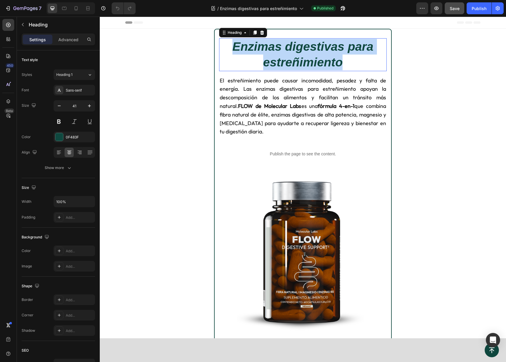
click at [304, 50] on strong "Enzimas digestivas para estreñimiento" at bounding box center [303, 54] width 141 height 29
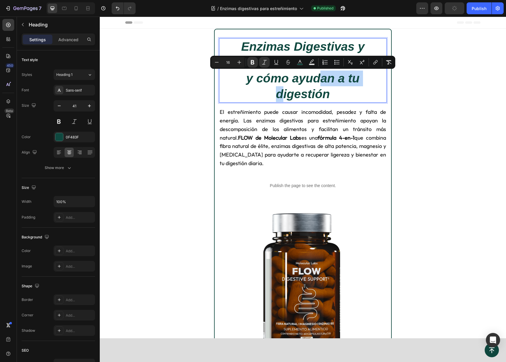
drag, startPoint x: 451, startPoint y: 54, endPoint x: 417, endPoint y: 54, distance: 33.5
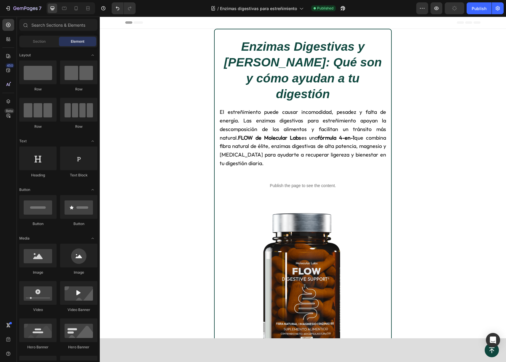
click at [371, 50] on strong "Enzimas Digestivas y Fibra: Qué son y cómo ayudan a tu digestión" at bounding box center [303, 70] width 158 height 61
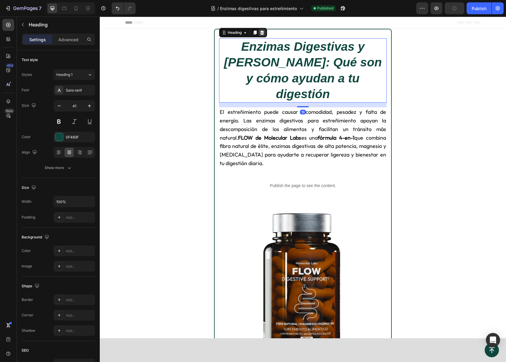
click at [259, 33] on div at bounding box center [262, 32] width 7 height 7
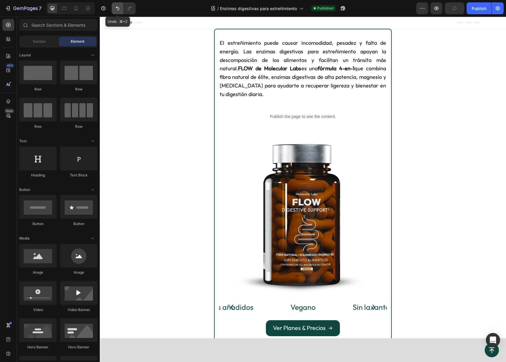
click at [116, 7] on icon "Undo/Redo" at bounding box center [118, 9] width 4 height 4
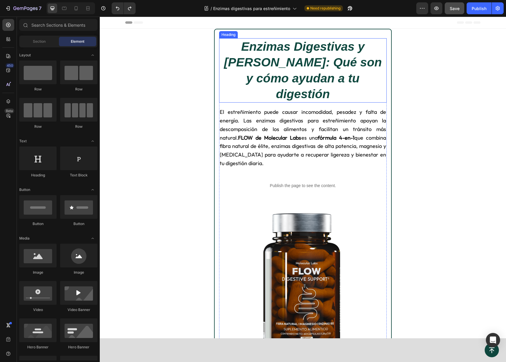
click at [270, 56] on strong "Enzimas Digestivas y Fibra: Qué son y cómo ayudan a tu digestión" at bounding box center [303, 70] width 158 height 61
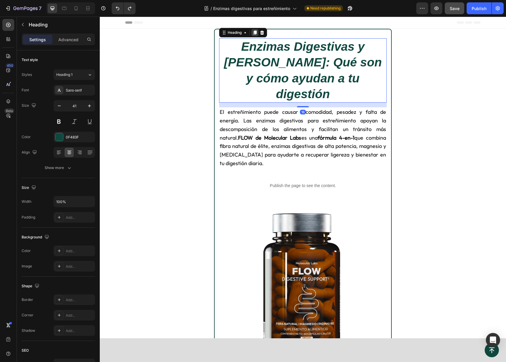
click at [256, 33] on icon at bounding box center [255, 33] width 3 height 4
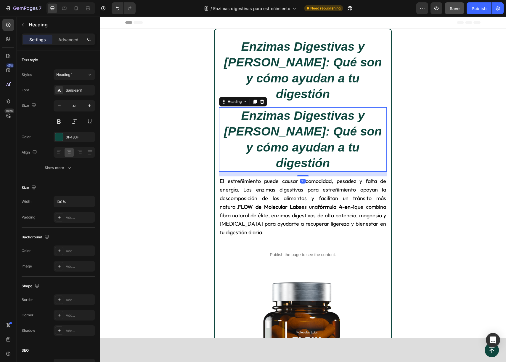
click at [270, 107] on h2 "Enzimas Digestivas y Fibra: Qué son y cómo ayudan a tu digestión" at bounding box center [303, 139] width 168 height 64
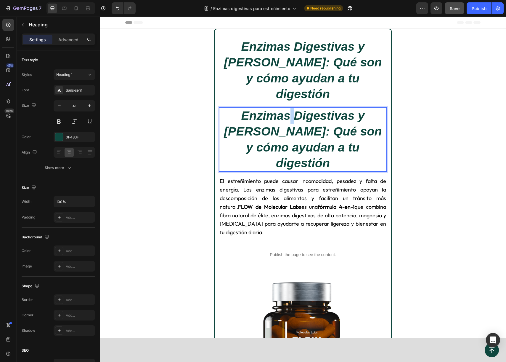
click at [270, 108] on p "Enzimas Digestivas y Fibra: Qué son y cómo ayudan a tu digestión" at bounding box center [303, 139] width 166 height 63
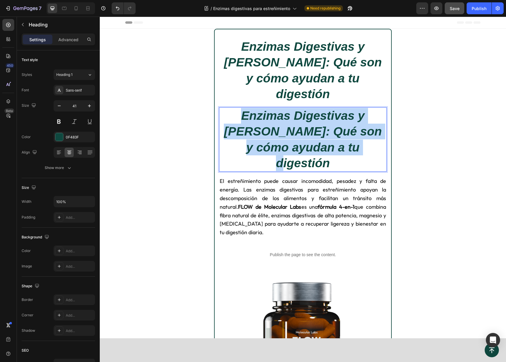
click at [270, 108] on p "Enzimas Digestivas y Fibra: Qué son y cómo ayudan a tu digestión" at bounding box center [303, 139] width 166 height 63
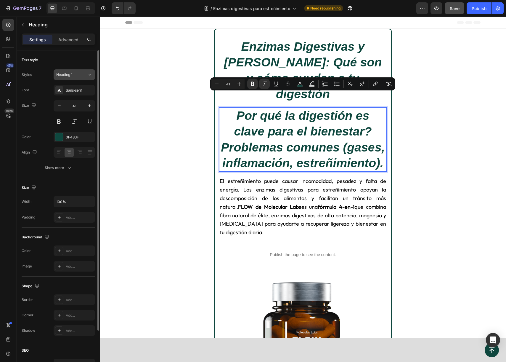
click at [69, 76] on span "Heading 1" at bounding box center [64, 74] width 16 height 5
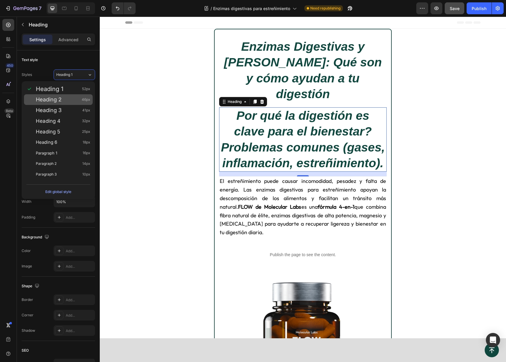
click at [79, 95] on div "Heading 2 46px" at bounding box center [58, 99] width 69 height 11
type input "46"
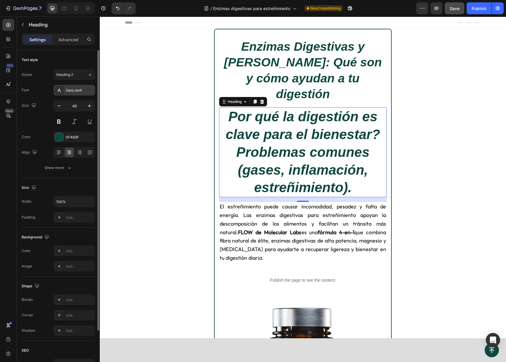
click at [82, 90] on div "Sans-serif" at bounding box center [80, 90] width 28 height 5
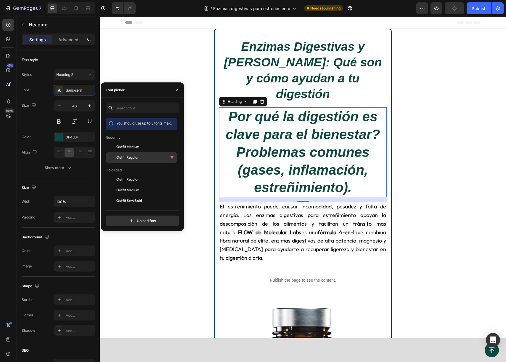
drag, startPoint x: 128, startPoint y: 156, endPoint x: 163, endPoint y: 130, distance: 43.5
click at [128, 156] on span "Outfit Regular" at bounding box center [127, 157] width 23 height 5
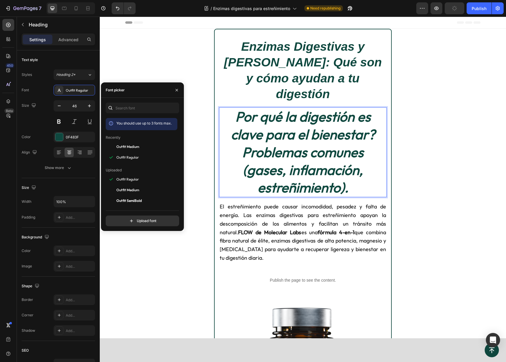
click at [298, 143] on strong "Por qué la digestión es clave para el bienestar? Problemas comunes (gases, infl…" at bounding box center [303, 152] width 144 height 88
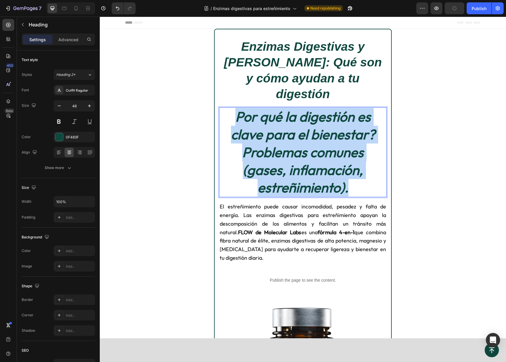
click at [298, 143] on strong "Por qué la digestión es clave para el bienestar? Problemas comunes (gases, infl…" at bounding box center [303, 152] width 144 height 88
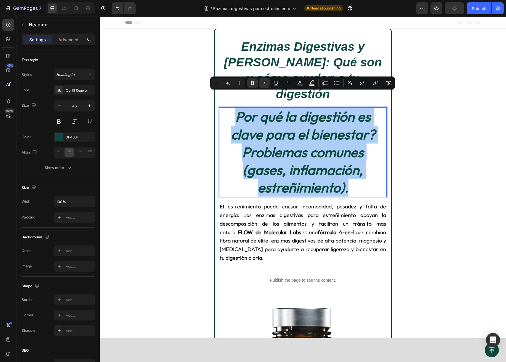
click at [230, 84] on input "46" at bounding box center [228, 82] width 12 height 7
type input "20"
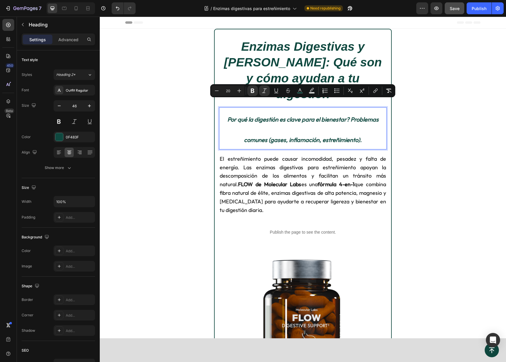
click at [294, 111] on p "Por qué la digestión es clave para el bienestar? Problemas comunes (gases, infl…" at bounding box center [303, 128] width 166 height 41
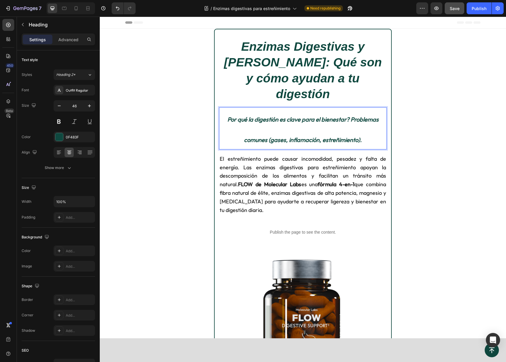
click at [247, 119] on p "Por qué la digestión es clave para el bienestar? Problemas comunes (gases, infl…" at bounding box center [303, 128] width 166 height 41
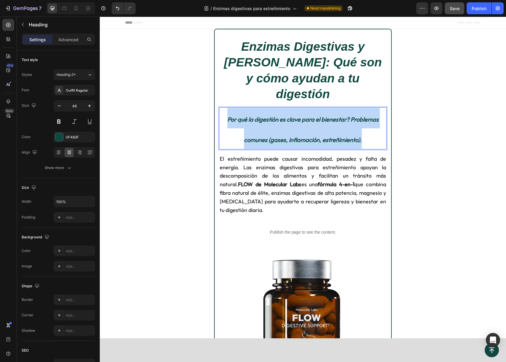
drag, startPoint x: 226, startPoint y: 104, endPoint x: 367, endPoint y: 114, distance: 141.4
click at [367, 114] on p "Por qué la digestión es clave para el bienestar? Problemas comunes (gases, infl…" at bounding box center [303, 128] width 166 height 41
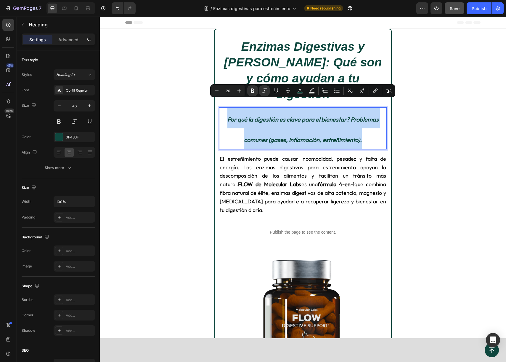
drag, startPoint x: 354, startPoint y: 111, endPoint x: 351, endPoint y: 106, distance: 5.6
click at [353, 109] on p "Por qué la digestión es clave para el bienestar? Problemas comunes (gases, infl…" at bounding box center [303, 128] width 166 height 41
click at [350, 108] on p "Por qué la digestión es clave para el bienestar? Problemas comunes (gases, infl…" at bounding box center [303, 128] width 166 height 41
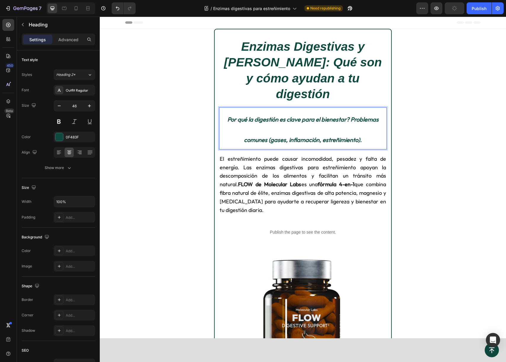
click at [226, 108] on p "Por qué la digestión es clave para el bienestar? Problemas comunes (gases, infl…" at bounding box center [303, 128] width 166 height 41
click at [350, 116] on strong "¿Por qué la digestión es clave para el bienestar? Problemas comunes (gases, inf…" at bounding box center [303, 130] width 154 height 28
click at [337, 136] on strong "Problemas comunes (gases, inflamación, estreñimiento)." at bounding box center [303, 139] width 147 height 7
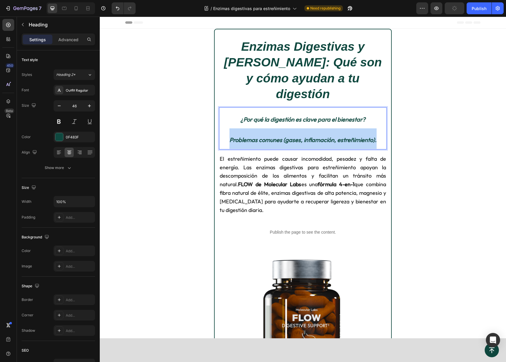
click at [337, 136] on strong "Problemas comunes (gases, inflamación, estreñimiento)." at bounding box center [303, 139] width 147 height 7
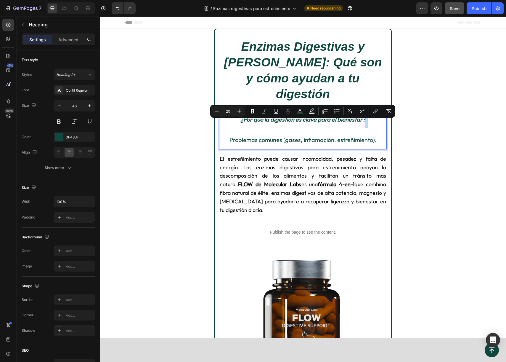
click at [337, 136] on span "Problemas comunes (gases, inflamación, estreñimiento)." at bounding box center [303, 139] width 147 height 7
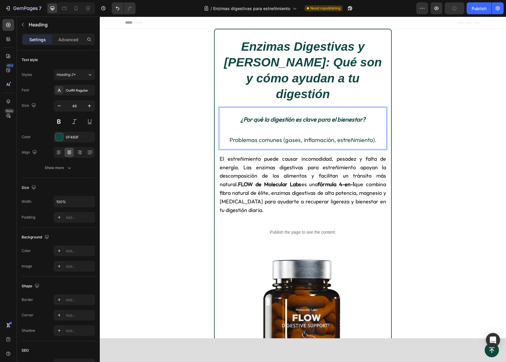
click at [307, 116] on strong "¿Por qué la digestión es clave para el bienestar?" at bounding box center [303, 119] width 125 height 7
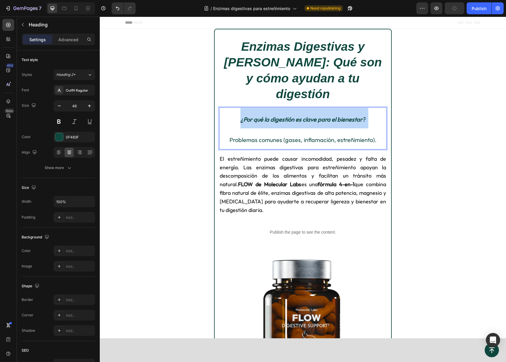
click at [307, 116] on strong "¿Por qué la digestión es clave para el bienestar?" at bounding box center [303, 119] width 125 height 7
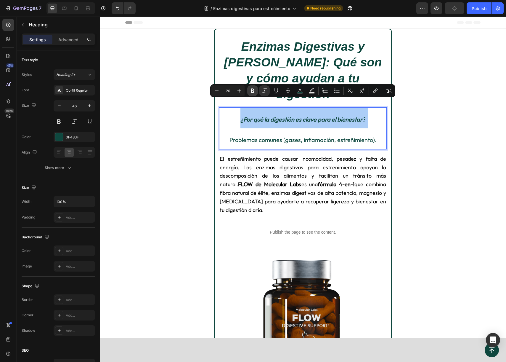
click at [251, 91] on icon "Editor contextual toolbar" at bounding box center [253, 91] width 4 height 4
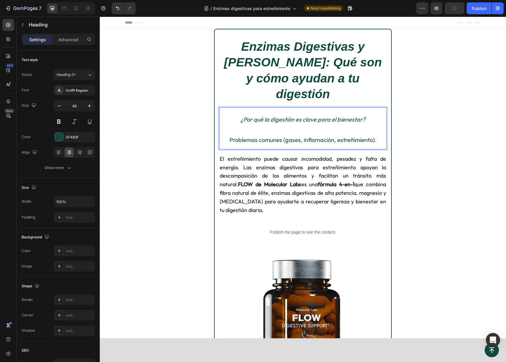
click at [243, 116] on p "¿Por qué la digestión es clave para el bienestar? Problemas comunes (gases, inf…" at bounding box center [303, 128] width 166 height 41
click at [66, 74] on span "Heading 2*" at bounding box center [65, 74] width 19 height 5
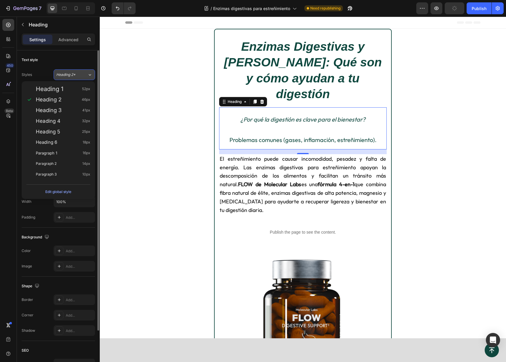
click at [66, 74] on span "Heading 2*" at bounding box center [65, 74] width 19 height 5
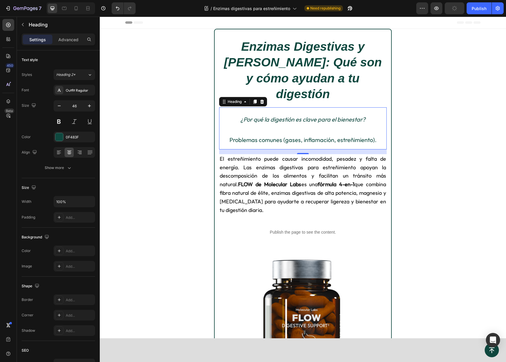
drag, startPoint x: 252, startPoint y: 115, endPoint x: 257, endPoint y: 114, distance: 4.7
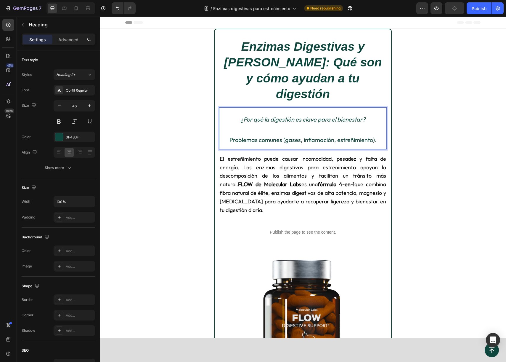
click at [296, 111] on p "¿Por qué la digestión es clave para el bienestar? Problemas comunes (gases, inf…" at bounding box center [303, 128] width 166 height 41
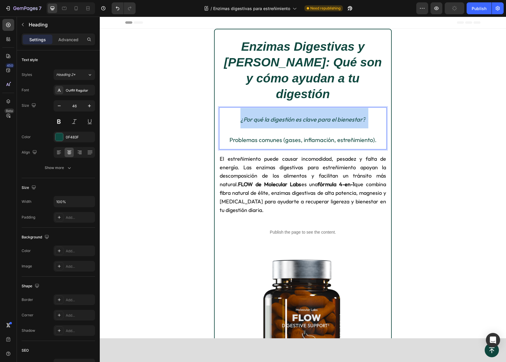
click at [296, 111] on p "¿Por qué la digestión es clave para el bienestar? Problemas comunes (gases, inf…" at bounding box center [303, 128] width 166 height 41
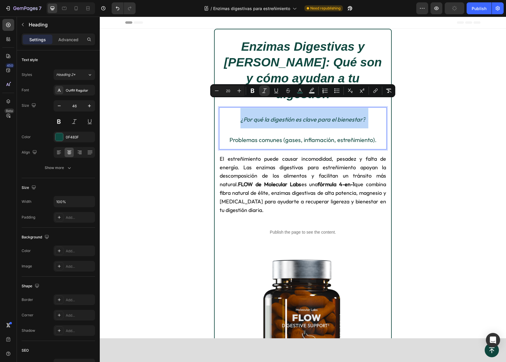
click at [296, 111] on p "¿Por qué la digestión es clave para el bienestar? Problemas comunes (gases, inf…" at bounding box center [303, 128] width 166 height 41
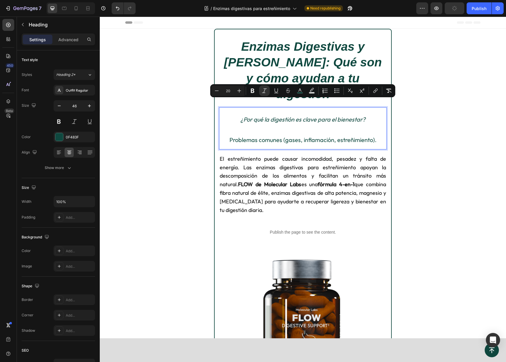
click at [344, 115] on p "¿Por qué la digestión es clave para el bienestar? Problemas comunes (gases, inf…" at bounding box center [303, 128] width 166 height 41
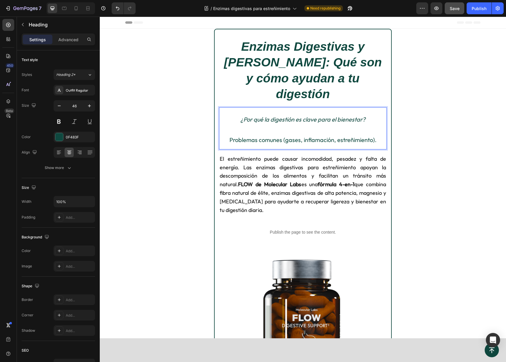
click at [228, 121] on p "¿Por qué la digestión es clave para el bienestar? Problemas comunes (gases, inf…" at bounding box center [303, 128] width 166 height 41
click at [262, 116] on icon "¿Por qué la digestión es clave para el bienestar?" at bounding box center [303, 119] width 125 height 7
click at [265, 116] on icon "¿Por qué la digestión es clave para el bienestar?" at bounding box center [303, 119] width 125 height 7
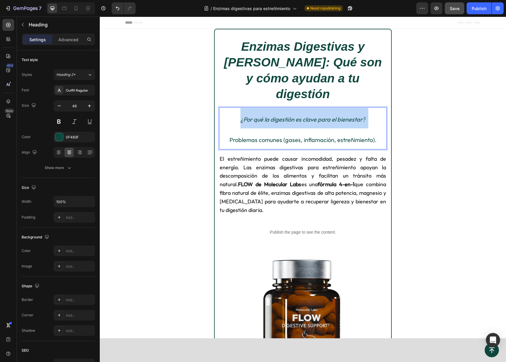
click at [265, 116] on icon "¿Por qué la digestión es clave para el bienestar?" at bounding box center [303, 119] width 125 height 7
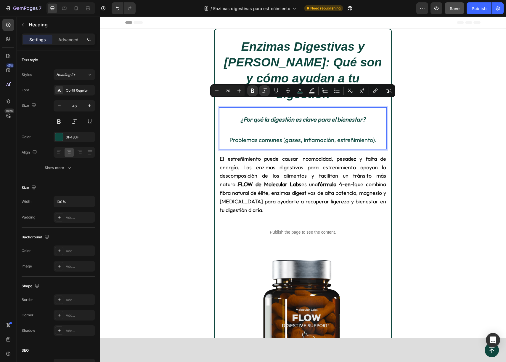
drag, startPoint x: 270, startPoint y: 118, endPoint x: 399, endPoint y: 119, distance: 129.7
click at [288, 117] on p "¿Por qué la digestión es clave para el bienestar? Problemas comunes (gases, inf…" at bounding box center [303, 128] width 166 height 41
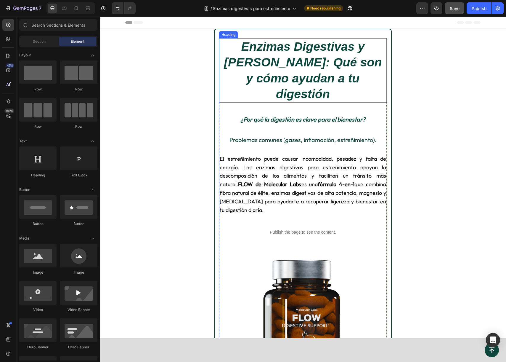
click at [365, 77] on h2 "Enzimas Digestivas y Fibra: Qué son y cómo ayudan a tu digestión" at bounding box center [303, 70] width 168 height 64
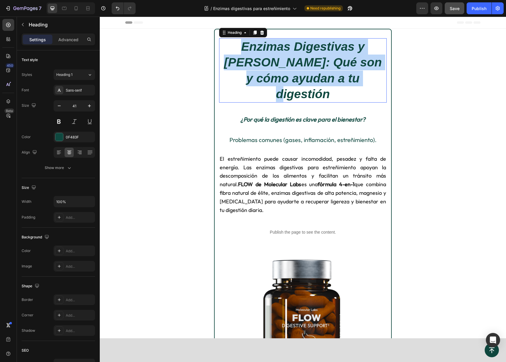
click at [365, 77] on p "Enzimas Digestivas y Fibra: Qué son y cómo ayudan a tu digestión" at bounding box center [303, 70] width 166 height 63
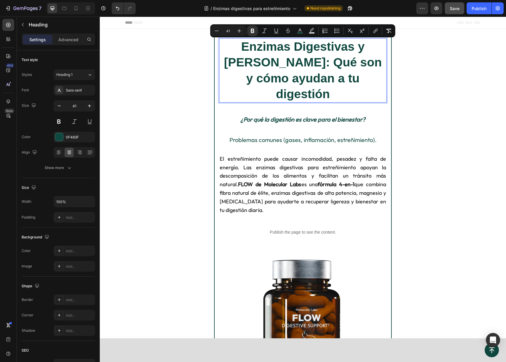
click at [365, 77] on p "Enzimas Digestivas y Fibra: Qué son y cómo ayudan a tu digestión" at bounding box center [303, 70] width 166 height 63
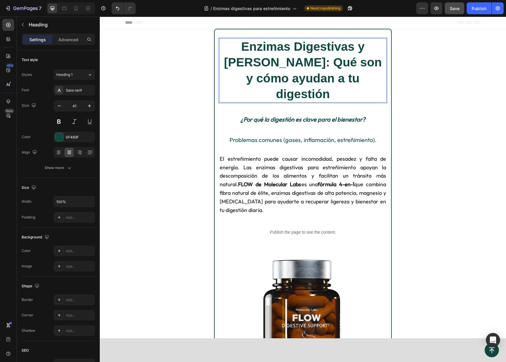
click at [224, 62] on strong "Enzimas Digestivas y Fibra: Qué son y cómo ayudan a tu digestión" at bounding box center [303, 70] width 158 height 61
click at [358, 80] on p "Enzimas Digestivas y Fibra: ¿Qué son y cómo ayudan a tu digestión" at bounding box center [303, 70] width 166 height 63
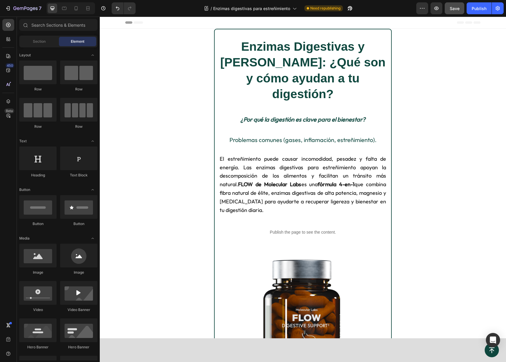
click at [288, 136] on span "Problemas comunes (gases, inflamación, estreñimiento)." at bounding box center [303, 139] width 147 height 7
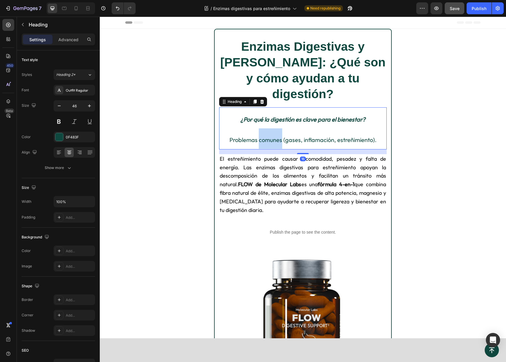
click at [267, 136] on span "Problemas comunes (gases, inflamación, estreñimiento)." at bounding box center [303, 139] width 147 height 7
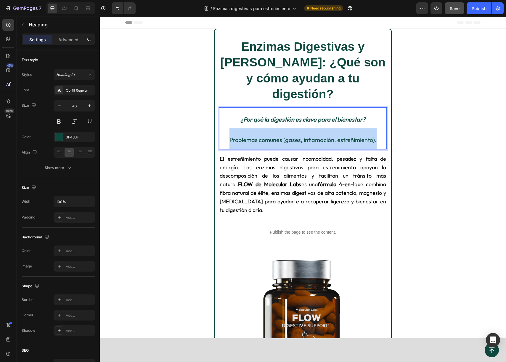
click at [267, 136] on span "Problemas comunes (gases, inflamación, estreñimiento)." at bounding box center [303, 139] width 147 height 7
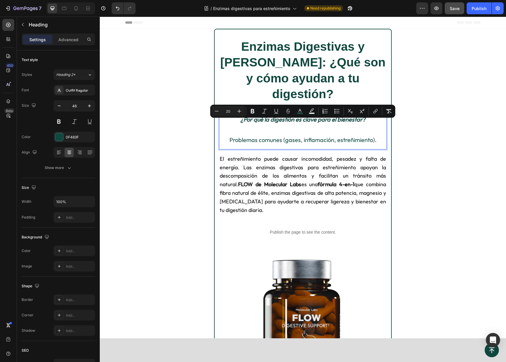
click at [339, 108] on p "¿Por qué la digestión es clave para el bienestar? Problemas comunes (gases, inf…" at bounding box center [303, 128] width 166 height 41
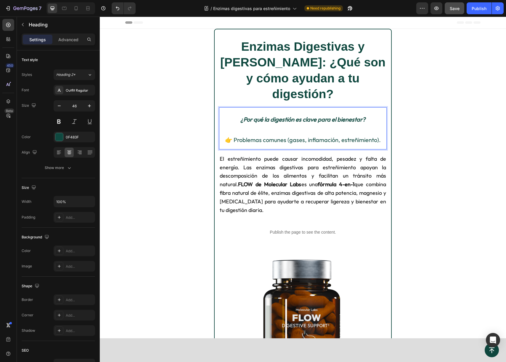
click at [322, 172] on p "El estreñimiento puede causar incomodidad, pesadez y falta de energía. Las enzi…" at bounding box center [303, 185] width 166 height 60
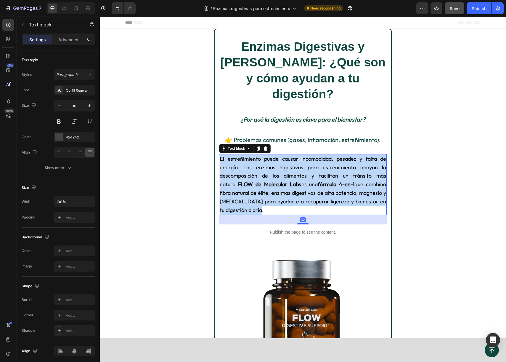
click at [322, 172] on p "El estreñimiento puede causar incomodidad, pesadez y falta de energía. Las enzi…" at bounding box center [303, 185] width 166 height 60
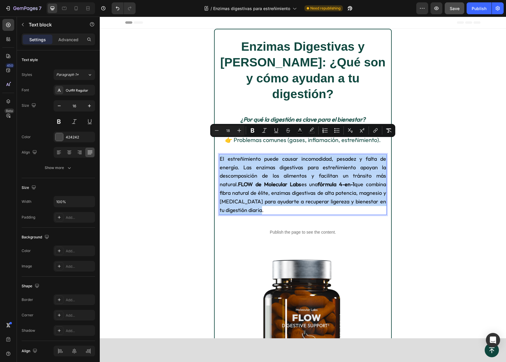
type input "16"
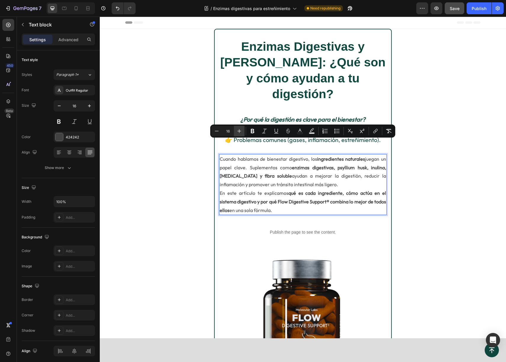
click at [239, 132] on icon "Editor contextual toolbar" at bounding box center [240, 131] width 4 height 4
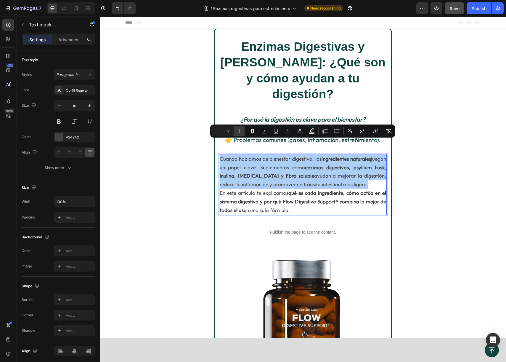
click at [239, 132] on icon "Editor contextual toolbar" at bounding box center [240, 131] width 4 height 4
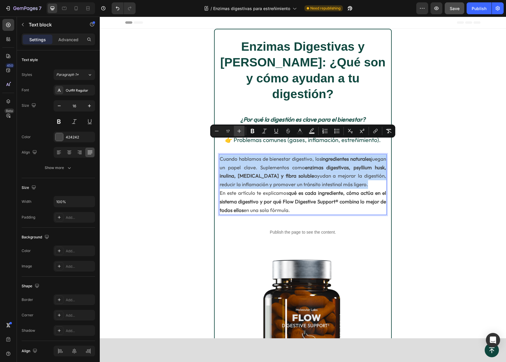
type input "18"
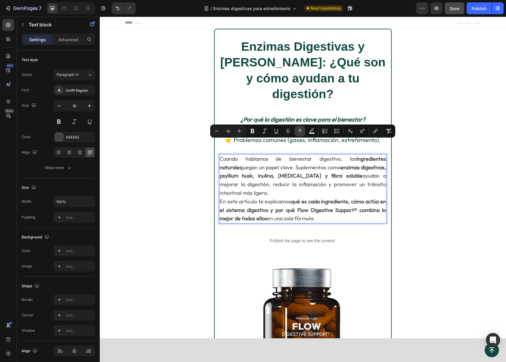
click at [297, 132] on rect "Editor contextual toolbar" at bounding box center [300, 132] width 6 height 1
type input "424242"
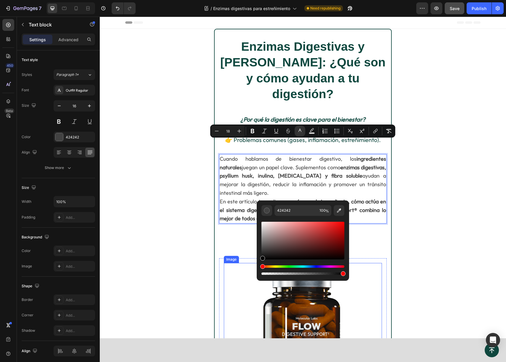
drag, startPoint x: 361, startPoint y: 269, endPoint x: 265, endPoint y: 282, distance: 97.1
type input "000000"
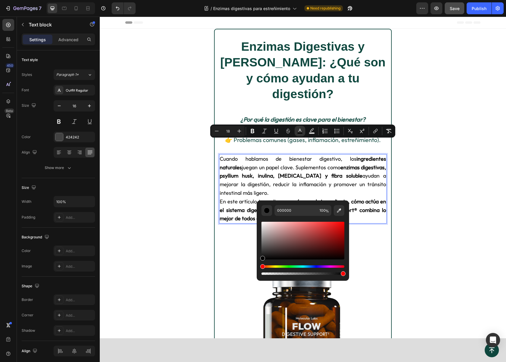
drag, startPoint x: 280, startPoint y: 169, endPoint x: 361, endPoint y: 183, distance: 82.4
click at [282, 169] on span "Cuando hablamos de bienestar digestivo, los ingredientes naturales juegan un pa…" at bounding box center [303, 175] width 166 height 41
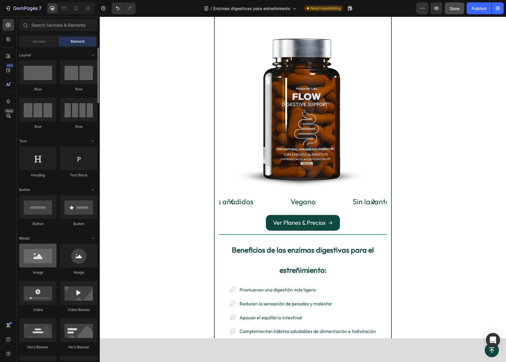
scroll to position [241, 0]
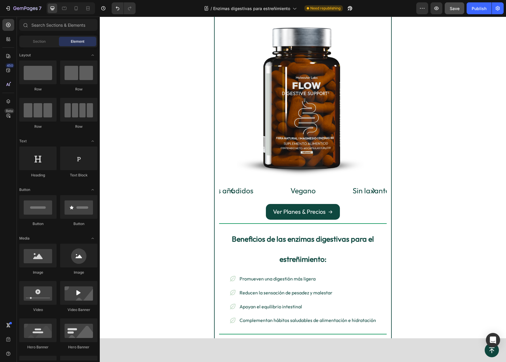
click at [269, 227] on h2 "Beneficios de las enzimas digestivas para el estreñimiento:" at bounding box center [303, 247] width 168 height 41
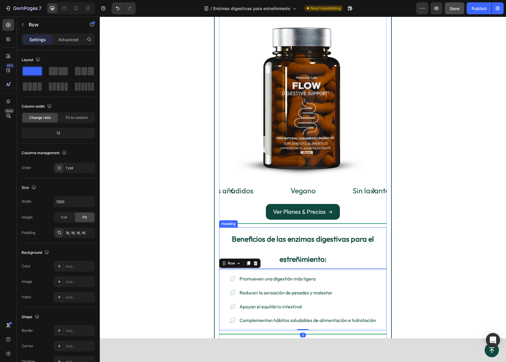
click at [331, 237] on p "⁠⁠⁠⁠⁠⁠⁠ Beneficios de las enzimas digestivas para el estreñimiento:" at bounding box center [303, 248] width 166 height 40
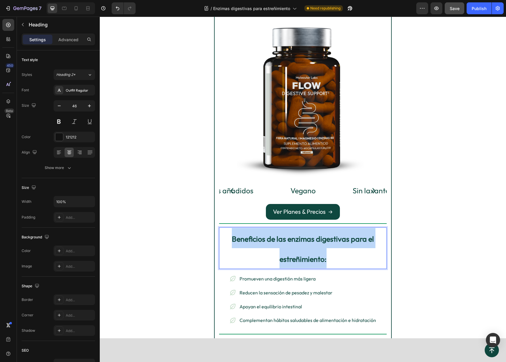
click at [331, 237] on p "Beneficios de las enzimas digestivas para el estreñimiento:" at bounding box center [303, 248] width 166 height 40
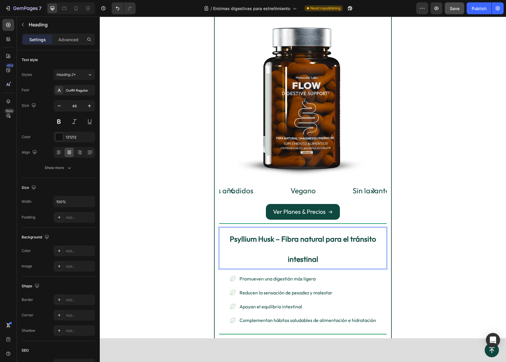
click at [259, 274] on p "Promueven una digestión más ligera" at bounding box center [308, 278] width 137 height 9
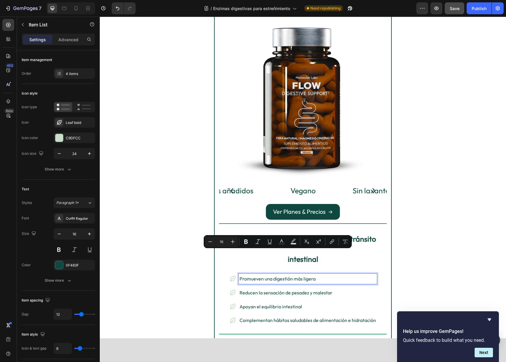
click at [256, 274] on p "Promueven una digestión más ligera" at bounding box center [308, 278] width 137 height 9
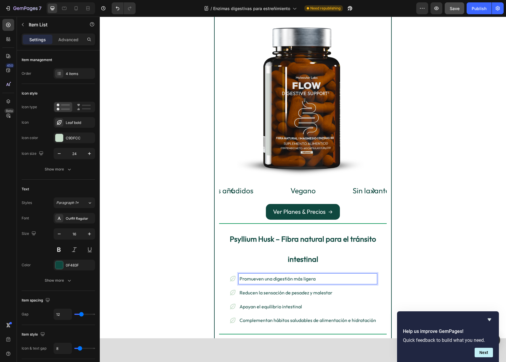
click at [262, 274] on p "Promueven una digestión más ligera" at bounding box center [308, 278] width 137 height 9
click at [260, 288] on p "Reducen la sensación de pesadez y malestar" at bounding box center [308, 292] width 137 height 9
click at [248, 302] on p "Apoyan el equilibrio intestinal" at bounding box center [308, 306] width 137 height 9
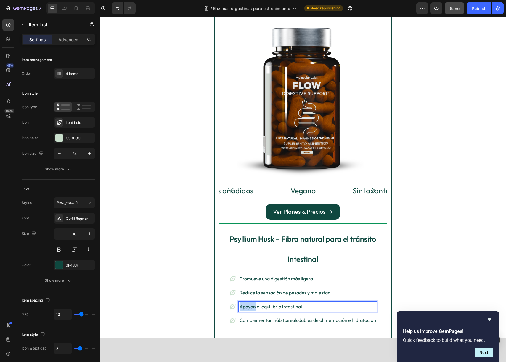
click at [248, 302] on p "Apoyan el equilibrio intestinal" at bounding box center [308, 306] width 137 height 9
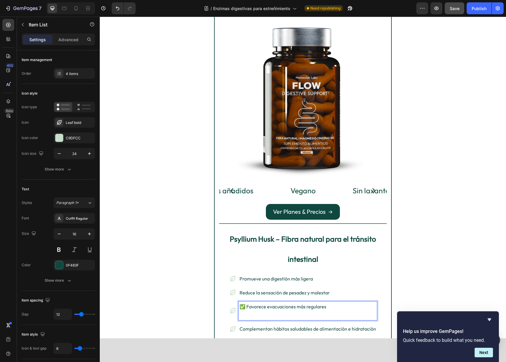
click at [248, 302] on p "✅ Favorece evacuaciones más regulares" at bounding box center [308, 310] width 137 height 17
click at [304, 302] on p "Favorece evacuaciones más regulares" at bounding box center [308, 310] width 137 height 17
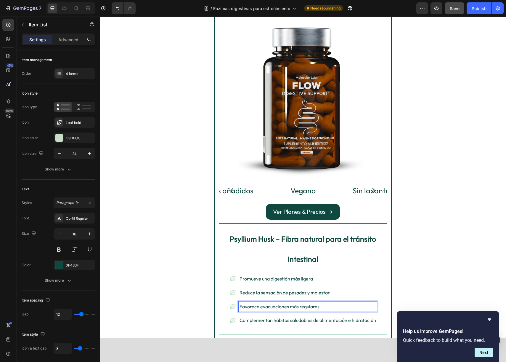
click at [258, 316] on p "Complementan hábitos saludables de alimentación e hidratación" at bounding box center [308, 320] width 137 height 9
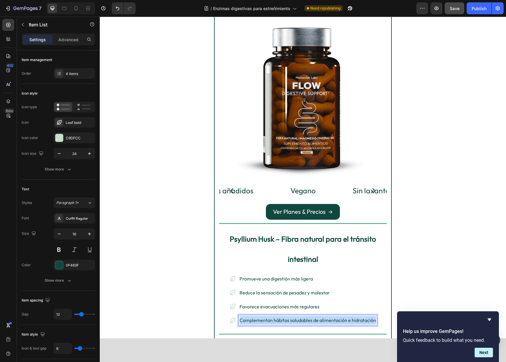
click at [258, 316] on p "Complementan hábitos saludables de alimentación e hidratación" at bounding box center [308, 320] width 137 height 9
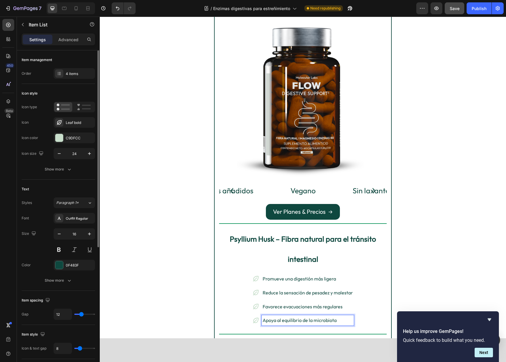
drag, startPoint x: 76, startPoint y: 70, endPoint x: 77, endPoint y: 87, distance: 16.3
click at [76, 70] on div "4 items" at bounding box center [74, 73] width 41 height 11
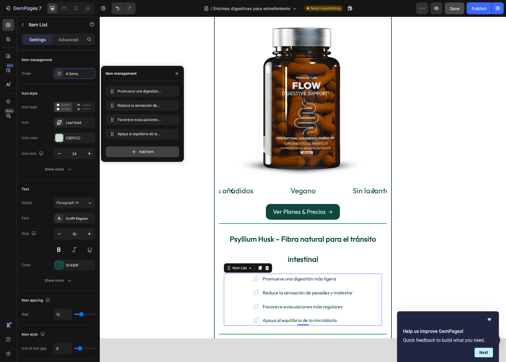
click at [132, 153] on icon at bounding box center [134, 152] width 6 height 6
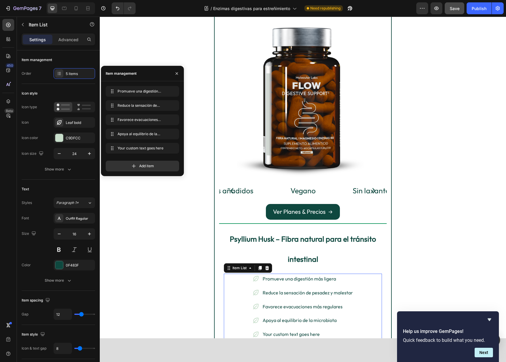
click at [296, 329] on div "Your custom text goes here" at bounding box center [308, 334] width 92 height 10
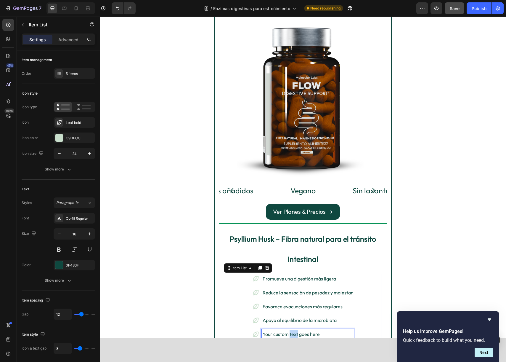
click at [296, 330] on p "Your custom text goes here" at bounding box center [308, 334] width 90 height 9
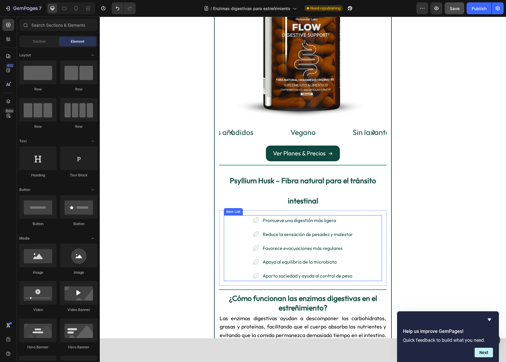
scroll to position [303, 0]
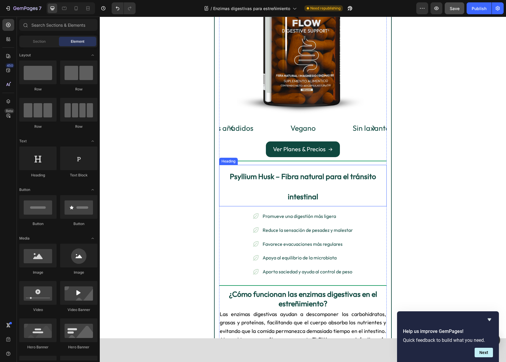
click at [221, 165] on p "⁠⁠⁠⁠⁠⁠⁠ Psyllium Husk – Fibra natural para el tránsito intestinal" at bounding box center [303, 185] width 166 height 40
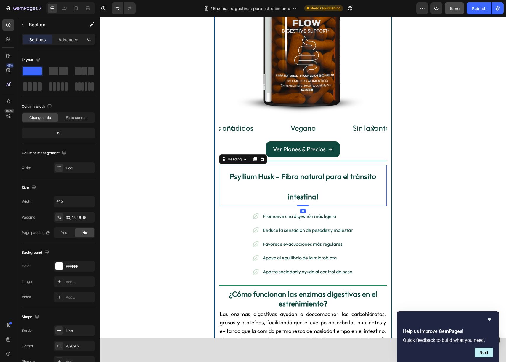
click at [218, 147] on div "⁠⁠⁠⁠⁠⁠⁠ Enzimas Digestivas y Fibra: ¿Qué son y cómo ayudan a tu digestión? Head…" at bounding box center [303, 367] width 178 height 1283
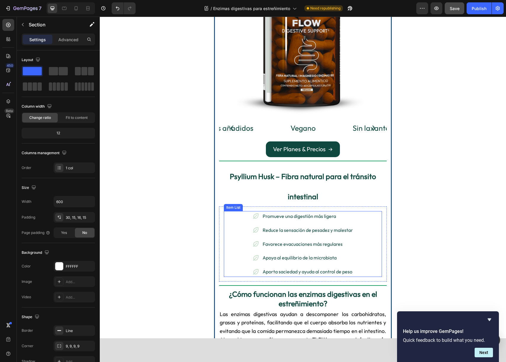
click at [235, 211] on div "Promueve una digestión más ligera Reduce la sensación de pesadez y malestar Fav…" at bounding box center [303, 244] width 158 height 66
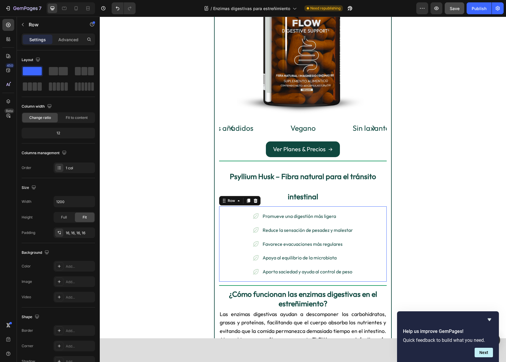
click at [384, 206] on div "Promueve una digestión más ligera Reduce la sensación de pesadez y malestar Fav…" at bounding box center [303, 243] width 168 height 75
click at [373, 168] on p "⁠⁠⁠⁠⁠⁠⁠ Psyllium Husk – Fibra natural para el tránsito intestinal" at bounding box center [303, 185] width 166 height 40
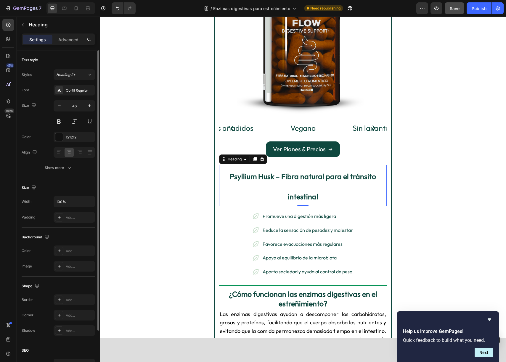
scroll to position [329, 0]
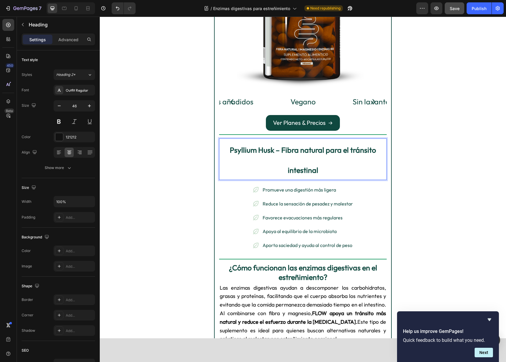
click at [235, 139] on p "Psyllium Husk – Fibra natural para el tránsito intestinal" at bounding box center [303, 159] width 166 height 40
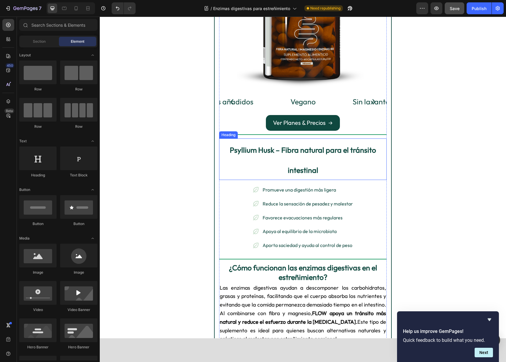
click at [363, 139] on p "⁠⁠⁠⁠⁠⁠⁠ Psyllium Husk – Fibra natural para el tránsito intestinal" at bounding box center [303, 159] width 166 height 40
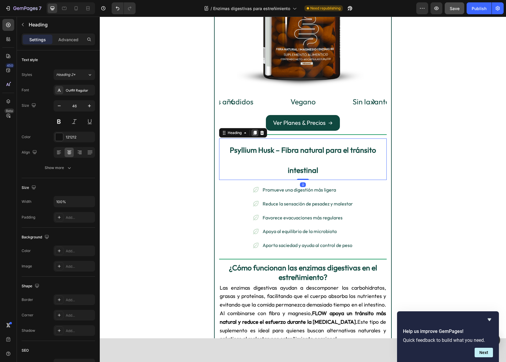
click at [254, 131] on icon at bounding box center [255, 133] width 3 height 4
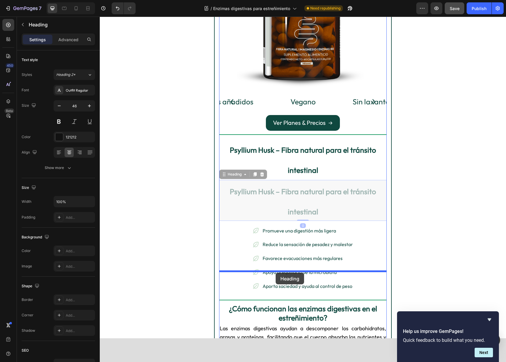
drag, startPoint x: 225, startPoint y: 150, endPoint x: 275, endPoint y: 273, distance: 133.1
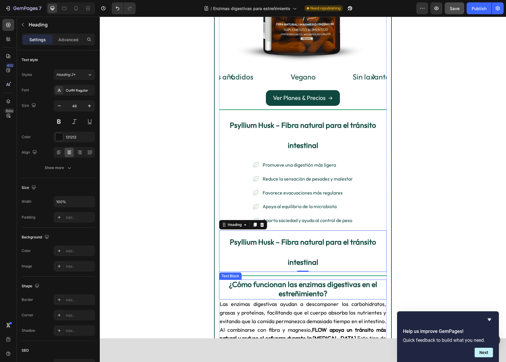
scroll to position [358, 0]
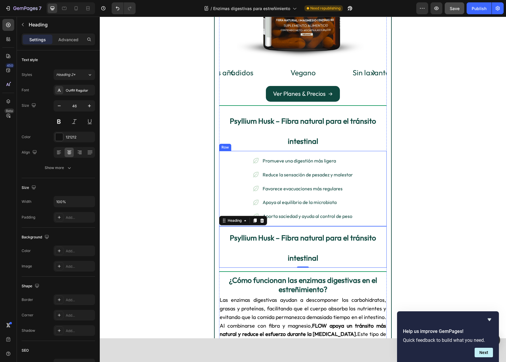
click at [225, 151] on div "Promueve una digestión más ligera Reduce la sensación de pesadez y malestar Fav…" at bounding box center [303, 188] width 168 height 75
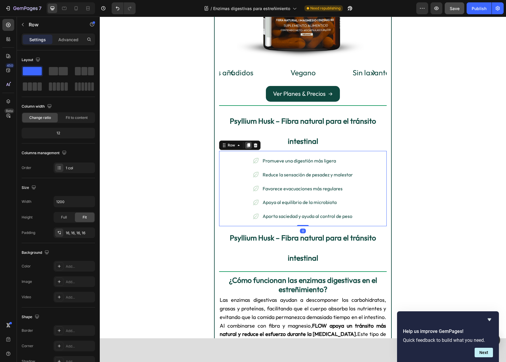
click at [251, 142] on div at bounding box center [248, 145] width 7 height 7
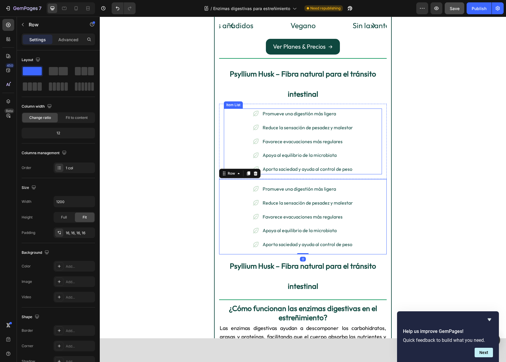
scroll to position [417, 0]
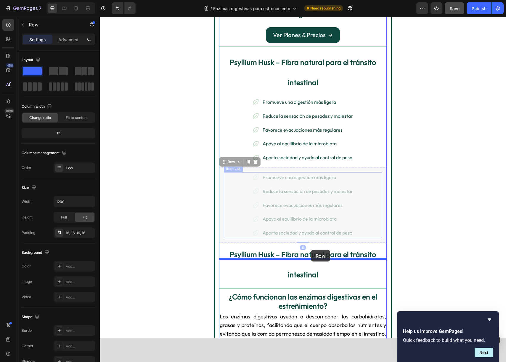
drag, startPoint x: 225, startPoint y: 138, endPoint x: 312, endPoint y: 251, distance: 142.7
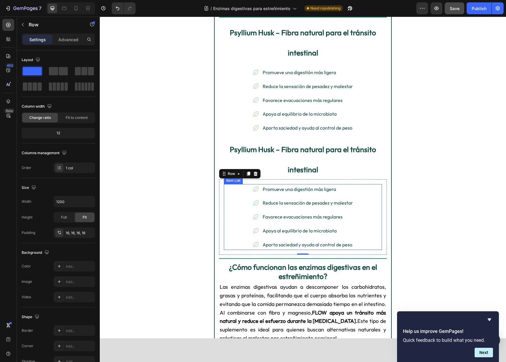
scroll to position [459, 0]
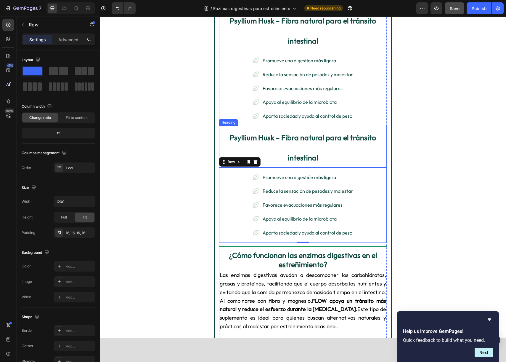
click at [295, 126] on h2 "Psyllium Husk – Fibra natural para el tránsito intestinal" at bounding box center [303, 146] width 168 height 41
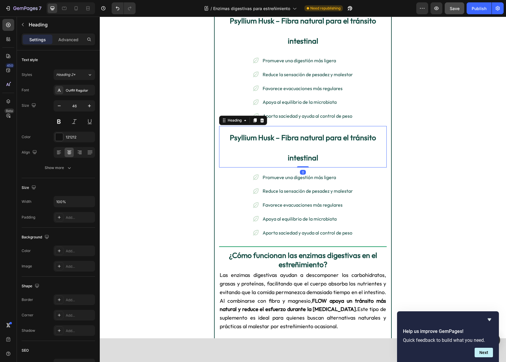
click at [295, 126] on h2 "Psyllium Husk – Fibra natural para el tránsito intestinal" at bounding box center [303, 146] width 168 height 41
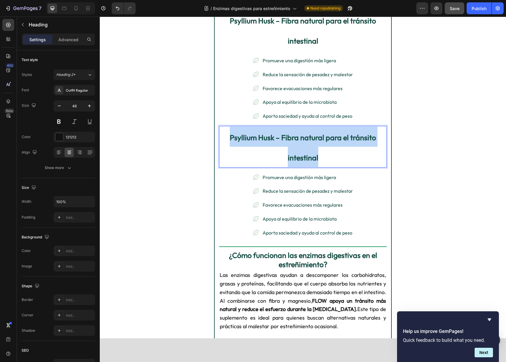
click at [295, 126] on p "Psyllium Husk – Fibra natural para el tránsito intestinal" at bounding box center [303, 146] width 166 height 40
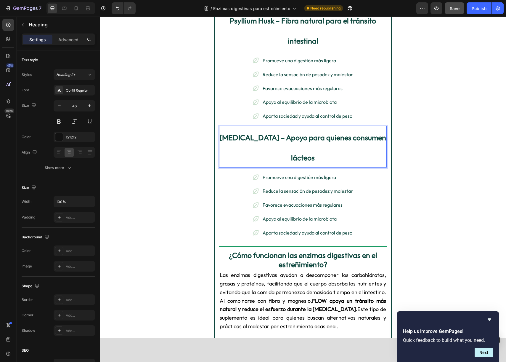
click at [237, 133] on strong "Lactasa – Apoyo para quienes consumen lácteos" at bounding box center [303, 148] width 166 height 30
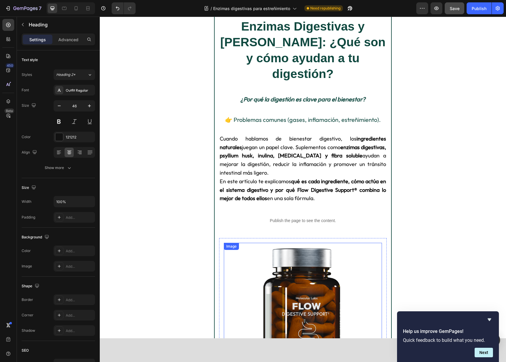
scroll to position [0, 0]
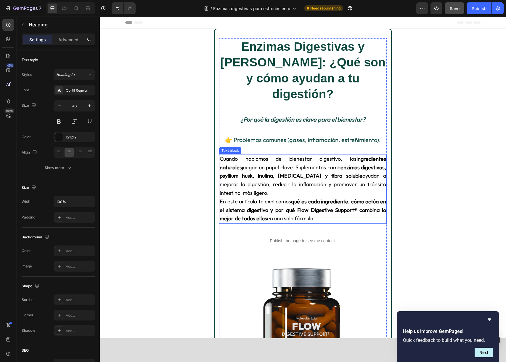
click at [263, 155] on span "Cuando hablamos de bienestar digestivo, los ingredientes naturales juegan un pa…" at bounding box center [303, 175] width 166 height 41
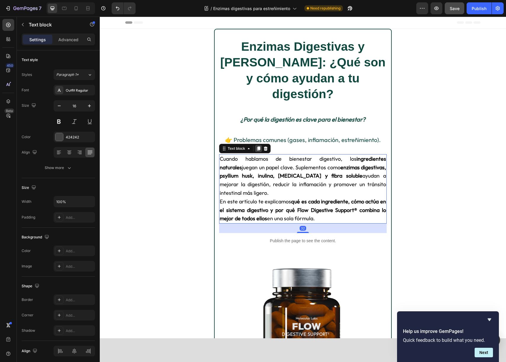
click at [257, 146] on icon at bounding box center [258, 148] width 5 height 5
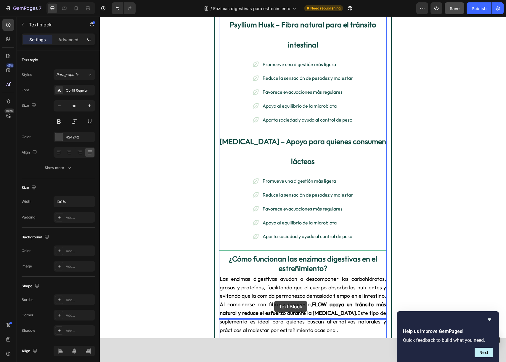
scroll to position [573, 0]
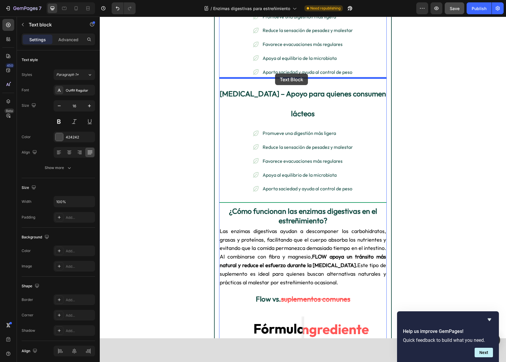
drag, startPoint x: 221, startPoint y: 132, endPoint x: 275, endPoint y: 73, distance: 79.2
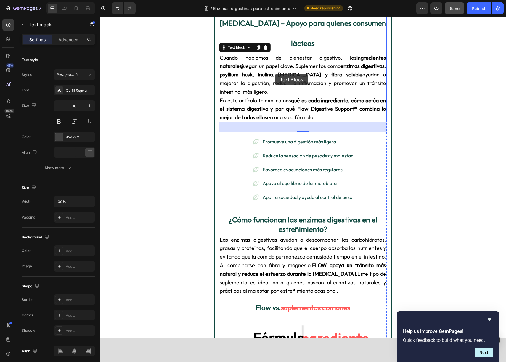
scroll to position [502, 0]
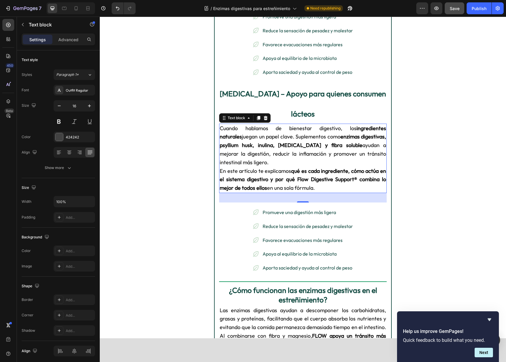
click at [275, 125] on span "Cuando hablamos de bienestar digestivo, los ingredientes naturales juegan un pa…" at bounding box center [303, 145] width 166 height 41
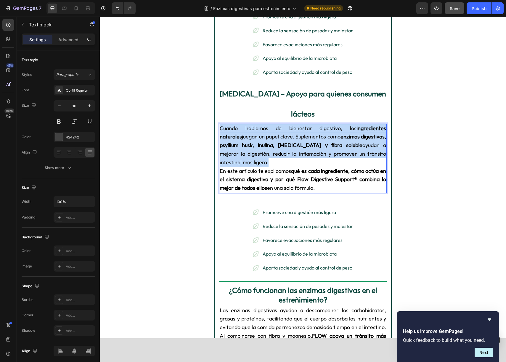
click at [275, 125] on span "Cuando hablamos de bienestar digestivo, los ingredientes naturales juegan un pa…" at bounding box center [303, 145] width 166 height 41
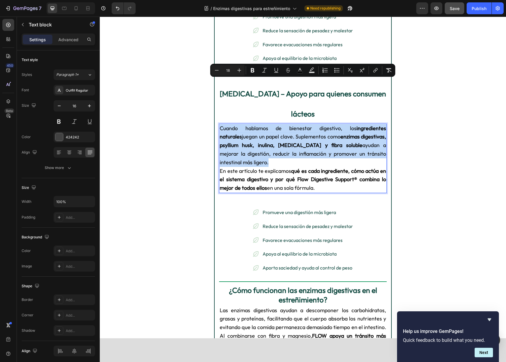
type input "16"
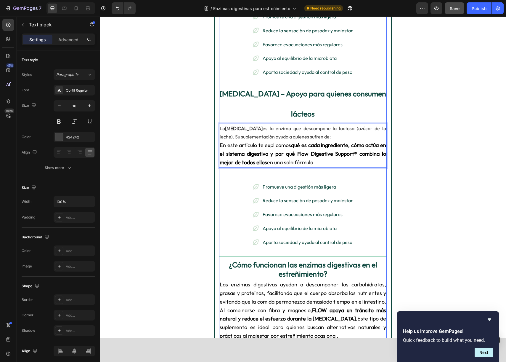
drag, startPoint x: 221, startPoint y: 100, endPoint x: 366, endPoint y: 127, distance: 147.3
click at [365, 127] on div "⁠⁠⁠⁠⁠⁠⁠ Enzimas Digestivas y Fibra: ¿Qué son y cómo ayudan a tu digestión? Head…" at bounding box center [303, 255] width 168 height 1438
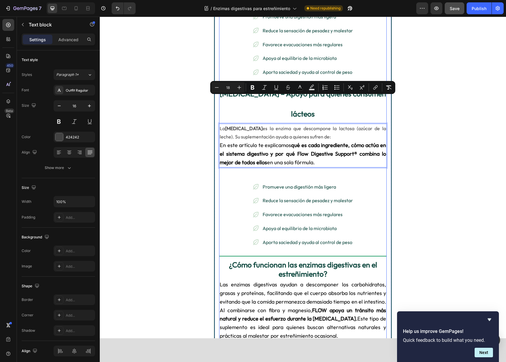
type input "16"
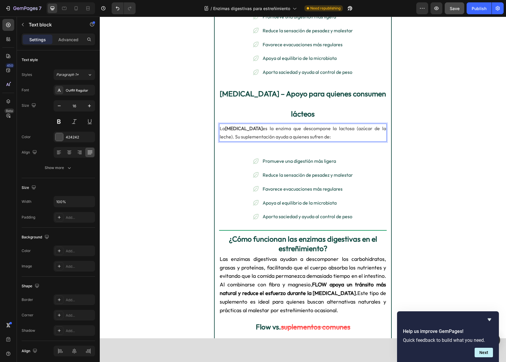
click at [299, 124] on p "La lactasa es la enzima que descompone la lactosa (azúcar de la leche). Su supl…" at bounding box center [303, 132] width 166 height 17
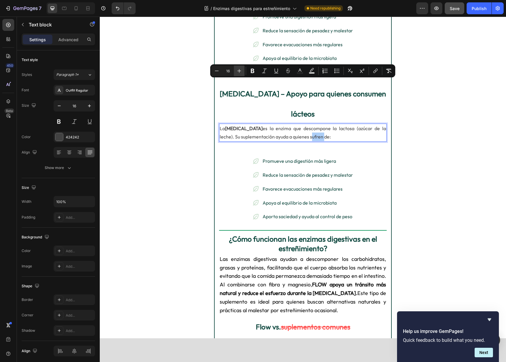
click at [238, 72] on icon "Editor contextual toolbar" at bounding box center [239, 71] width 6 height 6
type input "18"
click at [300, 72] on icon "Editor contextual toolbar" at bounding box center [300, 71] width 6 height 6
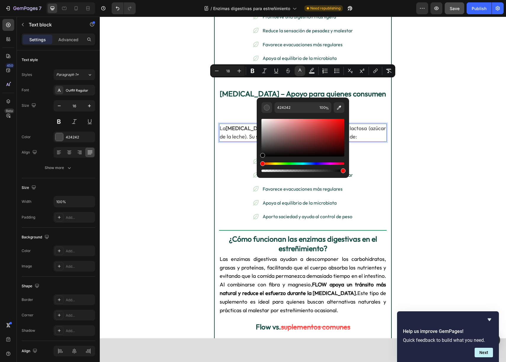
drag, startPoint x: 262, startPoint y: 148, endPoint x: 261, endPoint y: 163, distance: 14.9
click at [262, 163] on div "Editor contextual toolbar" at bounding box center [303, 145] width 83 height 55
type input "000000"
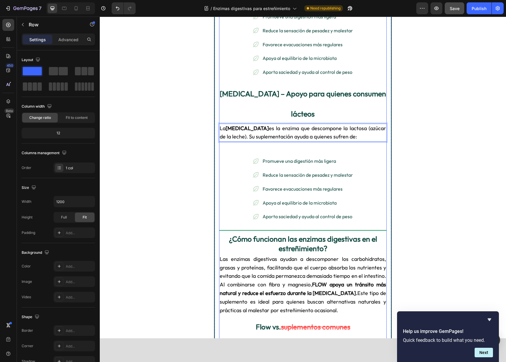
click at [380, 105] on div "⁠⁠⁠⁠⁠⁠⁠ Enzimas Digestivas y Fibra: ¿Qué son y cómo ayudan a tu digestión? Head…" at bounding box center [303, 242] width 168 height 1413
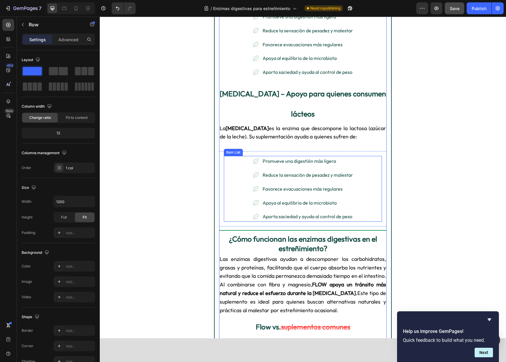
click at [284, 157] on p "Promueve una digestión más ligera" at bounding box center [308, 161] width 90 height 9
click at [376, 104] on div "⁠⁠⁠⁠⁠⁠⁠ Enzimas Digestivas y Fibra: ¿Qué son y cómo ayudan a tu digestión? Head…" at bounding box center [303, 242] width 168 height 1413
click at [349, 102] on div "⁠⁠⁠⁠⁠⁠⁠ Enzimas Digestivas y Fibra: ¿Qué son y cómo ayudan a tu digestión? Head…" at bounding box center [303, 242] width 168 height 1413
drag, startPoint x: 321, startPoint y: 105, endPoint x: 314, endPoint y: 110, distance: 8.6
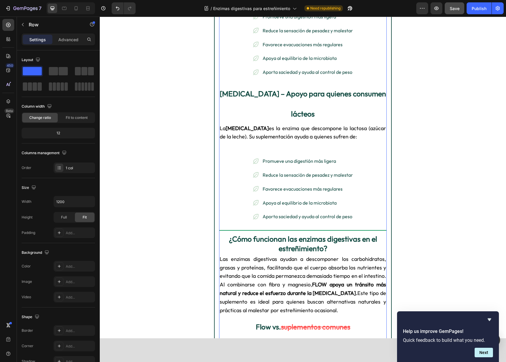
click at [320, 106] on div "⁠⁠⁠⁠⁠⁠⁠ Enzimas Digestivas y Fibra: ¿Qué son y cómo ayudan a tu digestión? Head…" at bounding box center [303, 242] width 168 height 1413
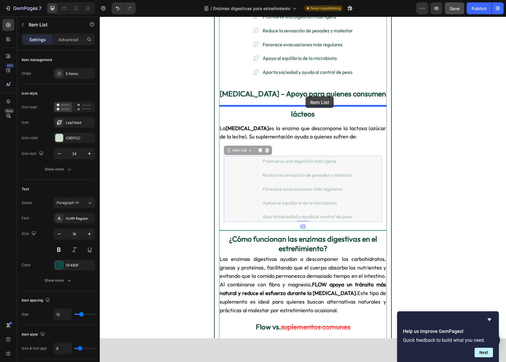
drag, startPoint x: 230, startPoint y: 108, endPoint x: 306, endPoint y: 96, distance: 76.7
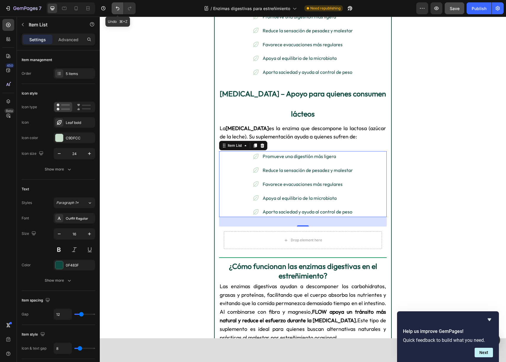
drag, startPoint x: 118, startPoint y: 8, endPoint x: 124, endPoint y: 76, distance: 67.8
click at [118, 8] on icon "Undo/Redo" at bounding box center [118, 8] width 6 height 6
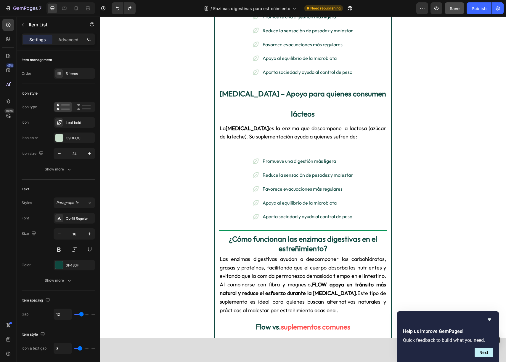
click at [287, 157] on p "Promueve una digestión más ligera" at bounding box center [308, 161] width 90 height 9
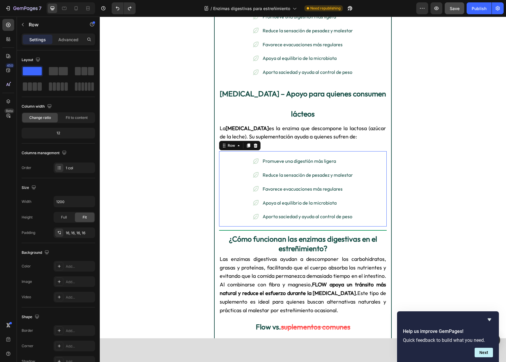
click at [383, 151] on div "Promueve una digestión más ligera Reduce la sensación de pesadez y malestar Fav…" at bounding box center [303, 188] width 168 height 75
click at [335, 157] on p "Promueve una digestión más ligera" at bounding box center [308, 161] width 90 height 9
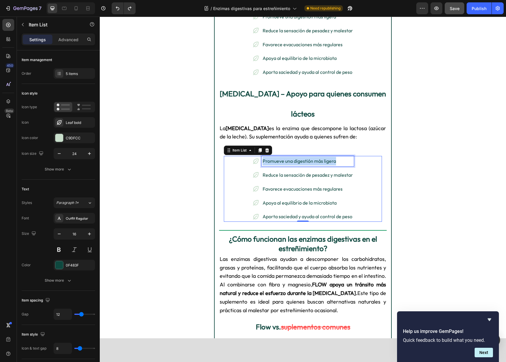
click at [335, 157] on p "Promueve una digestión más ligera" at bounding box center [308, 161] width 90 height 9
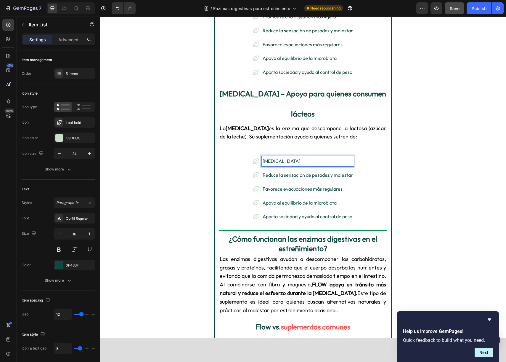
click at [337, 171] on p "Reduce la sensación de pesadez y malestar" at bounding box center [308, 175] width 90 height 9
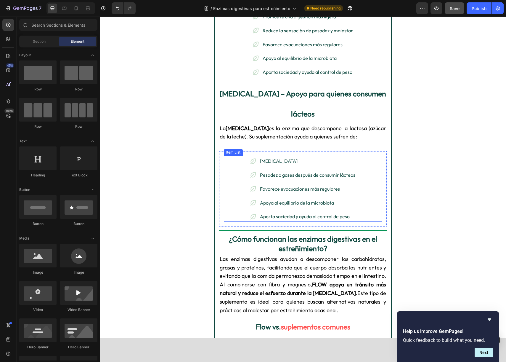
click at [293, 185] on p "Favorece evacuaciones más regulares" at bounding box center [307, 189] width 95 height 9
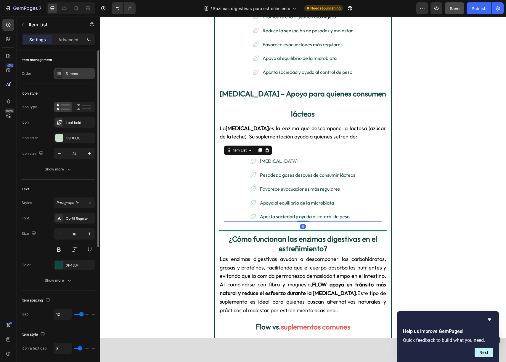
click at [64, 74] on div "5 items" at bounding box center [74, 73] width 41 height 11
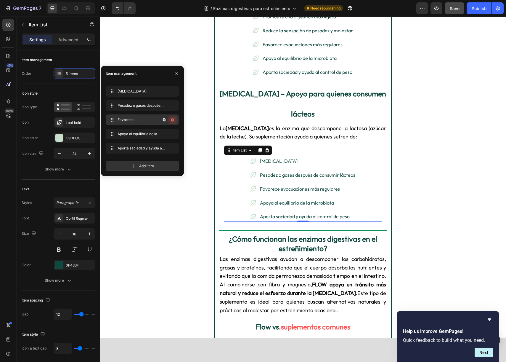
click at [171, 119] on icon "button" at bounding box center [172, 119] width 5 height 5
click at [171, 119] on div "Delete" at bounding box center [168, 119] width 11 height 5
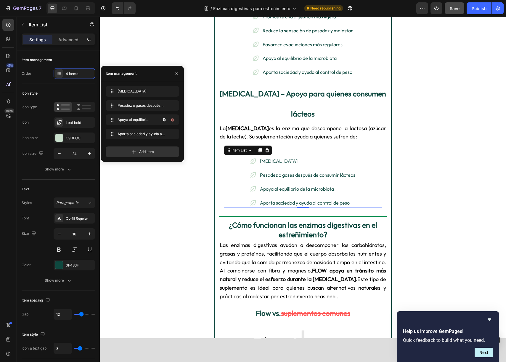
click at [171, 119] on icon "button" at bounding box center [172, 119] width 5 height 5
click at [171, 119] on div "Delete" at bounding box center [168, 119] width 11 height 5
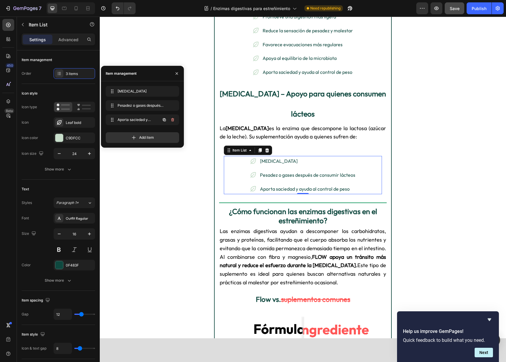
click at [171, 119] on icon "button" at bounding box center [172, 119] width 5 height 5
click at [171, 119] on div "Delete" at bounding box center [168, 119] width 11 height 5
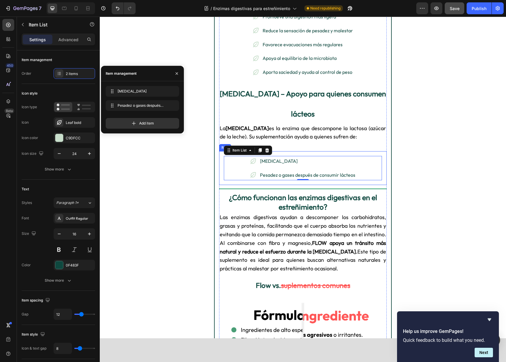
drag, startPoint x: 386, startPoint y: 136, endPoint x: 395, endPoint y: 139, distance: 8.9
click at [386, 151] on div "Intolerancia a la lactosa Pesadez o gases después de consumir lácteos Item List…" at bounding box center [303, 168] width 168 height 34
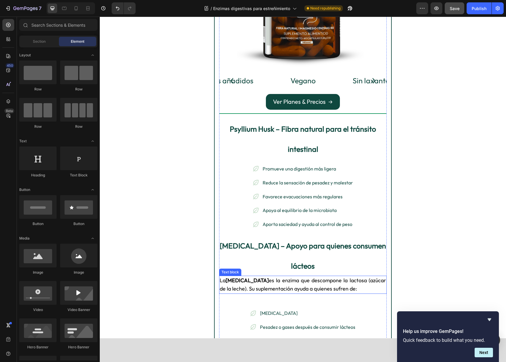
scroll to position [412, 0]
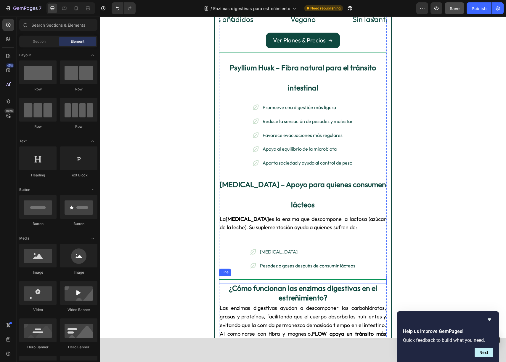
click at [223, 275] on div "Title Line" at bounding box center [303, 279] width 168 height 8
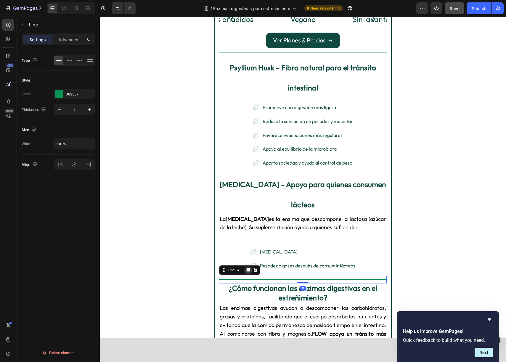
click at [248, 268] on icon at bounding box center [248, 270] width 3 height 4
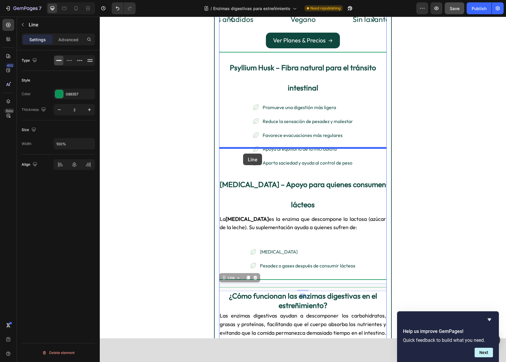
drag, startPoint x: 222, startPoint y: 234, endPoint x: 361, endPoint y: 148, distance: 163.2
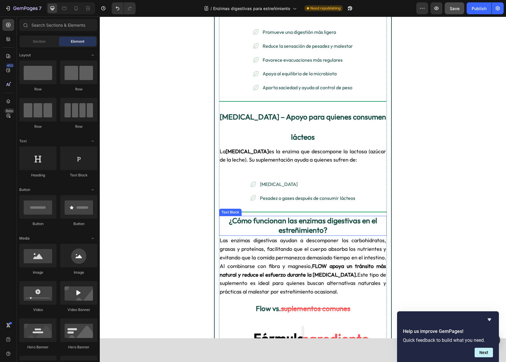
scroll to position [489, 0]
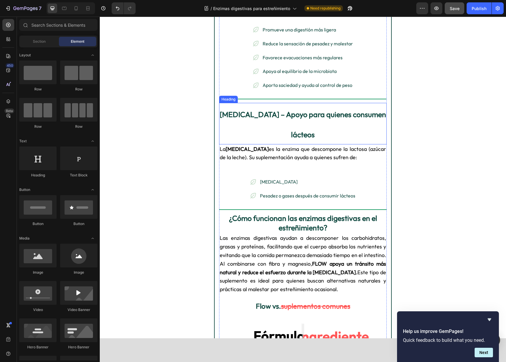
click at [254, 110] on strong "Lactasa – Apoyo para quienes consumen lácteos" at bounding box center [303, 125] width 166 height 30
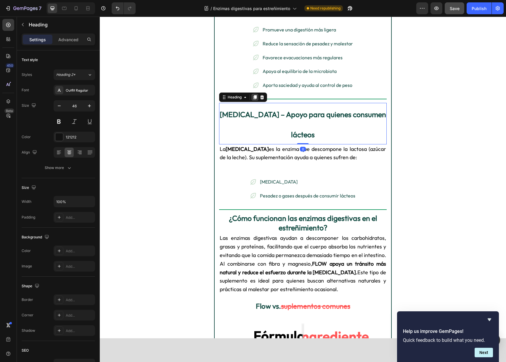
click at [255, 95] on icon at bounding box center [255, 97] width 3 height 4
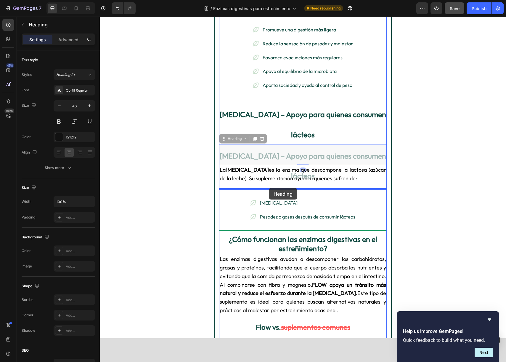
drag, startPoint x: 224, startPoint y: 93, endPoint x: 269, endPoint y: 188, distance: 104.5
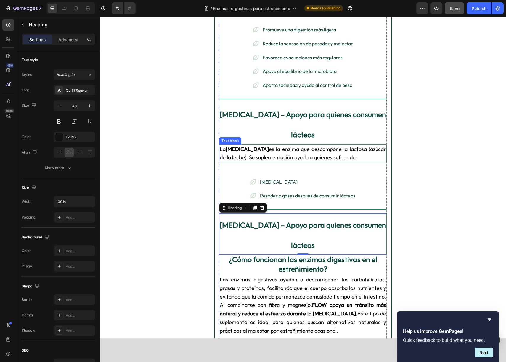
click at [243, 145] on strong "lactasa" at bounding box center [247, 148] width 43 height 7
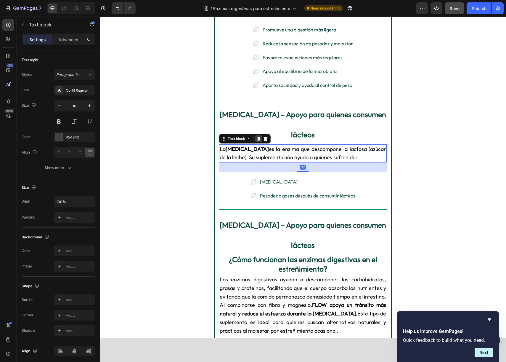
click at [257, 137] on icon at bounding box center [258, 139] width 3 height 4
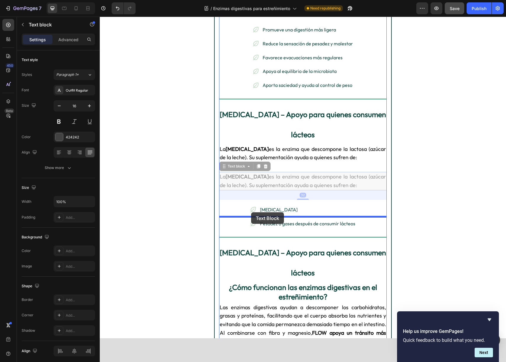
drag, startPoint x: 223, startPoint y: 120, endPoint x: 251, endPoint y: 212, distance: 96.2
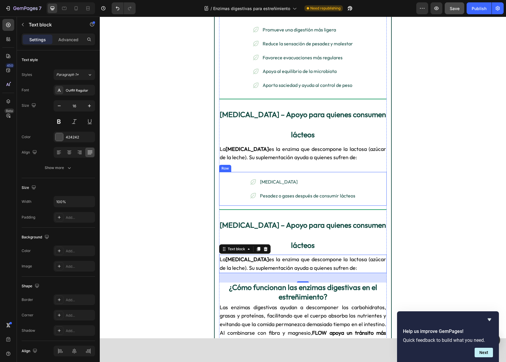
click at [247, 172] on div "Intolerancia a la lactosa Pesadez o gases después de consumir lácteos Item List…" at bounding box center [303, 189] width 168 height 34
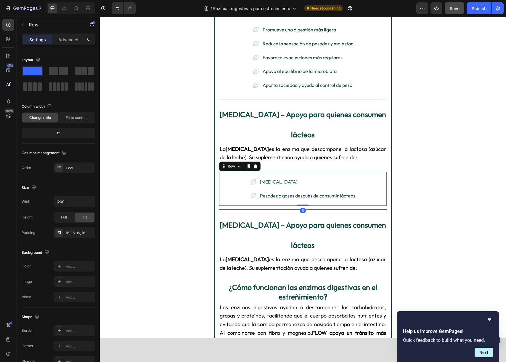
drag, startPoint x: 249, startPoint y: 120, endPoint x: 234, endPoint y: 126, distance: 16.7
click at [249, 164] on icon at bounding box center [248, 166] width 3 height 4
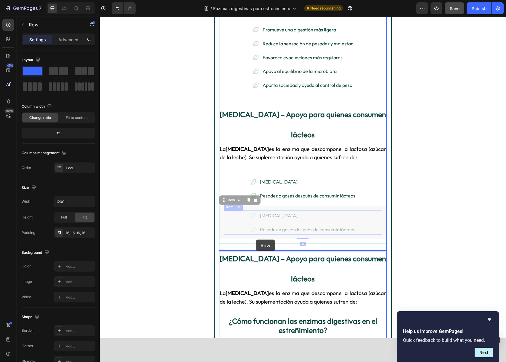
drag, startPoint x: 223, startPoint y: 153, endPoint x: 256, endPoint y: 239, distance: 92.4
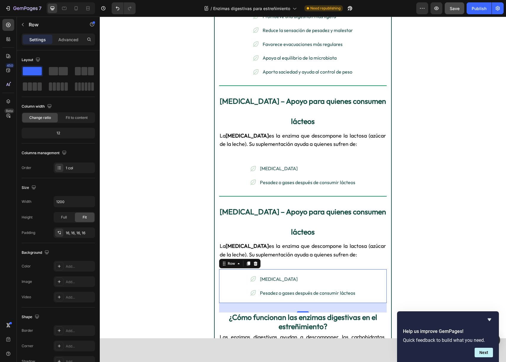
scroll to position [506, 0]
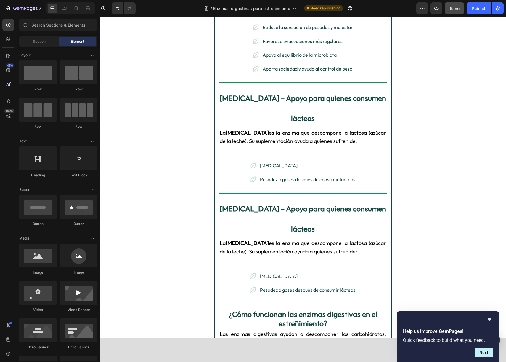
click at [283, 189] on div "Title Line" at bounding box center [303, 193] width 168 height 8
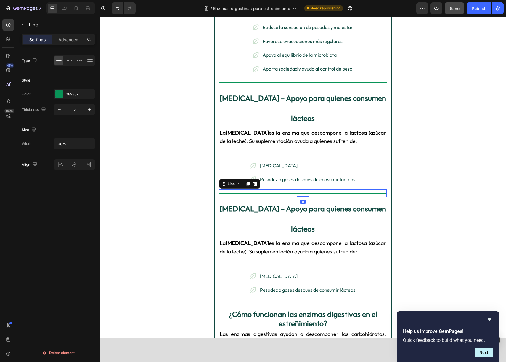
click at [250, 181] on icon at bounding box center [248, 183] width 5 height 5
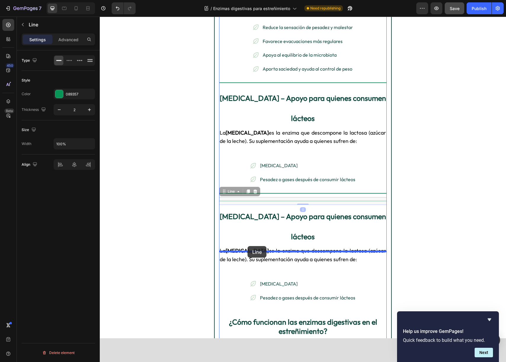
drag, startPoint x: 223, startPoint y: 147, endPoint x: 248, endPoint y: 246, distance: 102.2
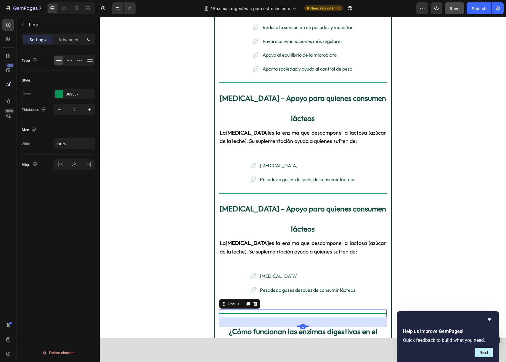
scroll to position [506, 0]
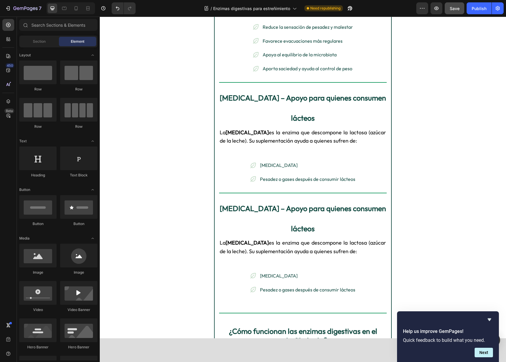
click at [301, 204] on strong "Lactasa – Apoyo para quienes consumen lácteos" at bounding box center [303, 219] width 166 height 30
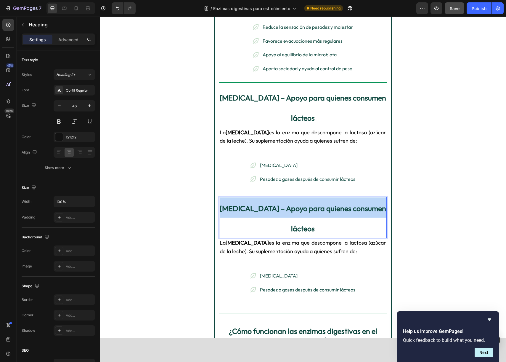
click at [301, 204] on strong "Lactasa – Apoyo para quienes consumen lácteos" at bounding box center [303, 219] width 166 height 30
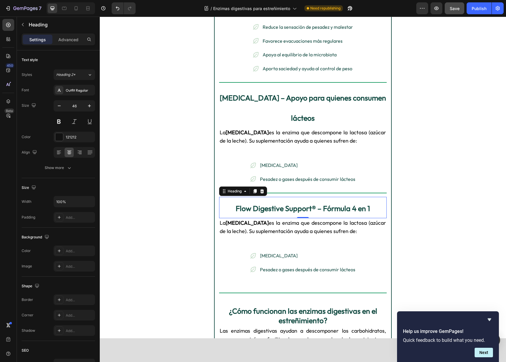
click at [341, 219] on span "La lactasa es la enzima que descompone la lactosa (azúcar de la leche). Su supl…" at bounding box center [303, 226] width 166 height 15
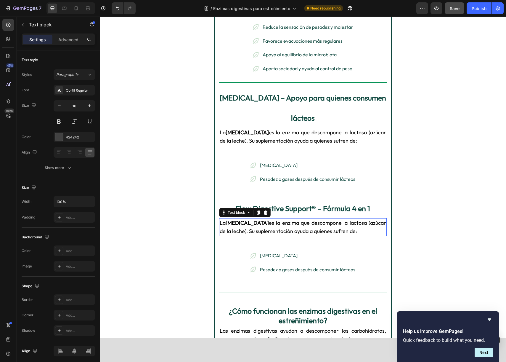
click at [341, 219] on span "La lactasa es la enzima que descompone la lactosa (azúcar de la leche). Su supl…" at bounding box center [303, 226] width 166 height 15
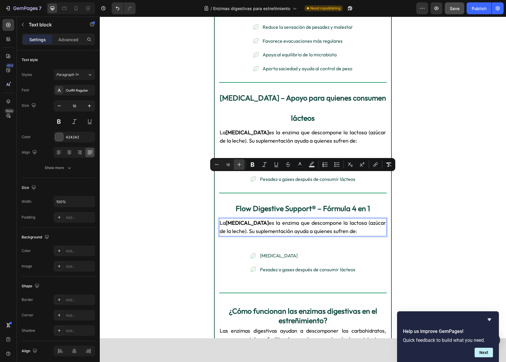
click at [235, 165] on button "Plus" at bounding box center [239, 164] width 11 height 11
click at [211, 163] on div "Minus 19 Plus Bold Italic Underline Strikethrough color Text Background Color N…" at bounding box center [302, 164] width 185 height 13
click at [213, 164] on button "Minus" at bounding box center [216, 164] width 11 height 11
type input "18"
click at [301, 165] on icon "Editor contextual toolbar" at bounding box center [300, 164] width 6 height 6
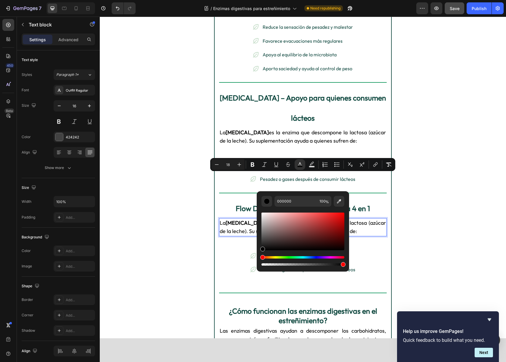
drag, startPoint x: 262, startPoint y: 248, endPoint x: 262, endPoint y: 255, distance: 6.8
click at [262, 255] on div "Editor contextual toolbar" at bounding box center [303, 238] width 83 height 55
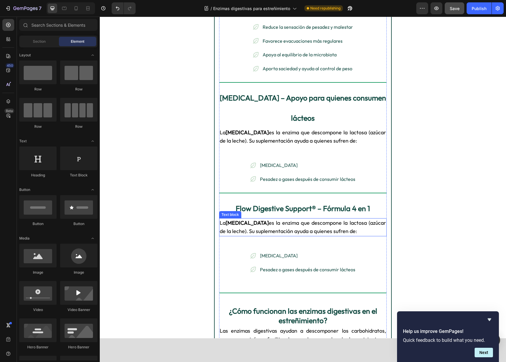
click at [311, 219] on span "La lactasa es la enzima que descompone la lactosa (azúcar de la leche). Su supl…" at bounding box center [303, 226] width 166 height 15
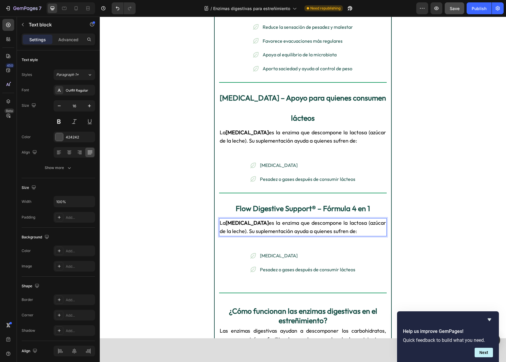
click at [311, 219] on span "La lactasa es la enzima que descompone la lactosa (azúcar de la leche). Su supl…" at bounding box center [303, 226] width 166 height 15
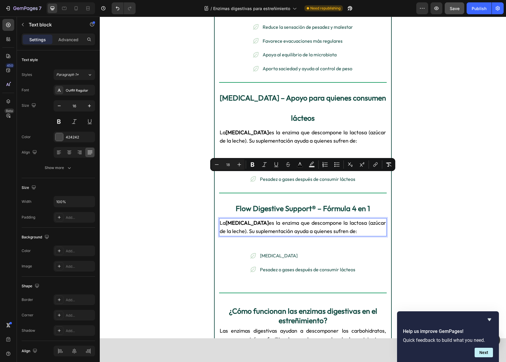
click at [261, 219] on span "La lactasa es la enzima que descompone la lactosa (azúcar de la leche). Su supl…" at bounding box center [303, 226] width 166 height 15
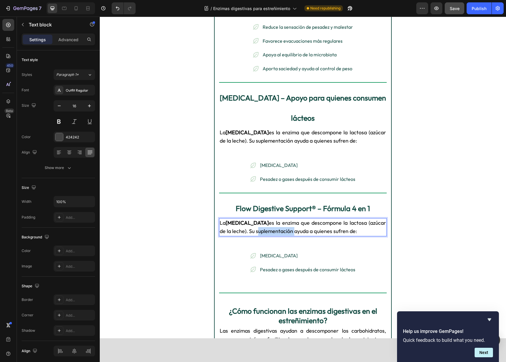
click at [261, 219] on span "La lactasa es la enzima que descompone la lactosa (azúcar de la leche). Su supl…" at bounding box center [303, 226] width 166 height 15
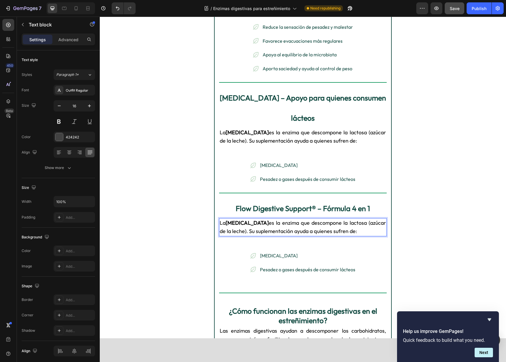
click at [241, 219] on span "La lactasa es la enzima que descompone la lactosa (azúcar de la leche). Su supl…" at bounding box center [303, 226] width 166 height 15
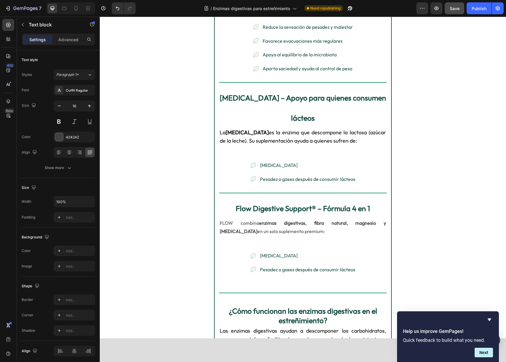
drag, startPoint x: 429, startPoint y: 185, endPoint x: 343, endPoint y: 184, distance: 85.9
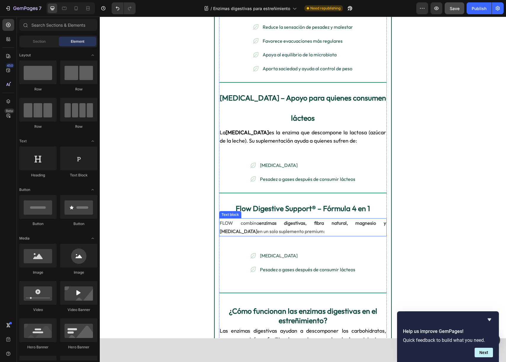
click at [272, 220] on strong "enzimas digestivas, fibra natural, magnesio y vitamina B12" at bounding box center [303, 227] width 166 height 15
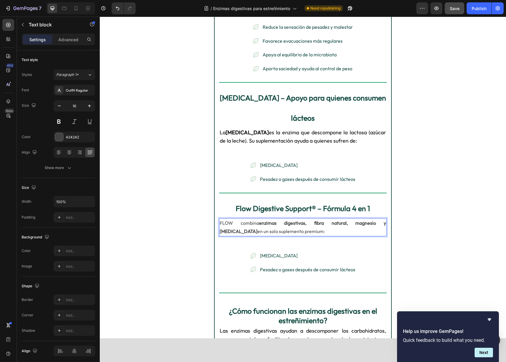
click at [272, 220] on strong "enzimas digestivas, fibra natural, magnesio y vitamina B12" at bounding box center [303, 227] width 166 height 15
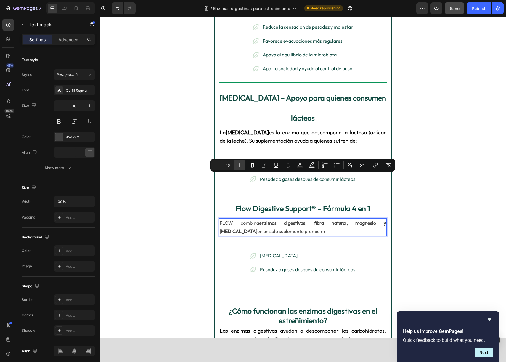
click at [239, 165] on icon "Editor contextual toolbar" at bounding box center [239, 165] width 6 height 6
type input "18"
click at [300, 164] on icon "Editor contextual toolbar" at bounding box center [300, 164] width 3 height 3
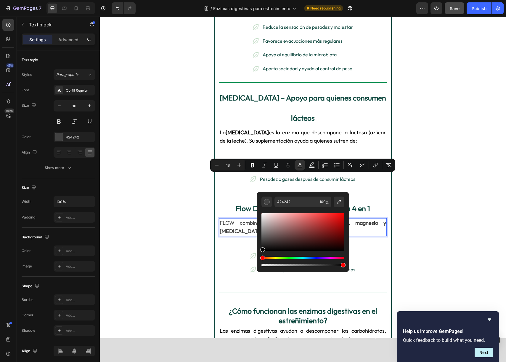
drag, startPoint x: 260, startPoint y: 246, endPoint x: 334, endPoint y: 242, distance: 73.3
click at [259, 260] on div "424242 100 %" at bounding box center [303, 230] width 92 height 76
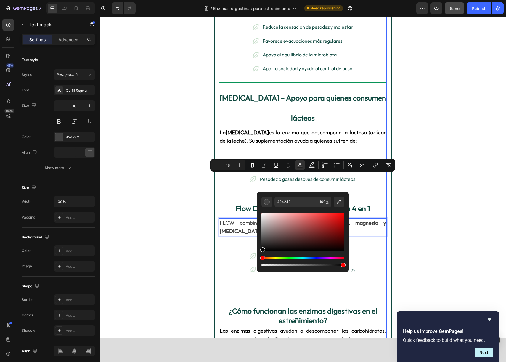
type input "000000"
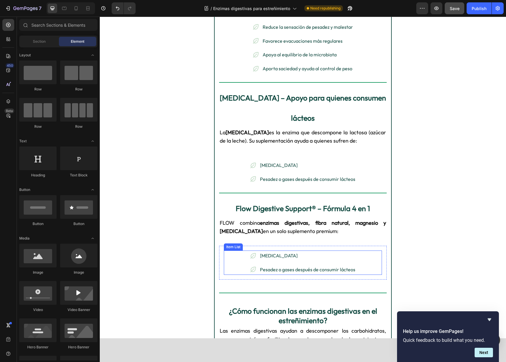
click at [286, 251] on p "Intolerancia a la lactosa" at bounding box center [307, 255] width 95 height 9
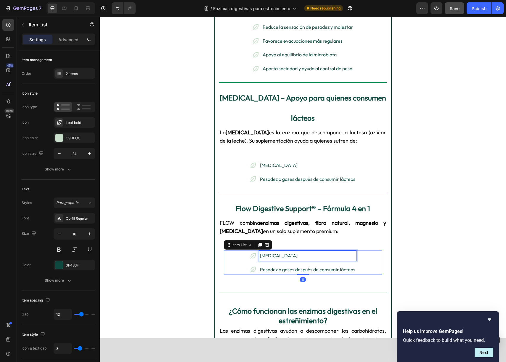
click at [286, 251] on p "Intolerancia a la lactosa" at bounding box center [307, 255] width 95 height 9
click at [287, 265] on p "Pesadez o gases después de consumir lácteos" at bounding box center [308, 269] width 116 height 9
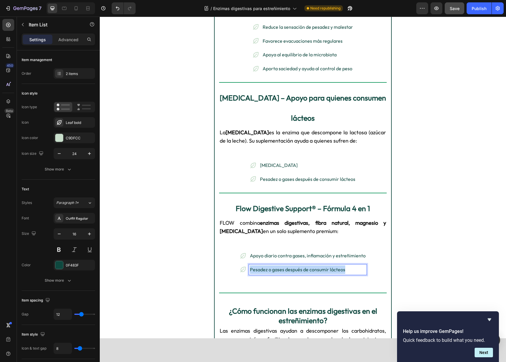
click at [287, 265] on p "Pesadez o gases después de consumir lácteos" at bounding box center [308, 269] width 116 height 9
click at [254, 265] on p "ngredientes naturales, clínicamente respaldados" at bounding box center [308, 269] width 116 height 9
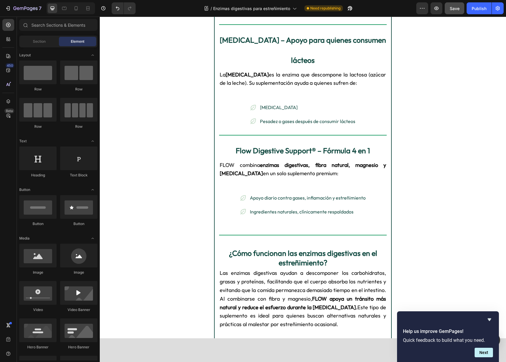
scroll to position [564, 0]
click at [286, 269] on span "Las enzimas digestivas ayudan a descomponer los carbohidratos, grasas y proteín…" at bounding box center [303, 298] width 166 height 58
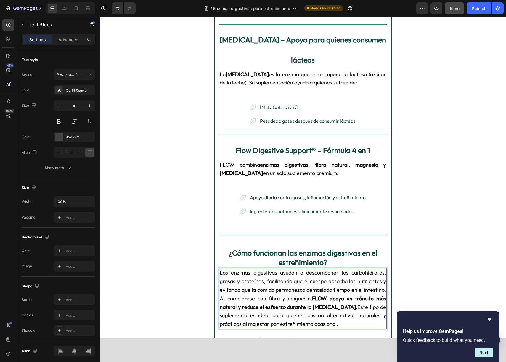
click at [286, 269] on span "Las enzimas digestivas ayudan a descomponer los carbohidratos, grasas y proteín…" at bounding box center [303, 298] width 166 height 58
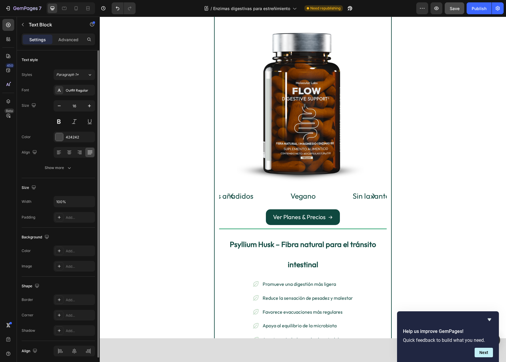
scroll to position [0, 0]
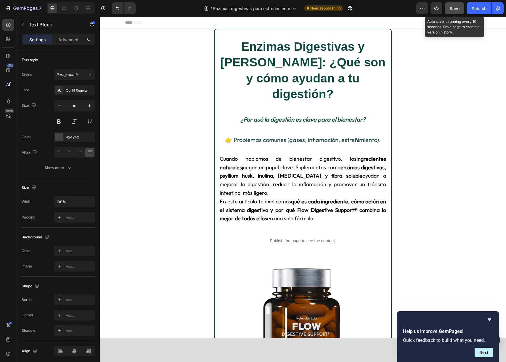
click at [461, 10] on button "Save" at bounding box center [455, 8] width 20 height 12
click at [480, 10] on div "Publish" at bounding box center [479, 8] width 15 height 6
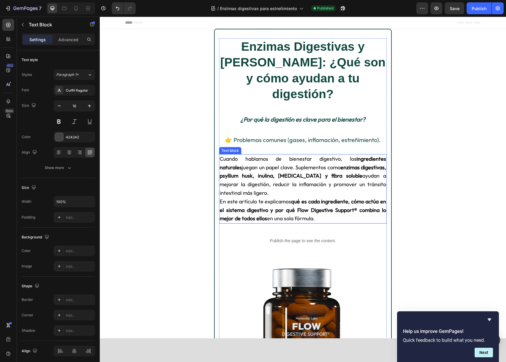
click at [273, 164] on p "Cuando hablamos de bienestar digestivo, los ingredientes naturales juegan un pa…" at bounding box center [303, 176] width 166 height 43
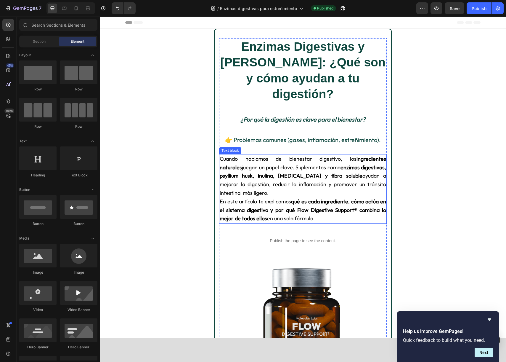
click at [243, 164] on strong "enzimas digestivas, psyllium husk, inulina, lactasa y fibra soluble" at bounding box center [303, 171] width 166 height 15
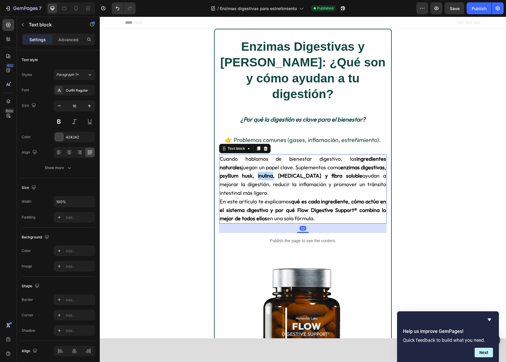
click at [243, 164] on strong "enzimas digestivas, psyllium husk, inulina, lactasa y fibra soluble" at bounding box center [303, 171] width 166 height 15
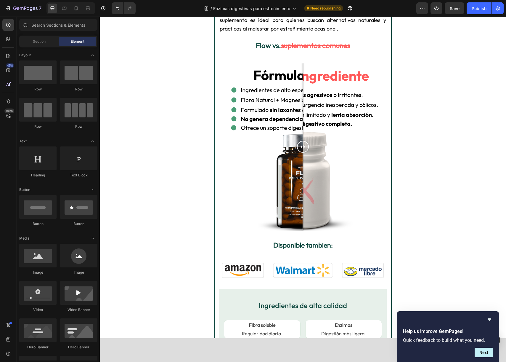
scroll to position [646, 0]
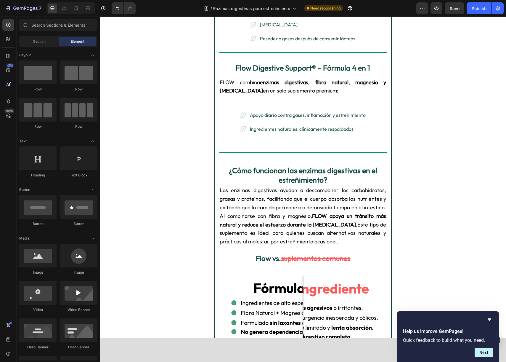
click at [278, 187] on span "Las enzimas digestivas ayudan a descomponer los carbohidratos, grasas y proteín…" at bounding box center [303, 216] width 166 height 58
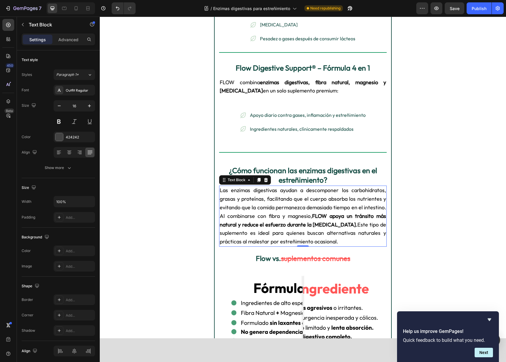
click at [278, 187] on span "Las enzimas digestivas ayudan a descomponer los carbohidratos, grasas y proteín…" at bounding box center [303, 216] width 166 height 58
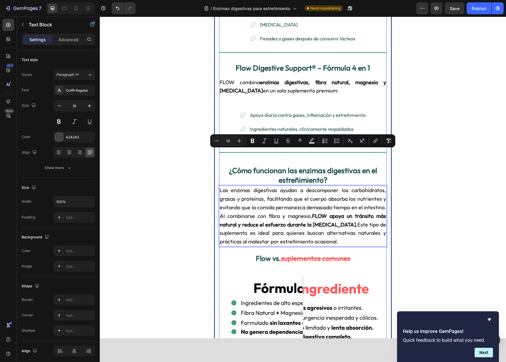
click at [317, 123] on div "⁠⁠⁠⁠⁠⁠⁠ Enzimas Digestivas y Fibra: ¿Qué son y cómo ayudan a tu digestión? Head…" at bounding box center [303, 154] width 168 height 1525
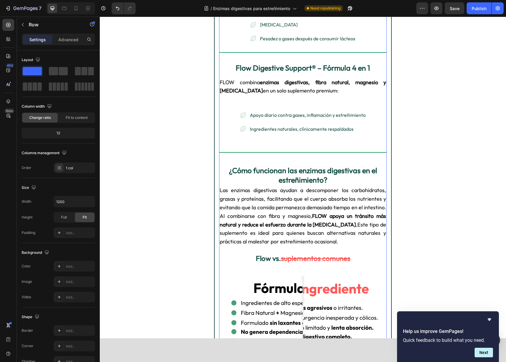
click at [310, 166] on strong "¿Cómo funcionan las enzimas digestivas en el estreñimiento?" at bounding box center [303, 175] width 148 height 19
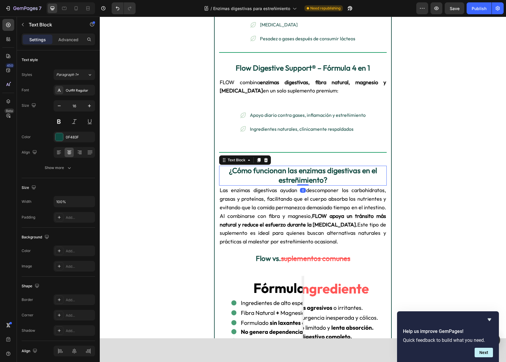
click at [310, 166] on strong "¿Cómo funcionan las enzimas digestivas en el estreñimiento?" at bounding box center [303, 175] width 148 height 19
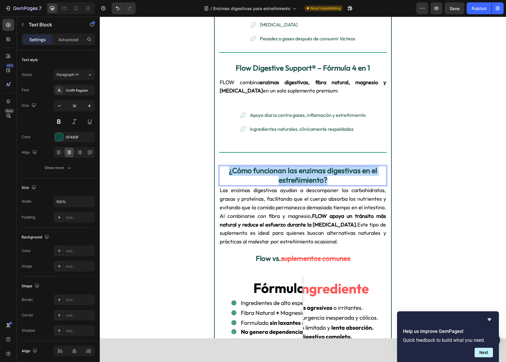
click at [310, 166] on strong "¿Cómo funcionan las enzimas digestivas en el estreñimiento?" at bounding box center [303, 175] width 148 height 19
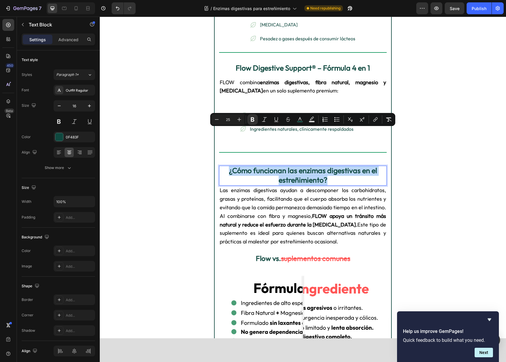
copy strong "¿Cómo funcionan las enzimas digestivas en el estreñimiento?"
click at [312, 186] on p "Las enzimas digestivas ayudan a descomponer los carbohidratos, grasas y proteín…" at bounding box center [303, 216] width 166 height 60
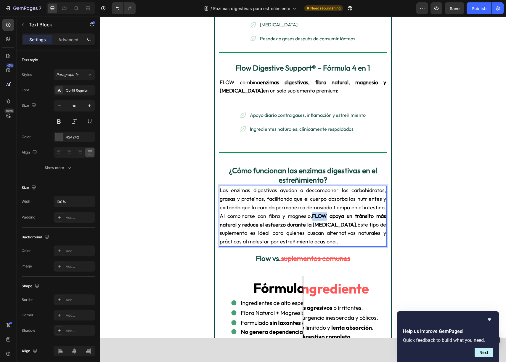
click at [312, 186] on p "Las enzimas digestivas ayudan a descomponer los carbohidratos, grasas y proteín…" at bounding box center [303, 216] width 166 height 60
copy span "Las enzimas digestivas ayudan a descomponer los carbohidratos, grasas y proteín…"
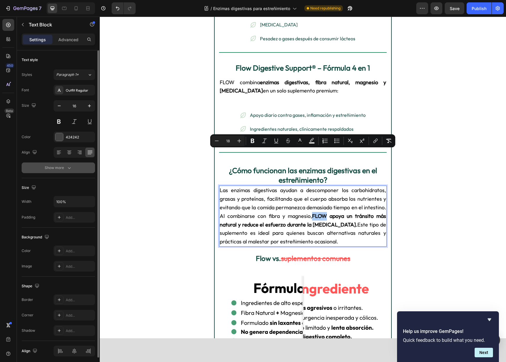
click at [331, 135] on div "Minus 18 Plus Bold Italic Underline Strikethrough color Text Background Color N…" at bounding box center [302, 140] width 183 height 11
drag, startPoint x: 26, startPoint y: 171, endPoint x: 218, endPoint y: 117, distance: 199.9
click at [331, 135] on div "Minus 18 Plus Bold Italic Underline Strikethrough color Text Background Color N…" at bounding box center [302, 140] width 183 height 11
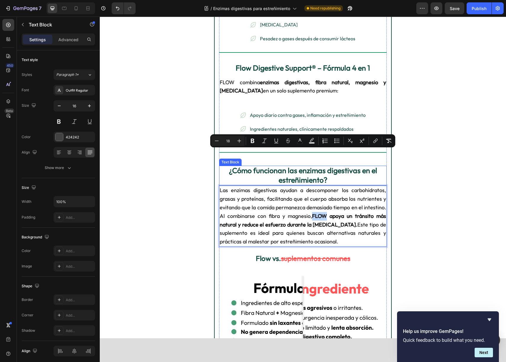
click at [297, 166] on strong "¿Cómo funcionan las enzimas digestivas en el estreñimiento?" at bounding box center [303, 175] width 148 height 19
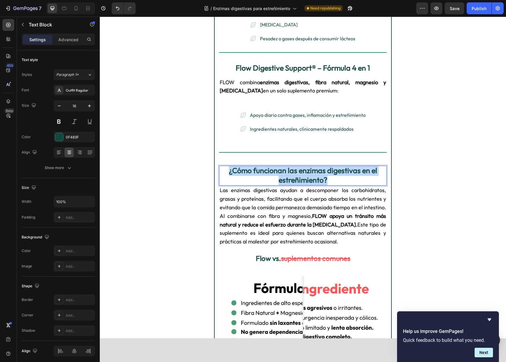
click at [297, 166] on strong "¿Cómo funcionan las enzimas digestivas en el estreñimiento?" at bounding box center [303, 175] width 148 height 19
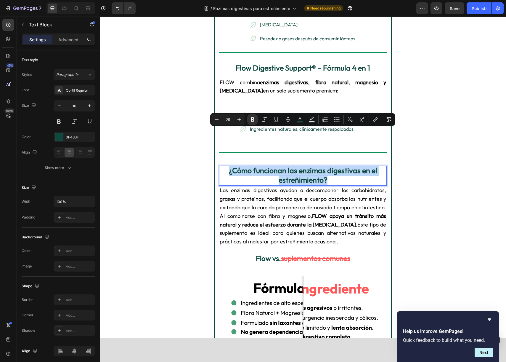
click at [297, 166] on strong "¿Cómo funcionan las enzimas digestivas en el estreñimiento?" at bounding box center [303, 175] width 148 height 19
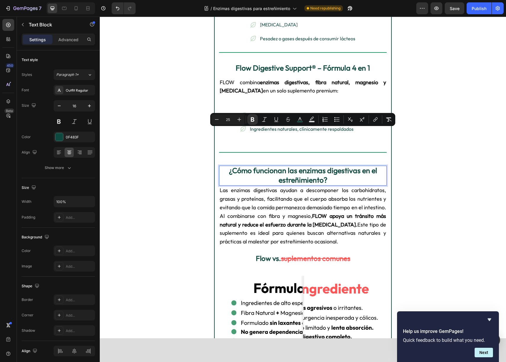
click at [271, 166] on strong "¿Cómo funcionan las enzimas digestivas en el estreñimiento?" at bounding box center [303, 175] width 148 height 19
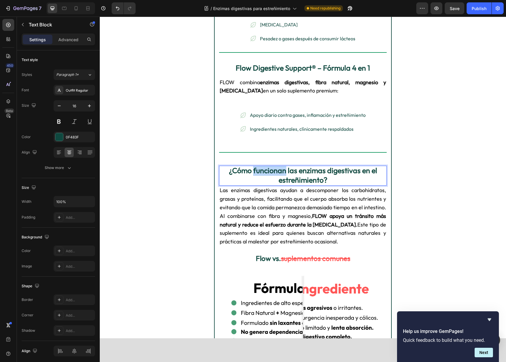
click at [271, 166] on strong "¿Cómo funcionan las enzimas digestivas en el estreñimiento?" at bounding box center [303, 175] width 148 height 19
drag, startPoint x: 262, startPoint y: 135, endPoint x: 228, endPoint y: 134, distance: 34.7
click at [228, 166] on p "¿Cómo 🌱 ¿Por qué elegir Flow como tu suplemento digestivo?" at bounding box center [303, 170] width 166 height 9
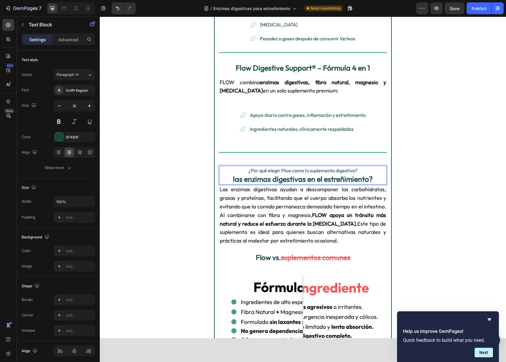
drag, startPoint x: 249, startPoint y: 133, endPoint x: 358, endPoint y: 135, distance: 109.3
click at [358, 166] on p "¿Por qué elegir Flow como tu suplemento digestivo?" at bounding box center [303, 170] width 166 height 9
drag, startPoint x: 358, startPoint y: 135, endPoint x: 249, endPoint y: 133, distance: 109.9
click at [249, 166] on p "¿Por qué elegir Flow como tu suplemento digestivo?" at bounding box center [303, 170] width 166 height 9
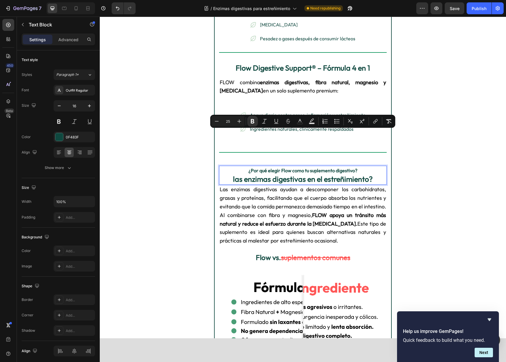
click at [260, 174] on strong "las enzimas digestivas en el estreñimiento?" at bounding box center [303, 178] width 140 height 9
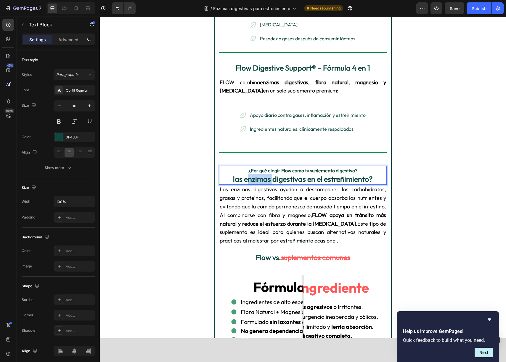
click at [260, 174] on strong "las enzimas digestivas en el estreñimiento?" at bounding box center [303, 178] width 140 height 9
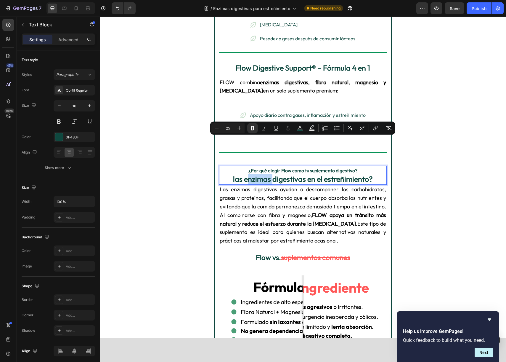
click at [250, 174] on strong "las enzimas digestivas en el estreñimiento?" at bounding box center [303, 178] width 140 height 9
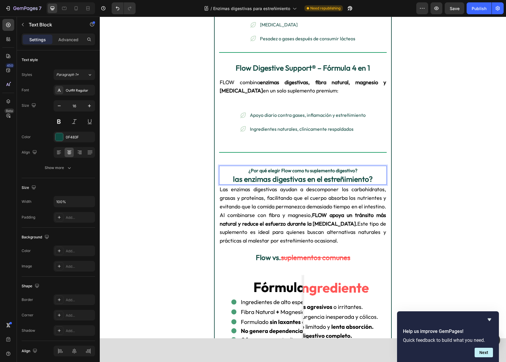
click at [258, 167] on strong "¿Por qué elegir Flow como tu suplemento digestivo?" at bounding box center [303, 170] width 109 height 6
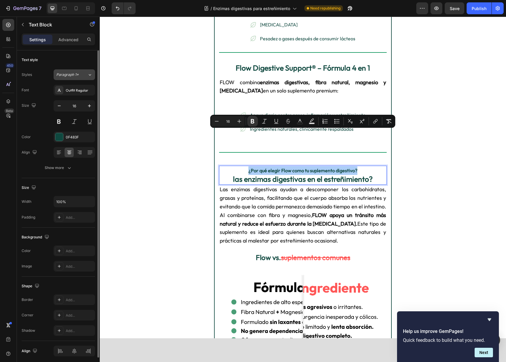
click at [83, 76] on div "Paragraph 1*" at bounding box center [71, 74] width 31 height 5
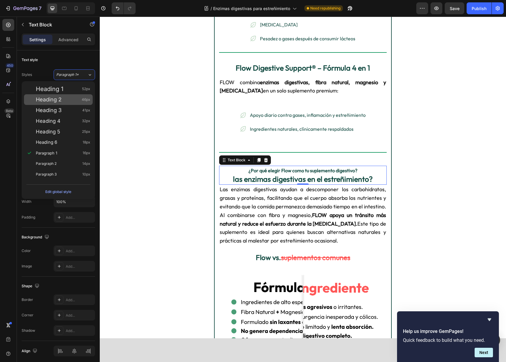
drag, startPoint x: 71, startPoint y: 101, endPoint x: 78, endPoint y: 102, distance: 7.6
click at [78, 102] on div "Heading 2 46px" at bounding box center [58, 99] width 69 height 11
type input "46"
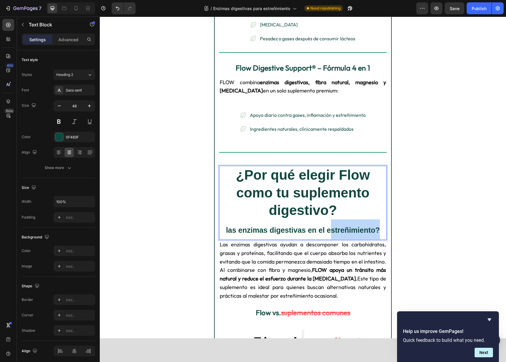
click at [329, 226] on strong "las enzimas digestivas en el estreñimiento?" at bounding box center [303, 230] width 154 height 8
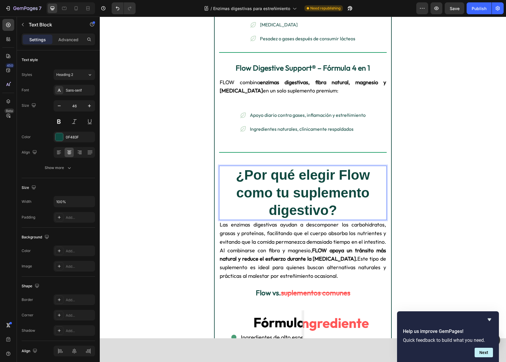
click at [310, 175] on strong "¿Por qué elegir Flow como tu suplemento digestivo?" at bounding box center [303, 192] width 134 height 51
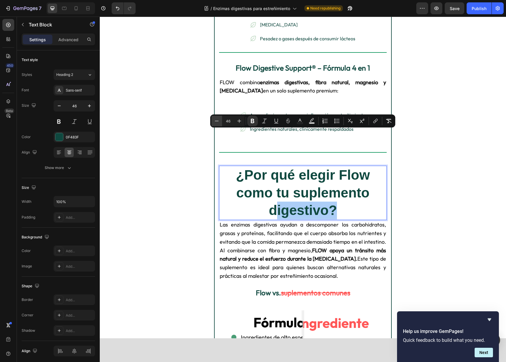
click at [217, 120] on icon "Editor contextual toolbar" at bounding box center [217, 121] width 6 height 6
click at [225, 119] on input "45" at bounding box center [228, 120] width 12 height 7
type input "22"
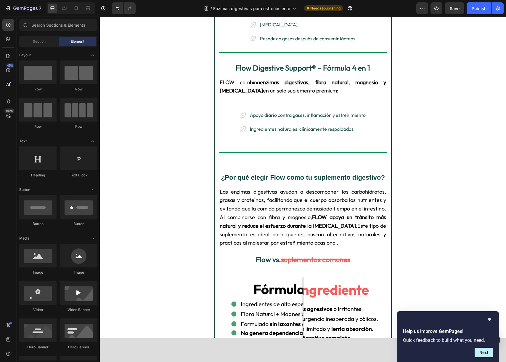
click at [331, 198] on span "Las enzimas digestivas ayudan a descomponer los carbohidratos, grasas y proteín…" at bounding box center [303, 217] width 166 height 58
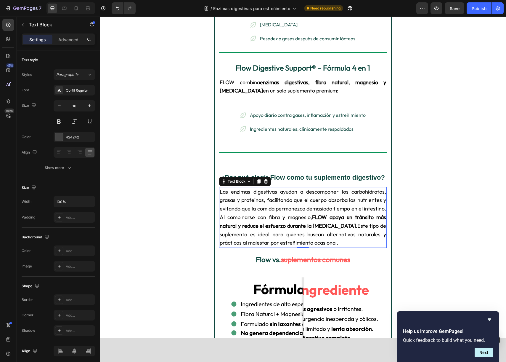
click at [331, 198] on span "Las enzimas digestivas ayudan a descomponer los carbohidratos, grasas y proteín…" at bounding box center [303, 217] width 166 height 58
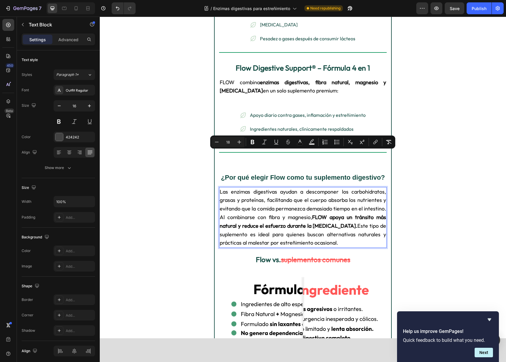
type input "16"
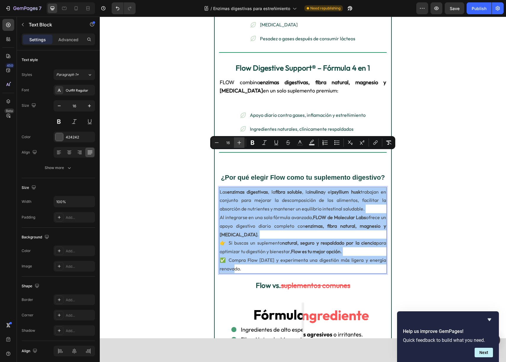
click at [236, 141] on icon "Editor contextual toolbar" at bounding box center [239, 143] width 6 height 6
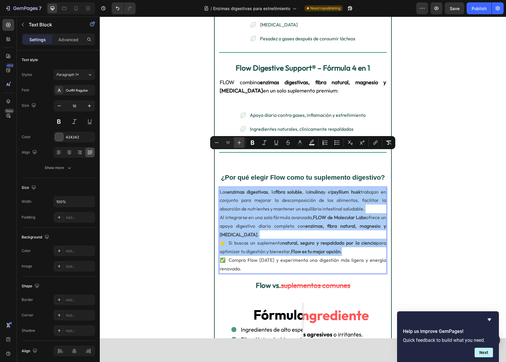
click at [236, 141] on icon "Editor contextual toolbar" at bounding box center [239, 143] width 6 height 6
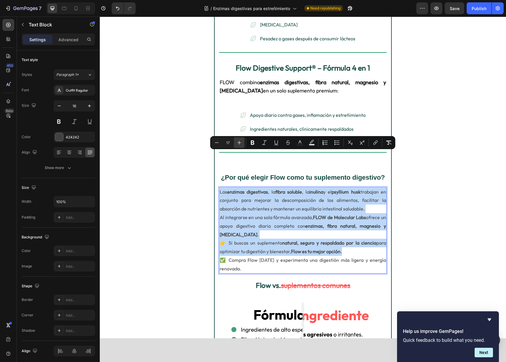
type input "18"
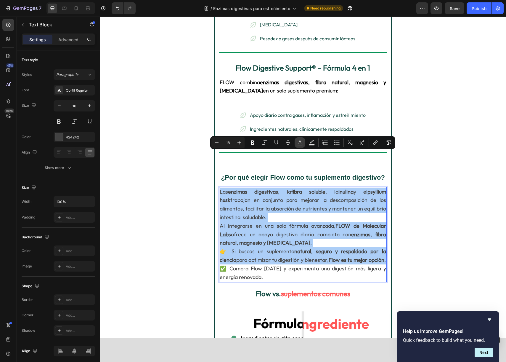
click at [299, 144] on rect "Editor contextual toolbar" at bounding box center [300, 144] width 6 height 1
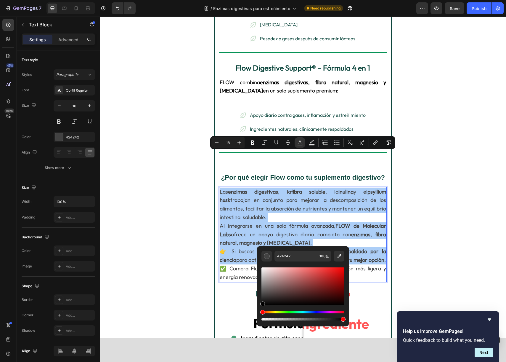
drag, startPoint x: 263, startPoint y: 297, endPoint x: 262, endPoint y: 312, distance: 15.5
click at [259, 316] on div "424242 100 %" at bounding box center [303, 284] width 92 height 76
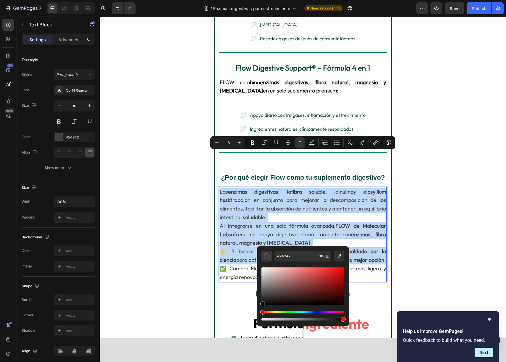
type input "000000"
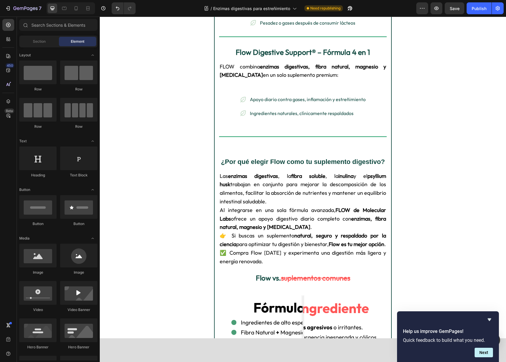
scroll to position [671, 0]
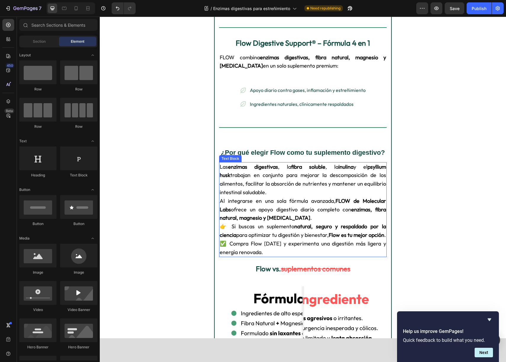
click at [314, 163] on strong "fibra soluble" at bounding box center [308, 166] width 34 height 7
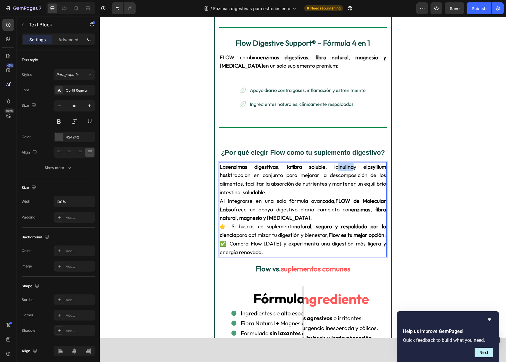
click at [339, 163] on strong "inulina" at bounding box center [346, 166] width 15 height 7
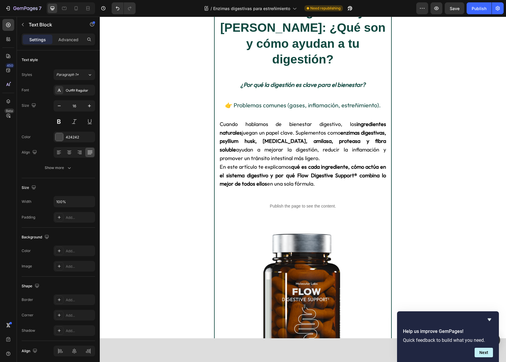
scroll to position [0, 0]
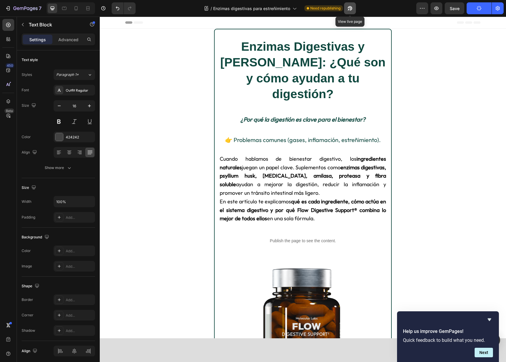
click at [350, 9] on icon "button" at bounding box center [350, 8] width 6 height 6
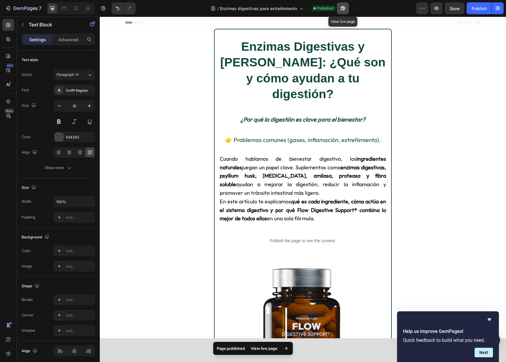
click at [344, 9] on icon "button" at bounding box center [343, 8] width 6 height 6
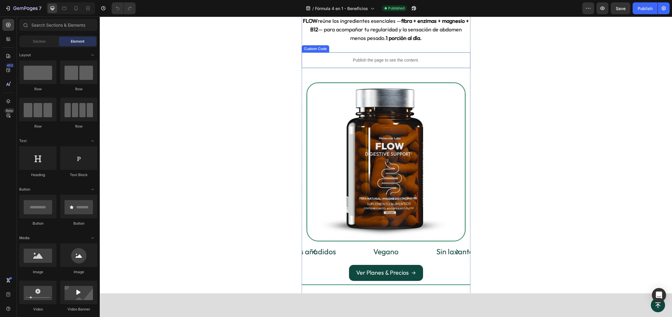
scroll to position [151, 0]
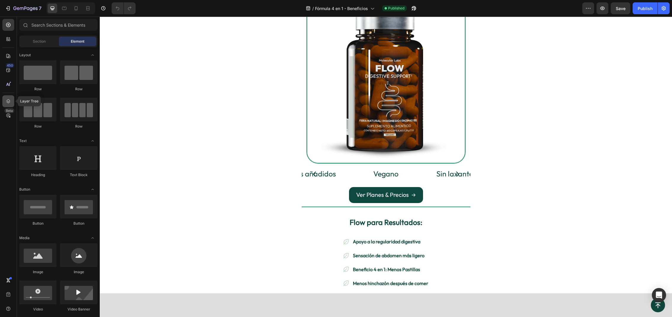
click at [9, 95] on div at bounding box center [8, 101] width 12 height 12
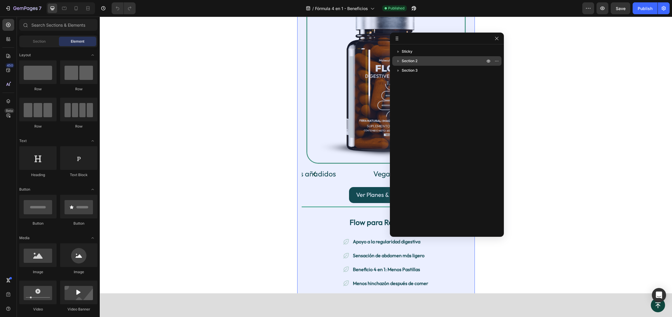
click at [437, 60] on p "Section 2" at bounding box center [444, 61] width 84 height 6
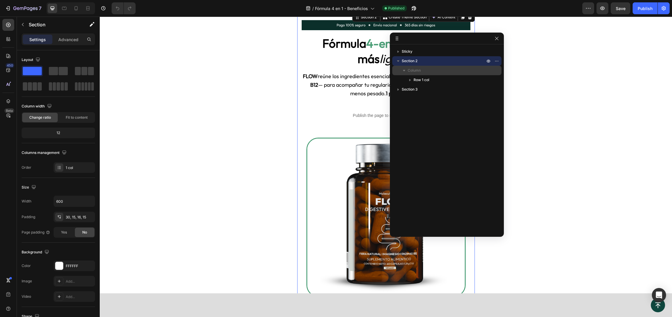
scroll to position [0, 0]
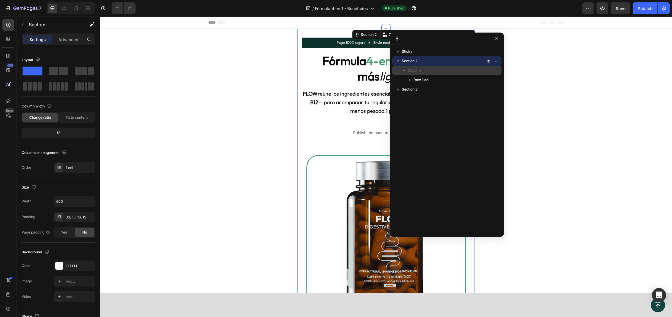
click at [410, 72] on span "Column" at bounding box center [414, 71] width 13 height 6
click at [416, 74] on div "Column" at bounding box center [447, 70] width 105 height 9
click at [415, 69] on span "Column" at bounding box center [414, 71] width 13 height 6
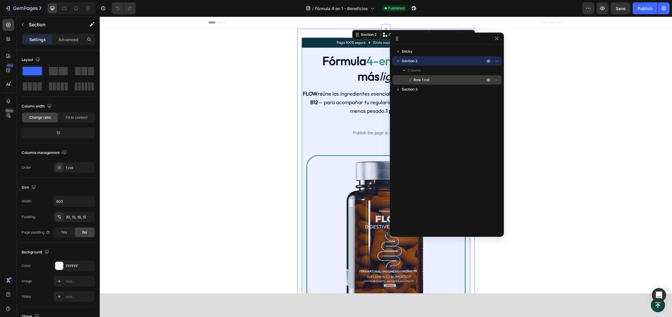
click at [424, 78] on span "Row 1 col" at bounding box center [422, 80] width 16 height 6
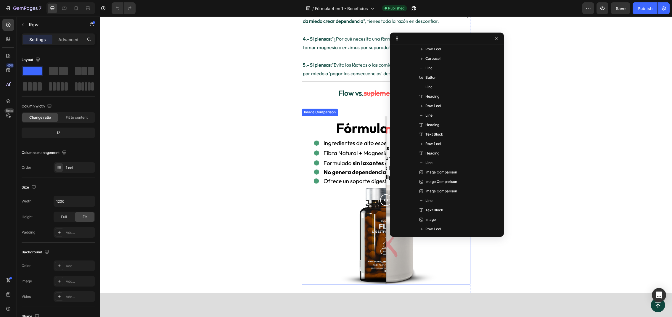
scroll to position [534, 0]
click at [335, 126] on div at bounding box center [386, 200] width 169 height 169
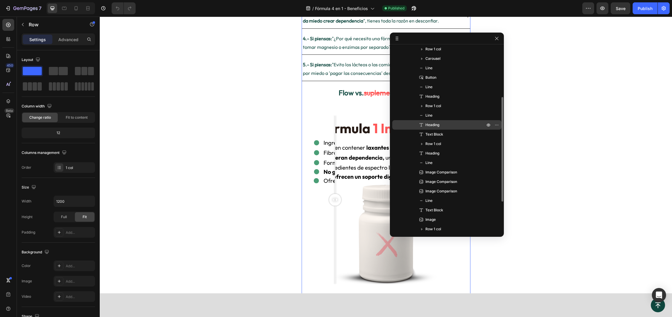
scroll to position [139, 0]
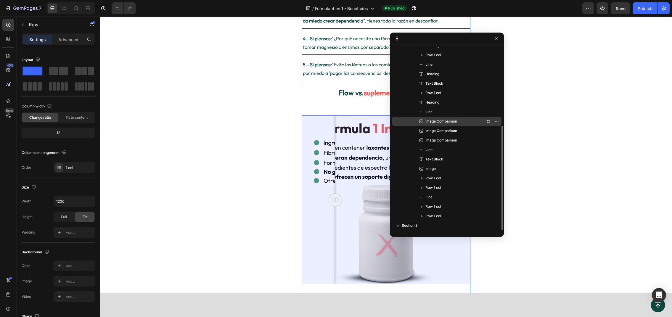
click at [444, 120] on span "Image Comparison" at bounding box center [442, 121] width 32 height 6
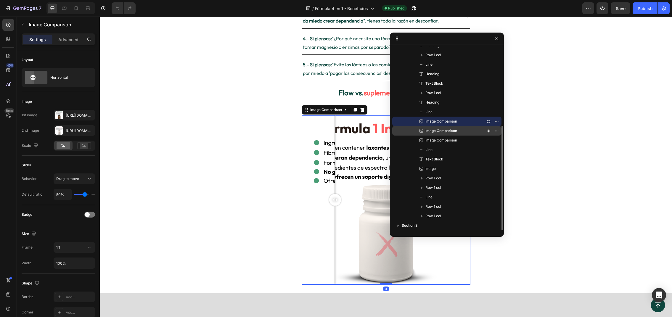
click at [447, 129] on span "Image Comparison" at bounding box center [442, 131] width 32 height 6
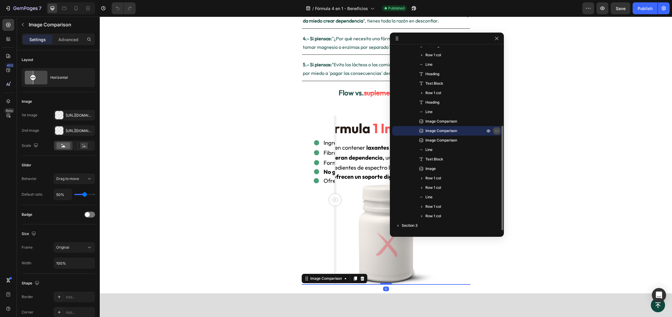
click at [498, 132] on icon "button" at bounding box center [497, 131] width 5 height 5
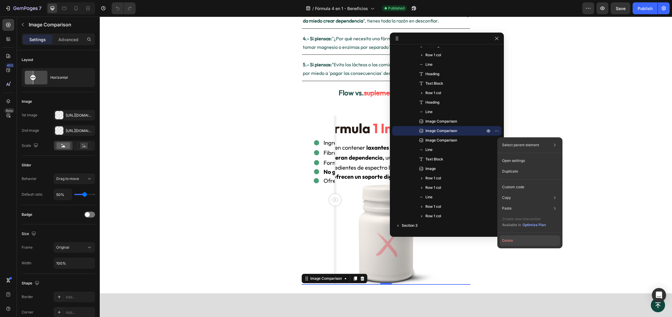
drag, startPoint x: 520, startPoint y: 243, endPoint x: 409, endPoint y: 211, distance: 115.4
click at [520, 243] on button "Delete" at bounding box center [530, 240] width 60 height 11
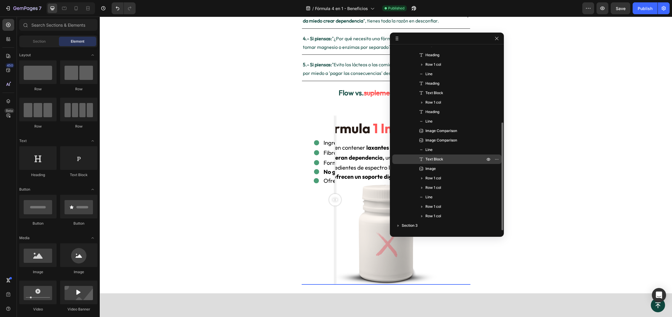
click at [466, 139] on p "Image Comparison" at bounding box center [449, 140] width 61 height 6
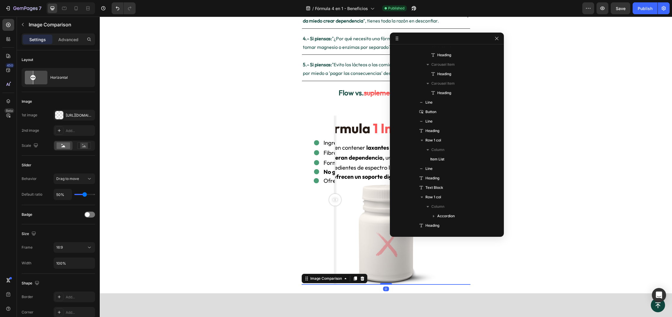
scroll to position [264, 0]
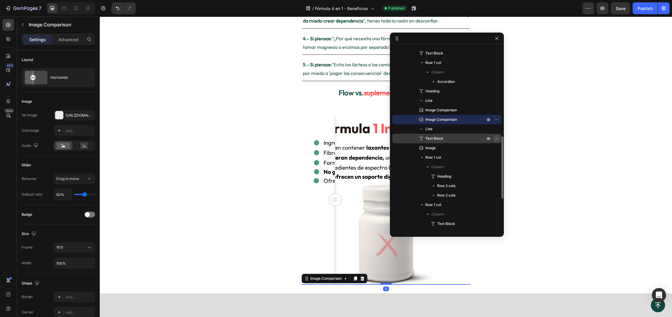
click at [495, 141] on button "button" at bounding box center [496, 138] width 7 height 7
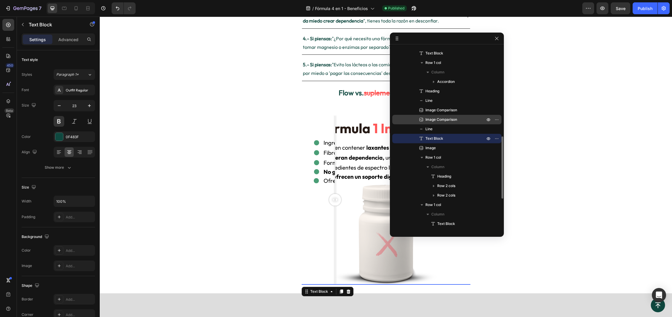
click at [449, 122] on span "Image Comparison" at bounding box center [442, 120] width 32 height 6
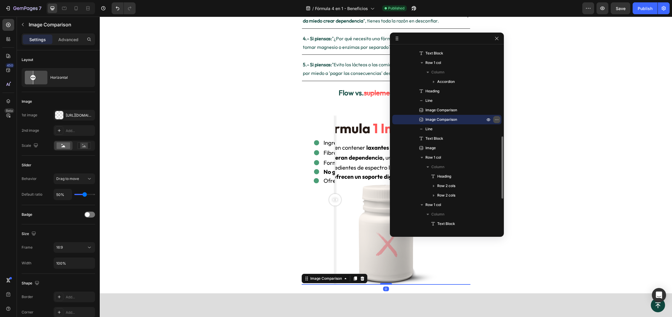
click at [495, 120] on icon "button" at bounding box center [495, 119] width 1 height 1
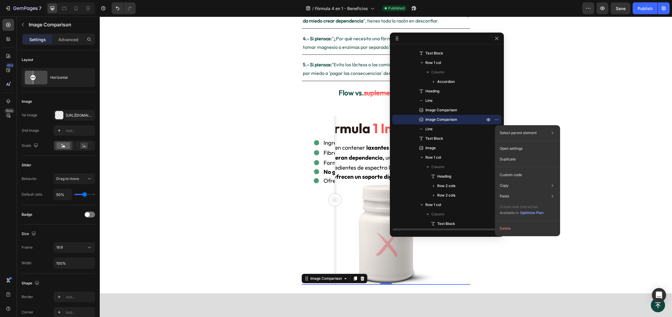
drag, startPoint x: 519, startPoint y: 227, endPoint x: 496, endPoint y: 220, distance: 24.4
click at [519, 227] on button "Delete" at bounding box center [528, 228] width 60 height 11
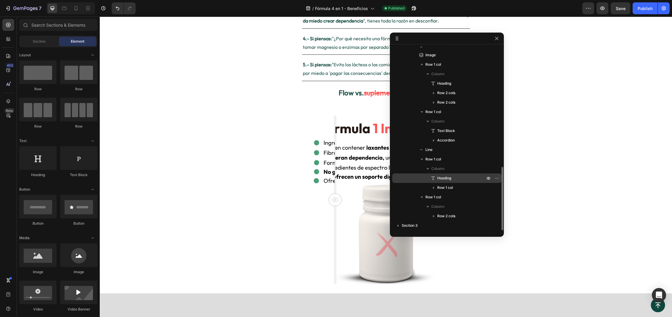
scroll to position [318, 0]
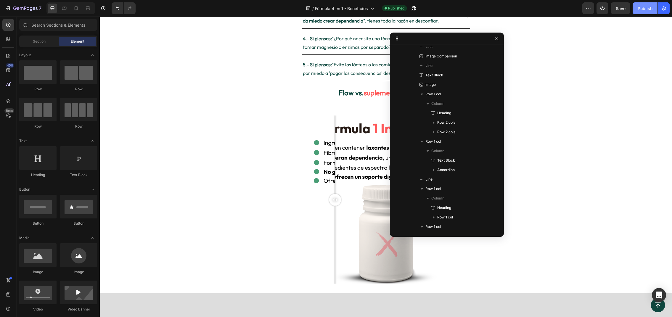
click at [641, 11] on div "Publish" at bounding box center [645, 8] width 15 height 6
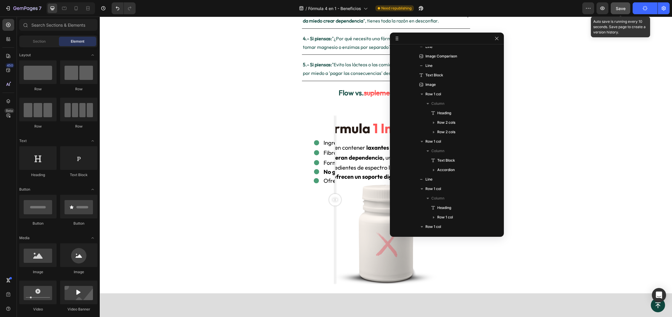
click at [624, 7] on span "Save" at bounding box center [621, 8] width 10 height 5
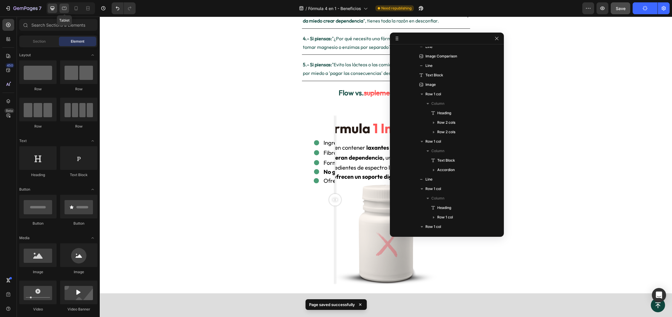
click at [63, 9] on icon at bounding box center [64, 8] width 4 height 3
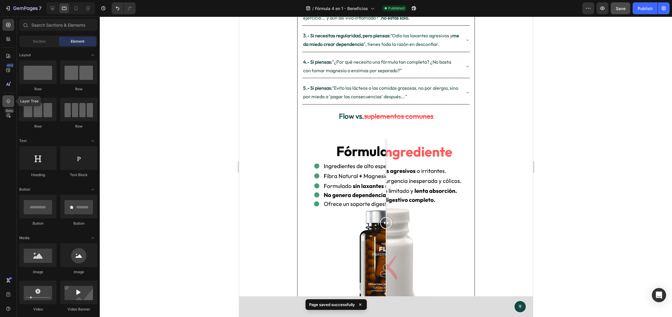
click at [8, 102] on icon at bounding box center [8, 101] width 6 height 6
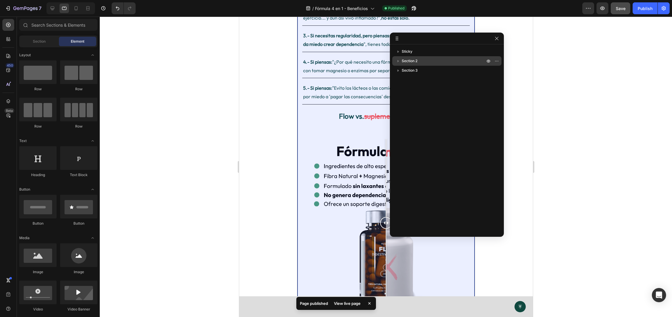
click at [404, 60] on span "Section 2" at bounding box center [410, 61] width 16 height 6
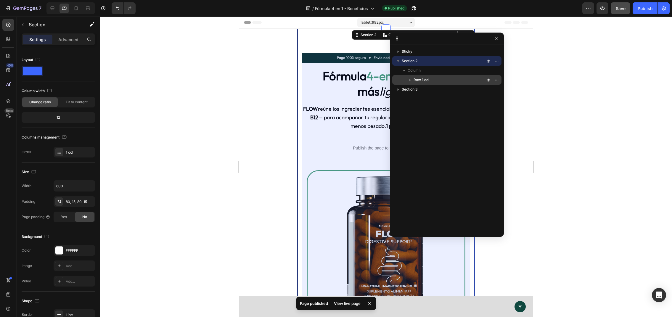
click at [422, 81] on span "Row 1 col" at bounding box center [422, 80] width 16 height 6
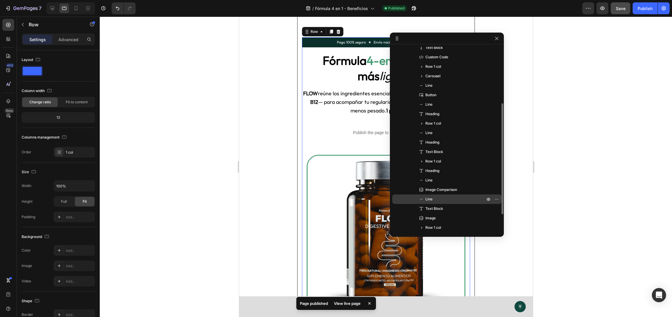
scroll to position [81, 0]
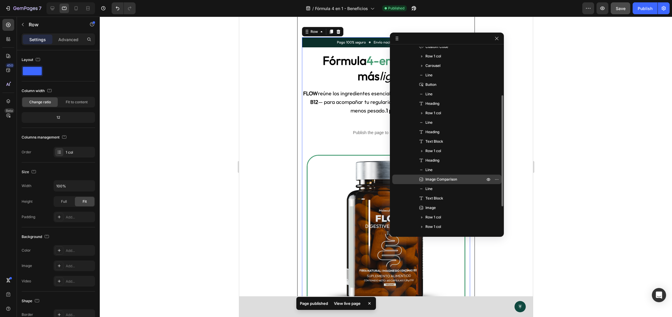
click at [448, 177] on span "Image Comparison" at bounding box center [442, 180] width 32 height 6
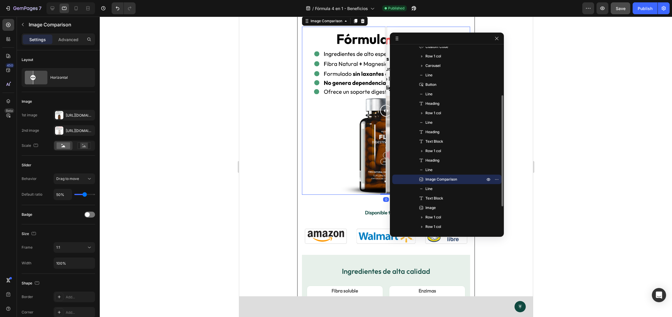
scroll to position [657, 0]
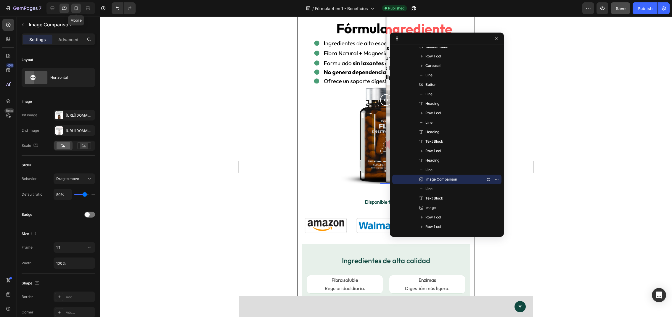
click at [78, 9] on icon at bounding box center [76, 8] width 6 height 6
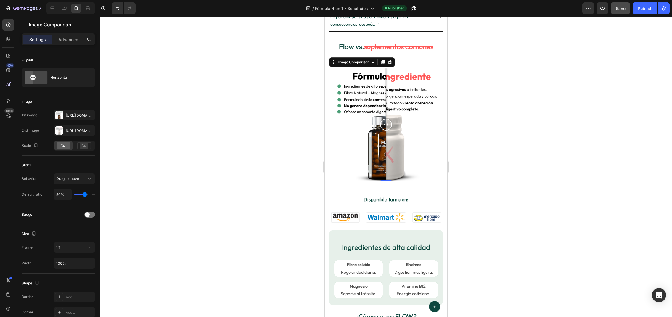
scroll to position [545, 0]
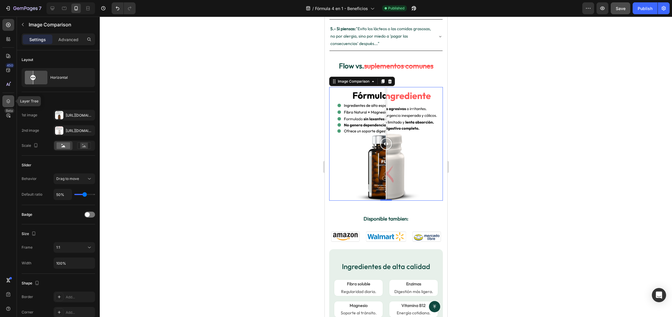
click at [9, 105] on div at bounding box center [8, 101] width 12 height 12
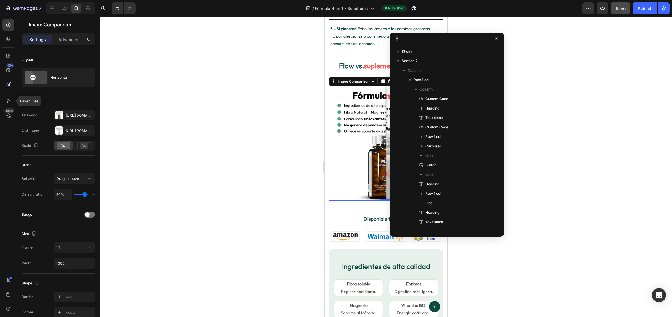
scroll to position [120, 0]
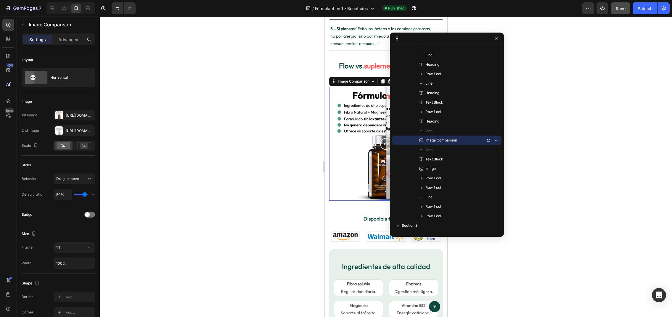
drag, startPoint x: 648, startPoint y: 8, endPoint x: 632, endPoint y: 10, distance: 15.9
click at [648, 8] on div "Publish" at bounding box center [645, 8] width 15 height 6
click at [628, 8] on button "Save" at bounding box center [621, 8] width 20 height 12
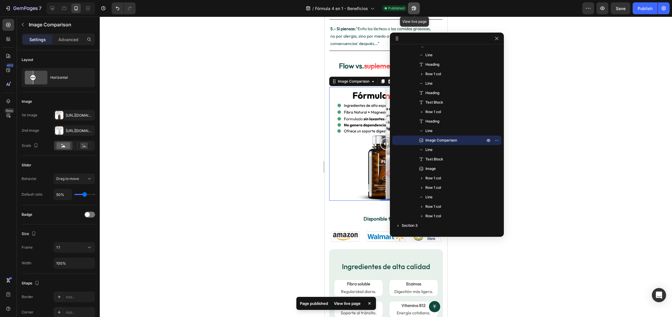
click at [417, 10] on icon "button" at bounding box center [414, 8] width 6 height 6
